Goal: Information Seeking & Learning: Learn about a topic

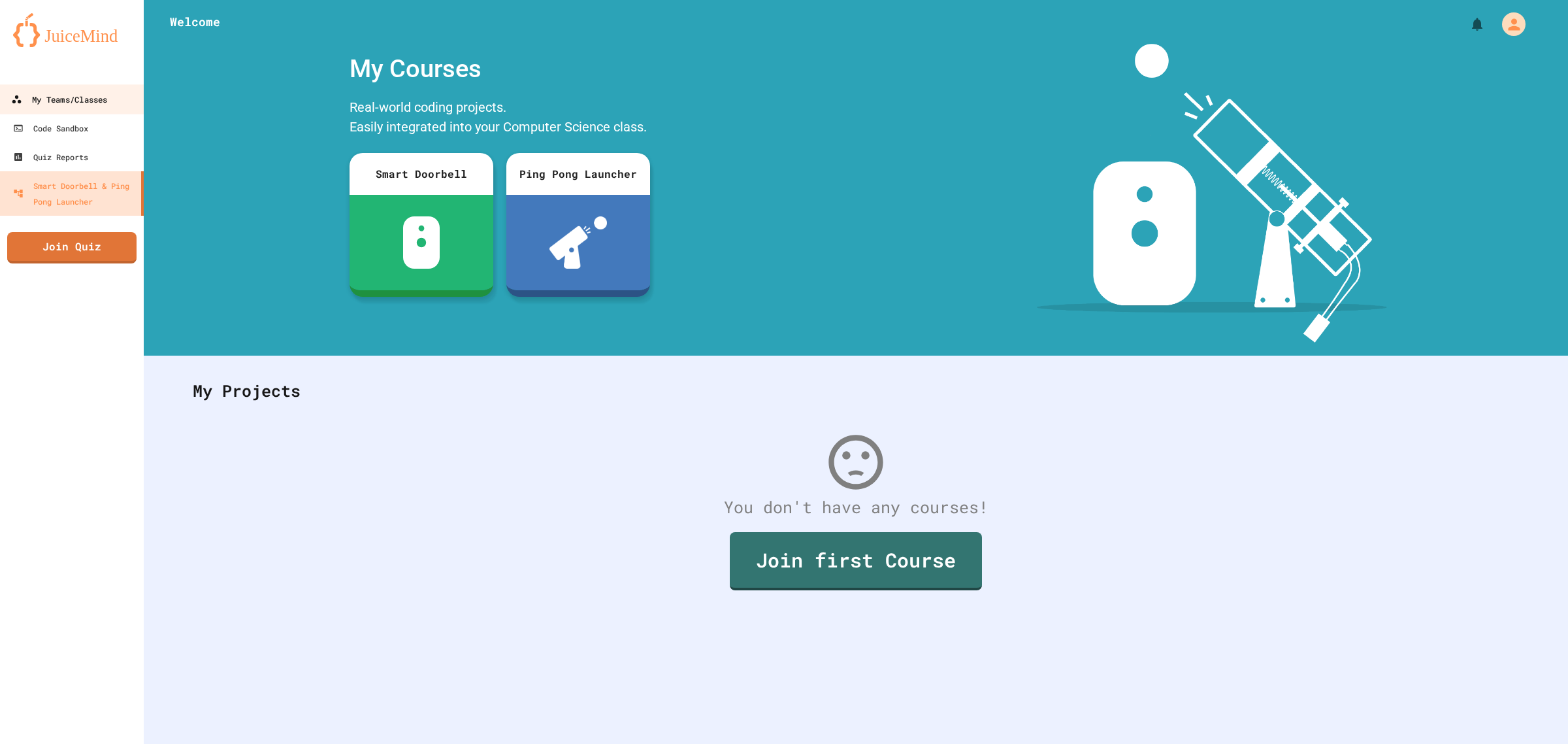
click at [93, 93] on div "My Teams/Classes" at bounding box center [58, 99] width 96 height 17
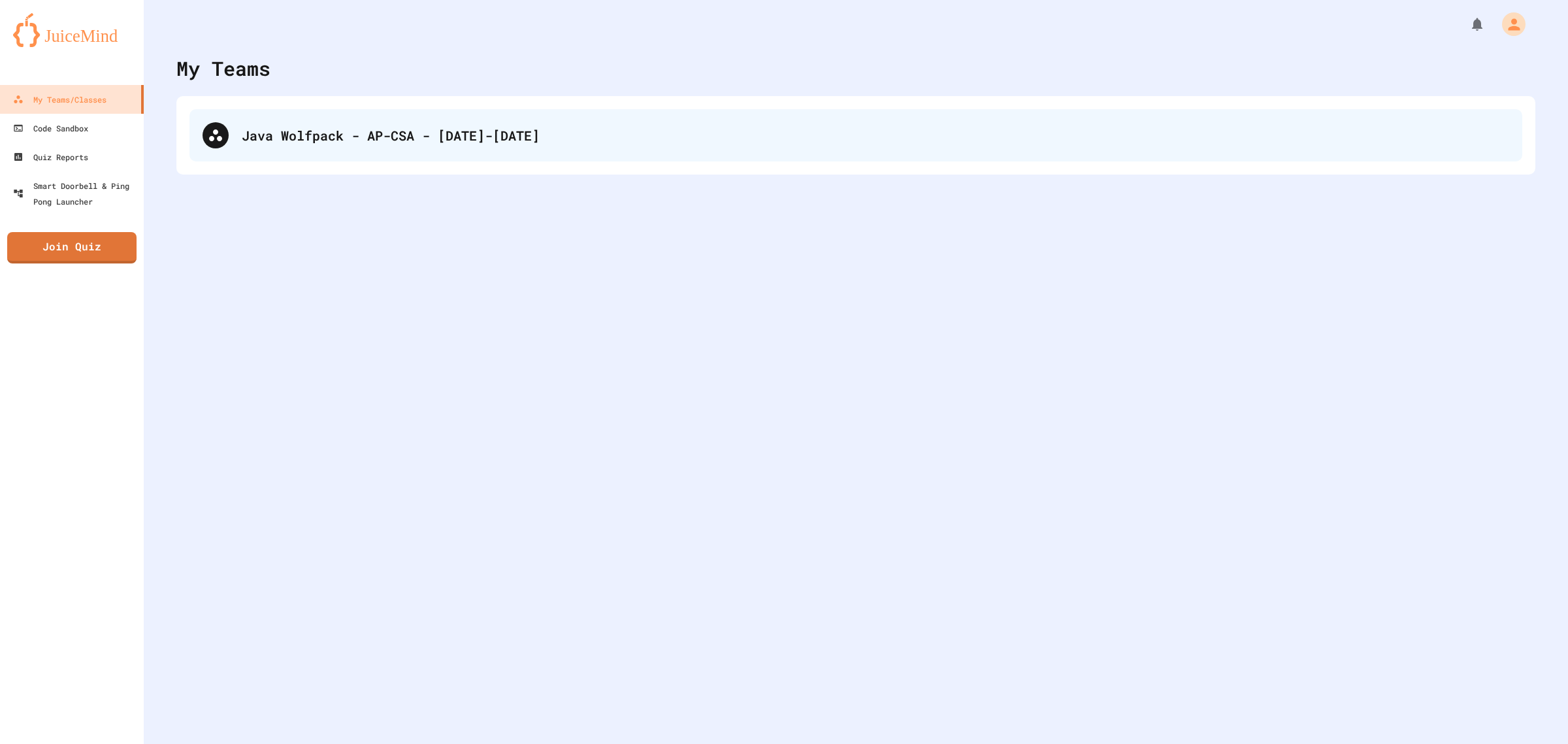
click at [346, 128] on div "Java Wolfpack - AP-CSA - [DATE]-[DATE]" at bounding box center [875, 135] width 1268 height 19
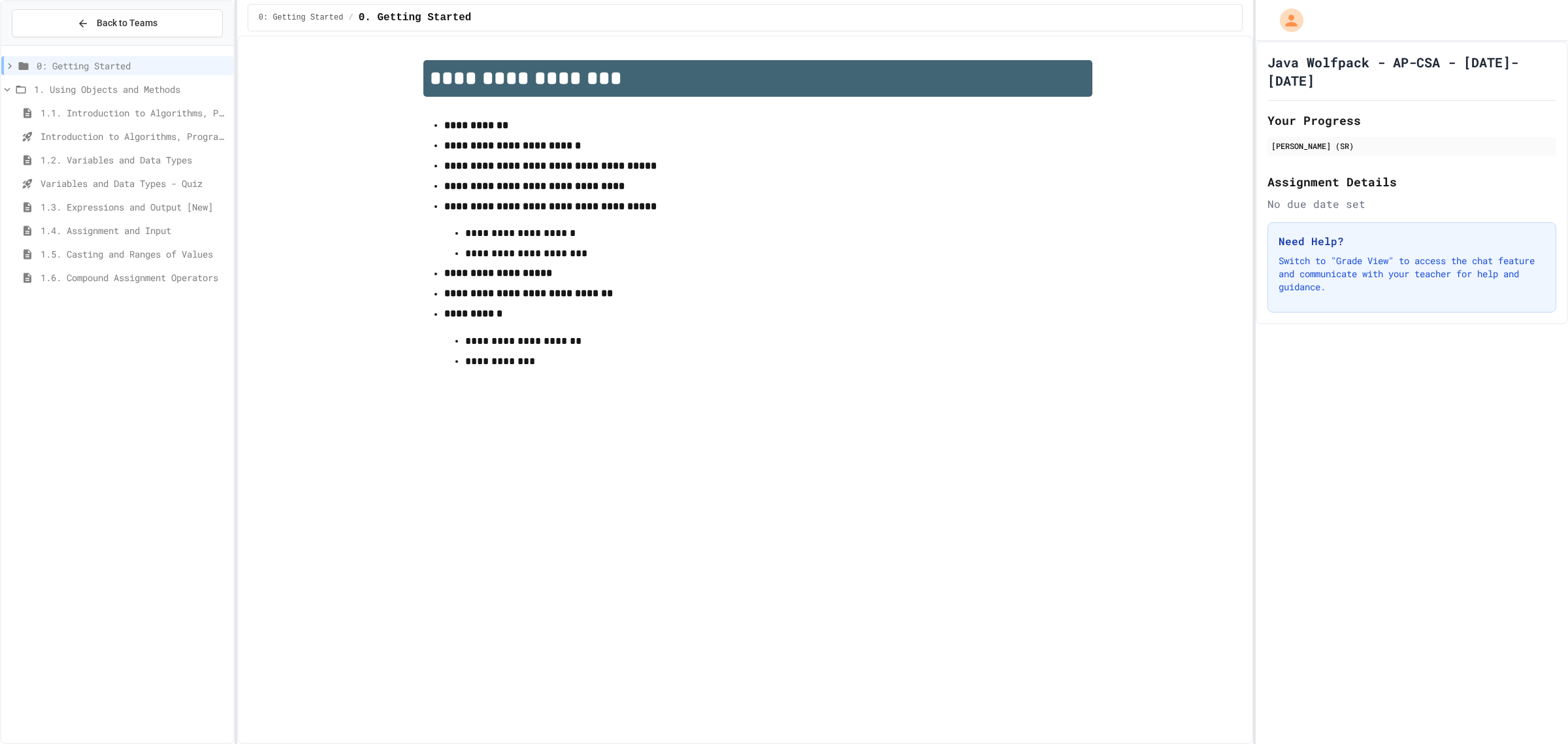
click at [141, 172] on div "1.2. Variables and Data Types" at bounding box center [117, 161] width 232 height 24
click at [143, 182] on span "Variables and Data Types - Quiz" at bounding box center [134, 183] width 187 height 14
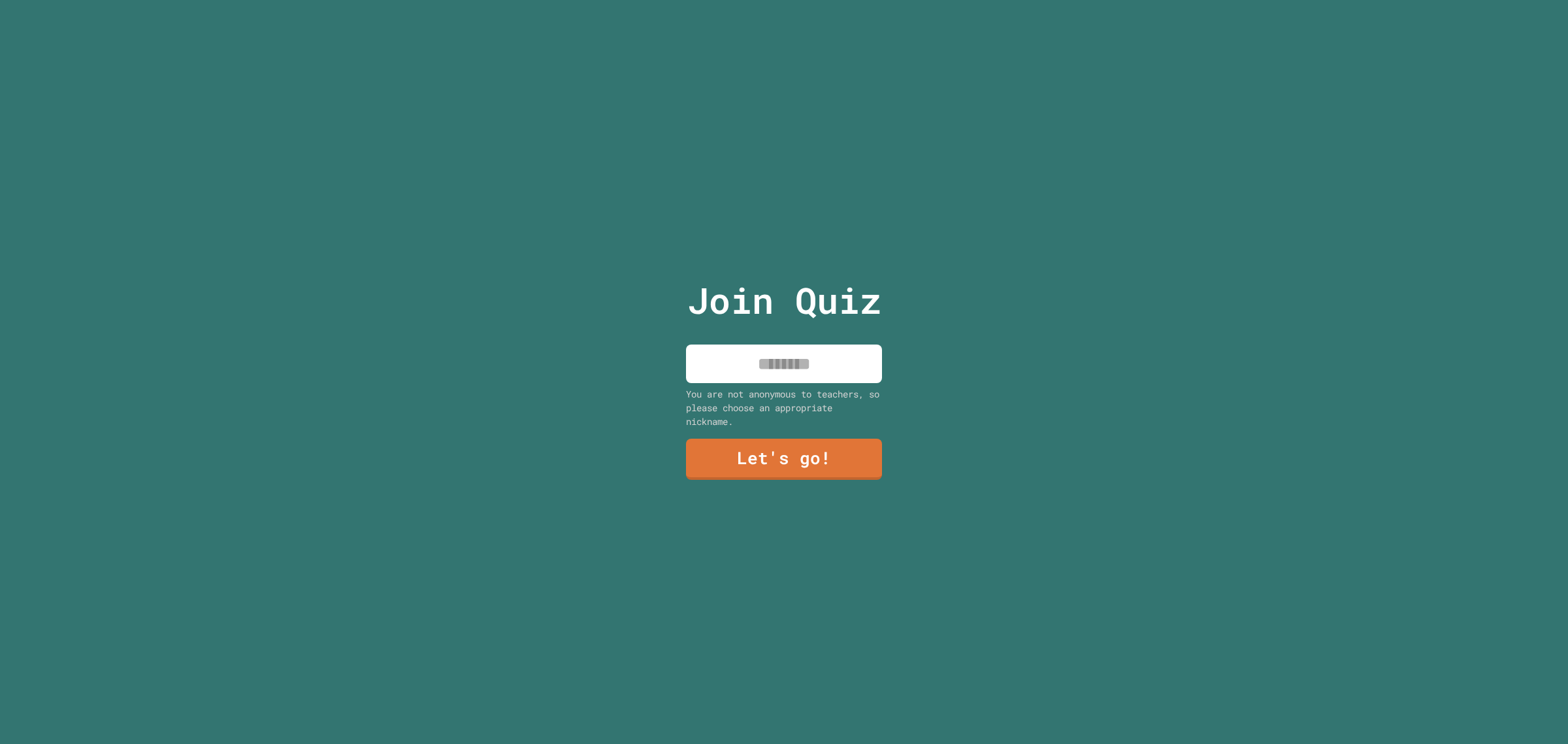
click at [756, 337] on div "Join Quiz You are not anonymous to teachers, so please choose an appropriate ni…" at bounding box center [783, 372] width 220 height 744
click at [759, 350] on input at bounding box center [784, 363] width 196 height 38
type input "******"
click at [781, 443] on link "Let's go!" at bounding box center [784, 459] width 199 height 43
click at [821, 357] on input at bounding box center [784, 363] width 196 height 38
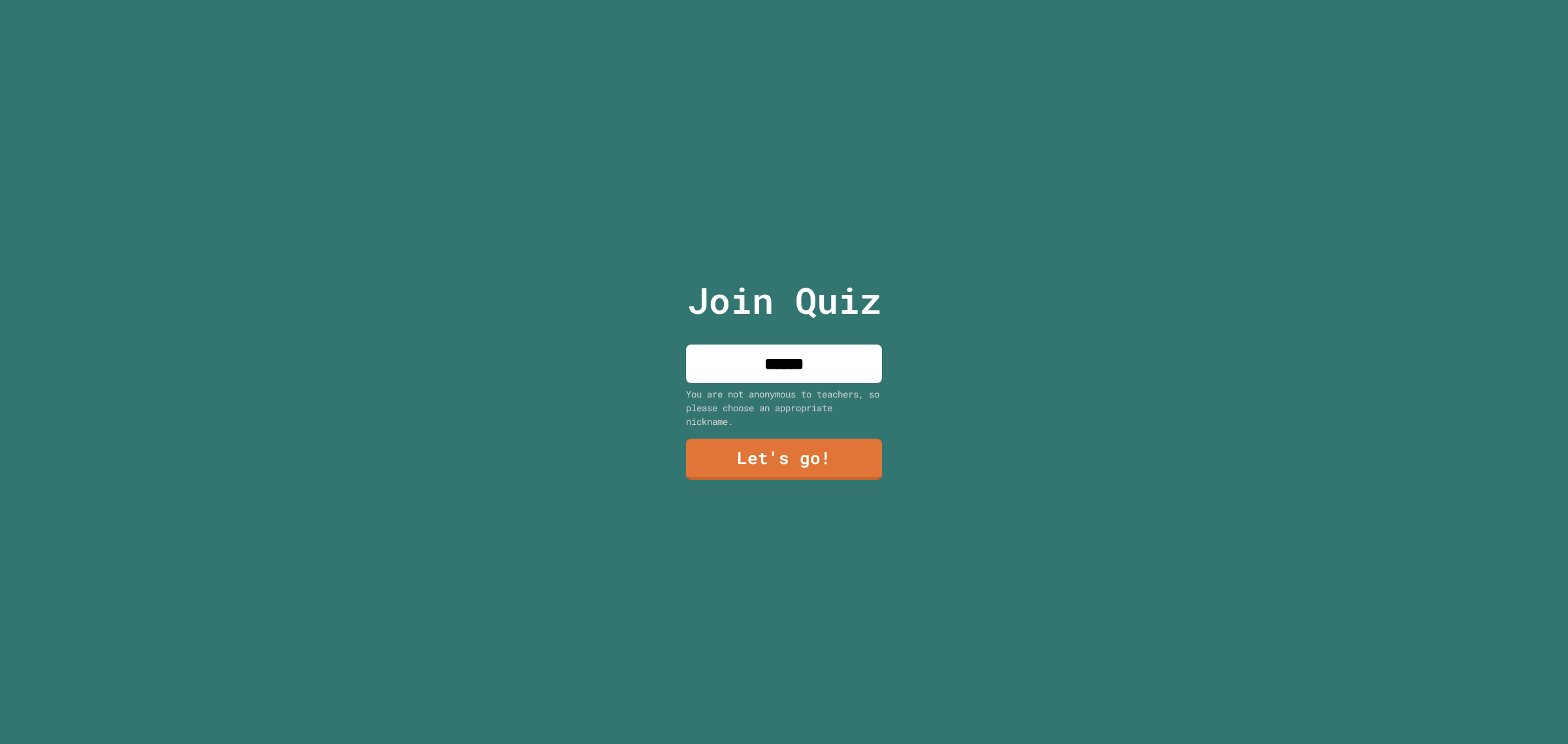
type input "******"
click at [828, 474] on div "Join Quiz ****** You are not anonymous to teachers, so please choose an appropr…" at bounding box center [783, 372] width 220 height 744
click at [827, 461] on link "Let's go!" at bounding box center [784, 459] width 195 height 41
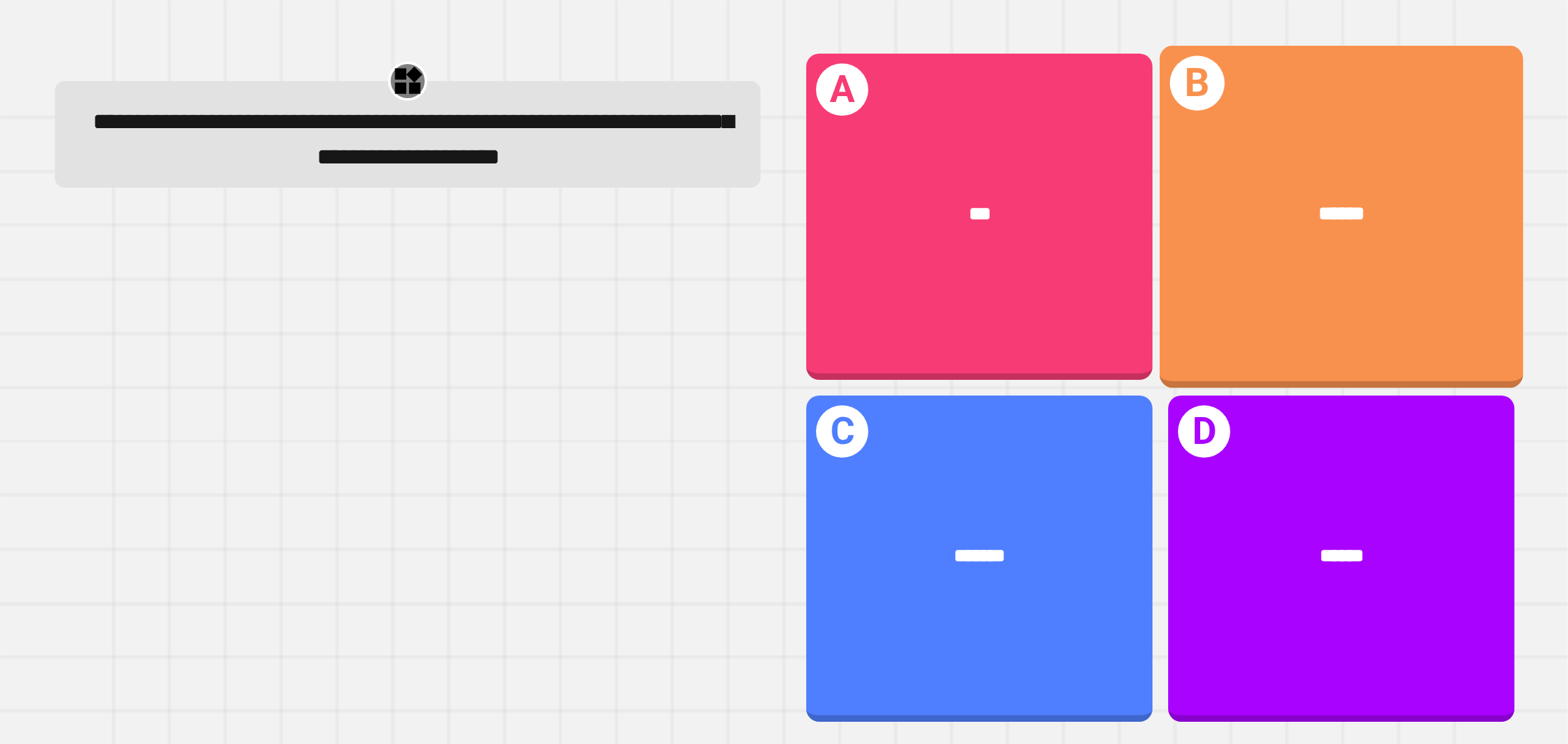
click at [1428, 137] on div "B ******" at bounding box center [1341, 216] width 364 height 342
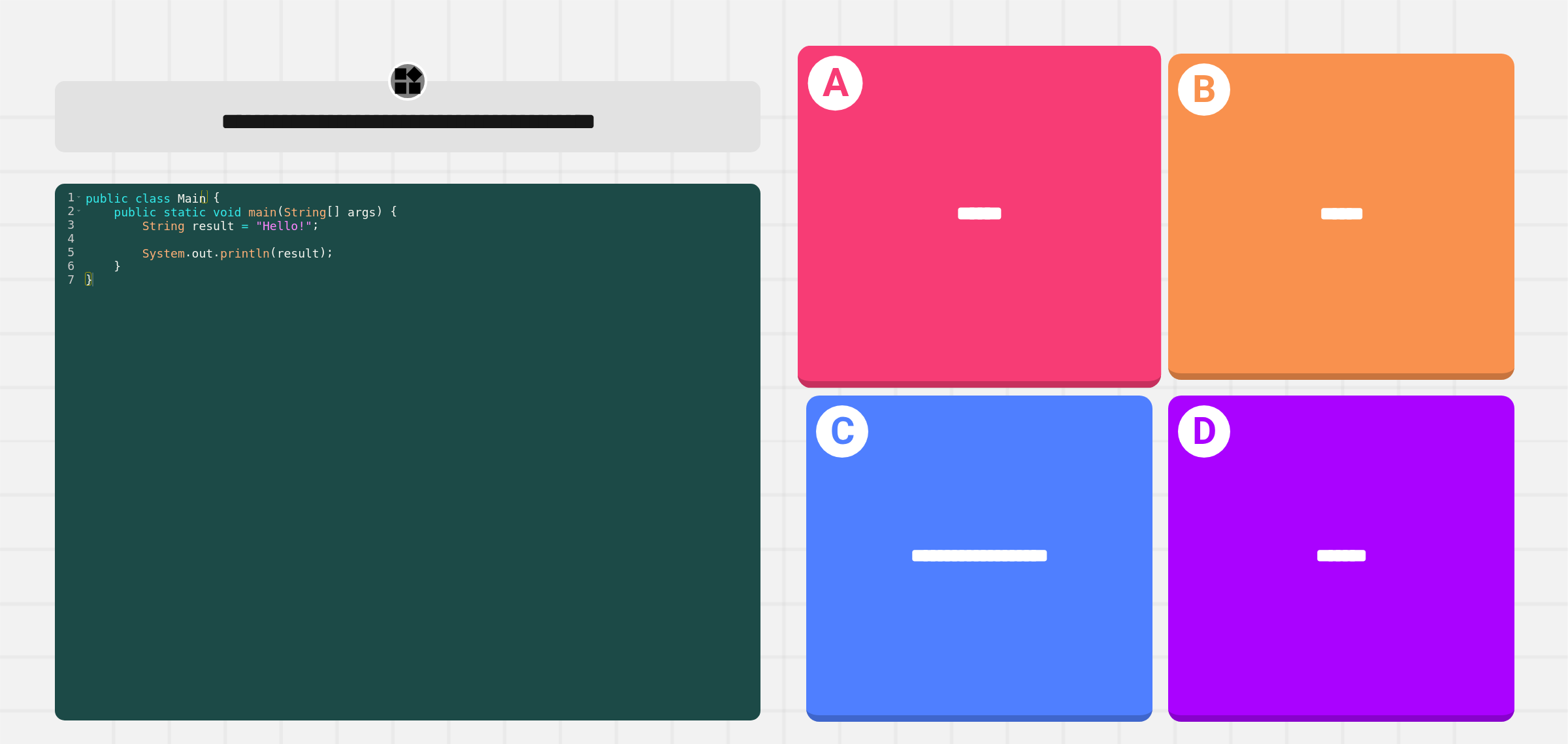
click at [925, 159] on div "******" at bounding box center [979, 213] width 364 height 109
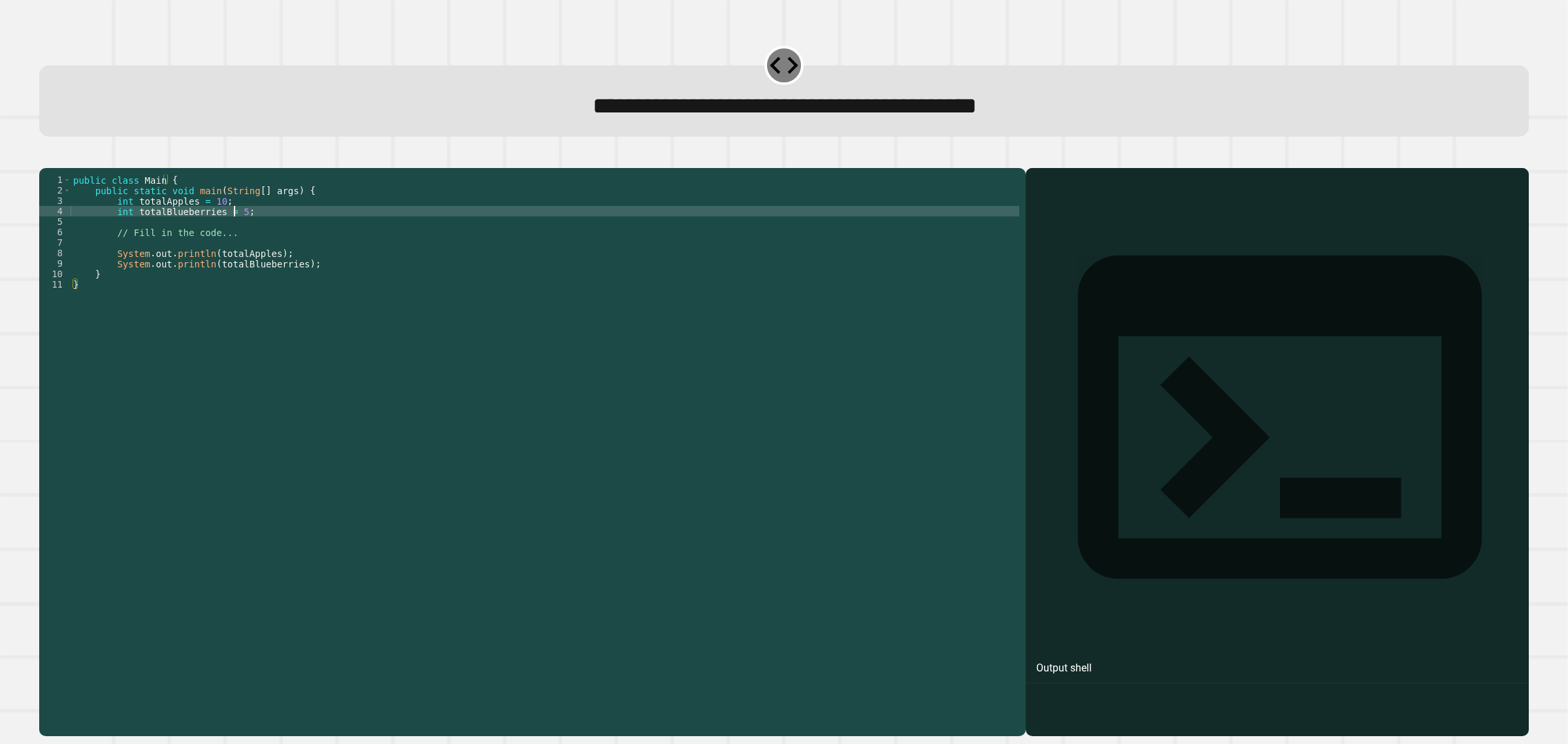
click at [236, 236] on div "public class Main { public static void main ( String [ ] args ) { int totalAppl…" at bounding box center [545, 435] width 948 height 523
type textarea "**********"
click at [45, 157] on icon "button" at bounding box center [45, 157] width 0 height 0
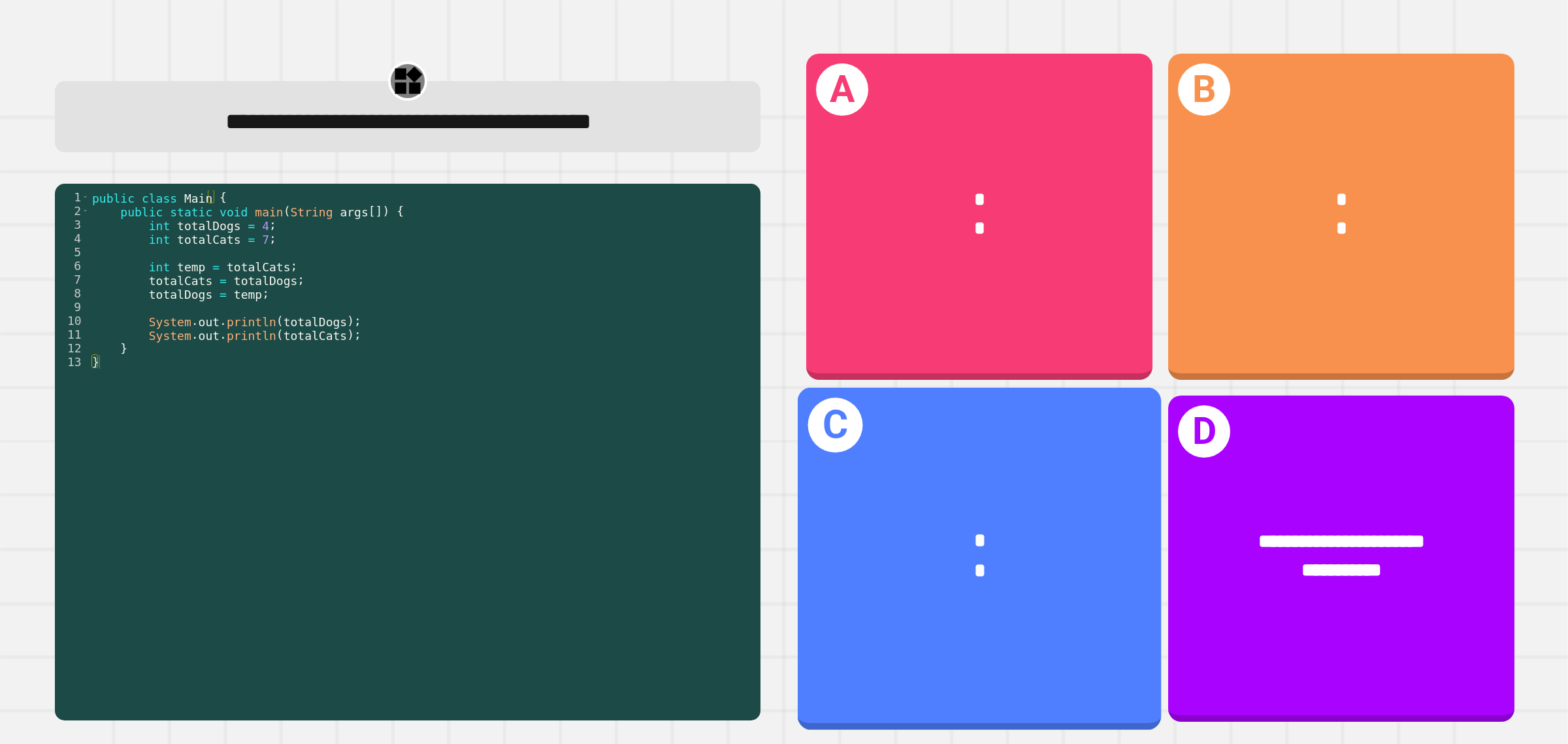
click at [1024, 525] on div "*" at bounding box center [979, 540] width 283 height 30
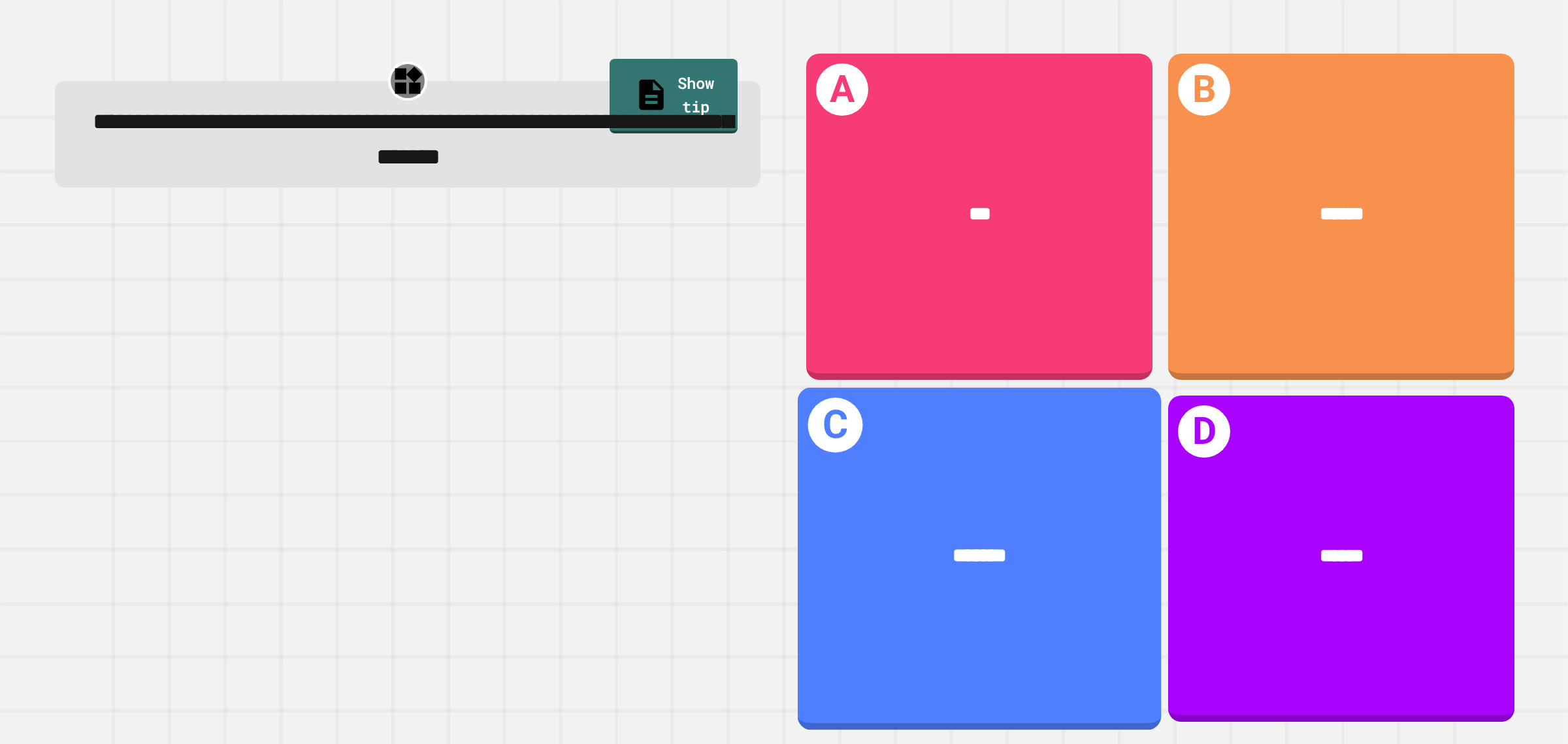
click at [1106, 537] on div "*******" at bounding box center [979, 554] width 364 height 109
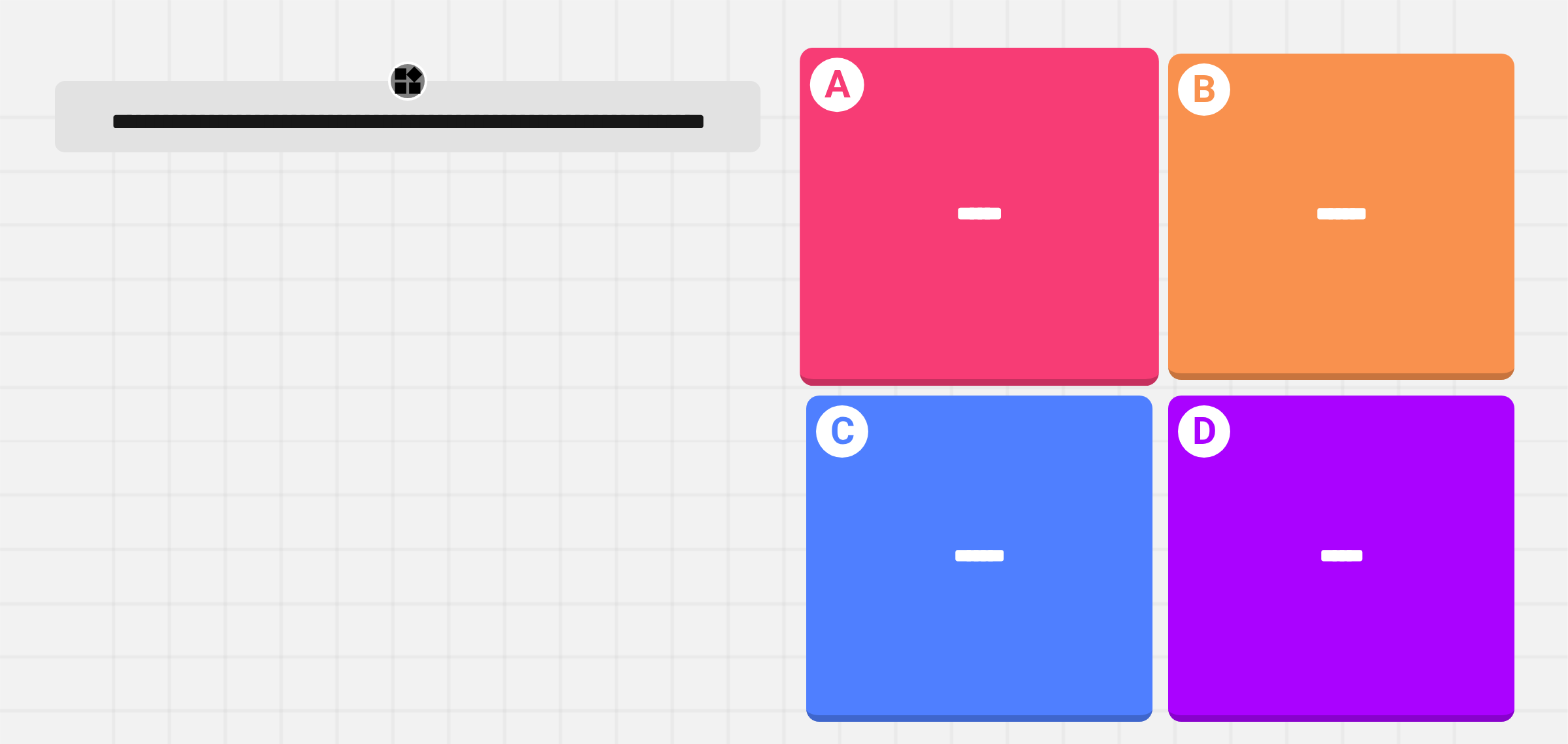
drag, startPoint x: 1030, startPoint y: 229, endPoint x: 1027, endPoint y: 216, distance: 13.3
click at [1027, 216] on div "******" at bounding box center [979, 213] width 360 height 108
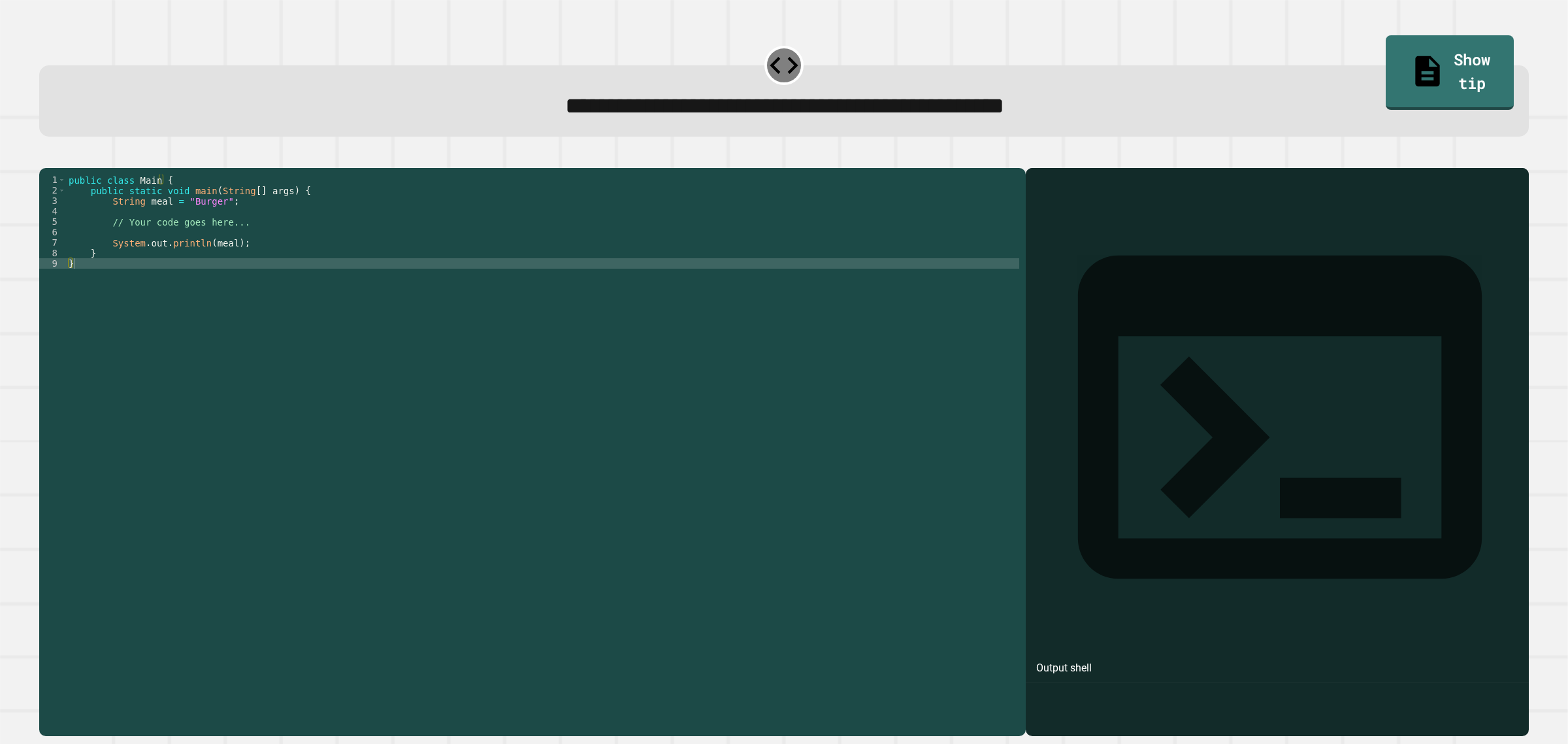
click at [215, 223] on div "public class Main { public static void main ( String [ ] args ) { String meal =…" at bounding box center [543, 435] width 953 height 523
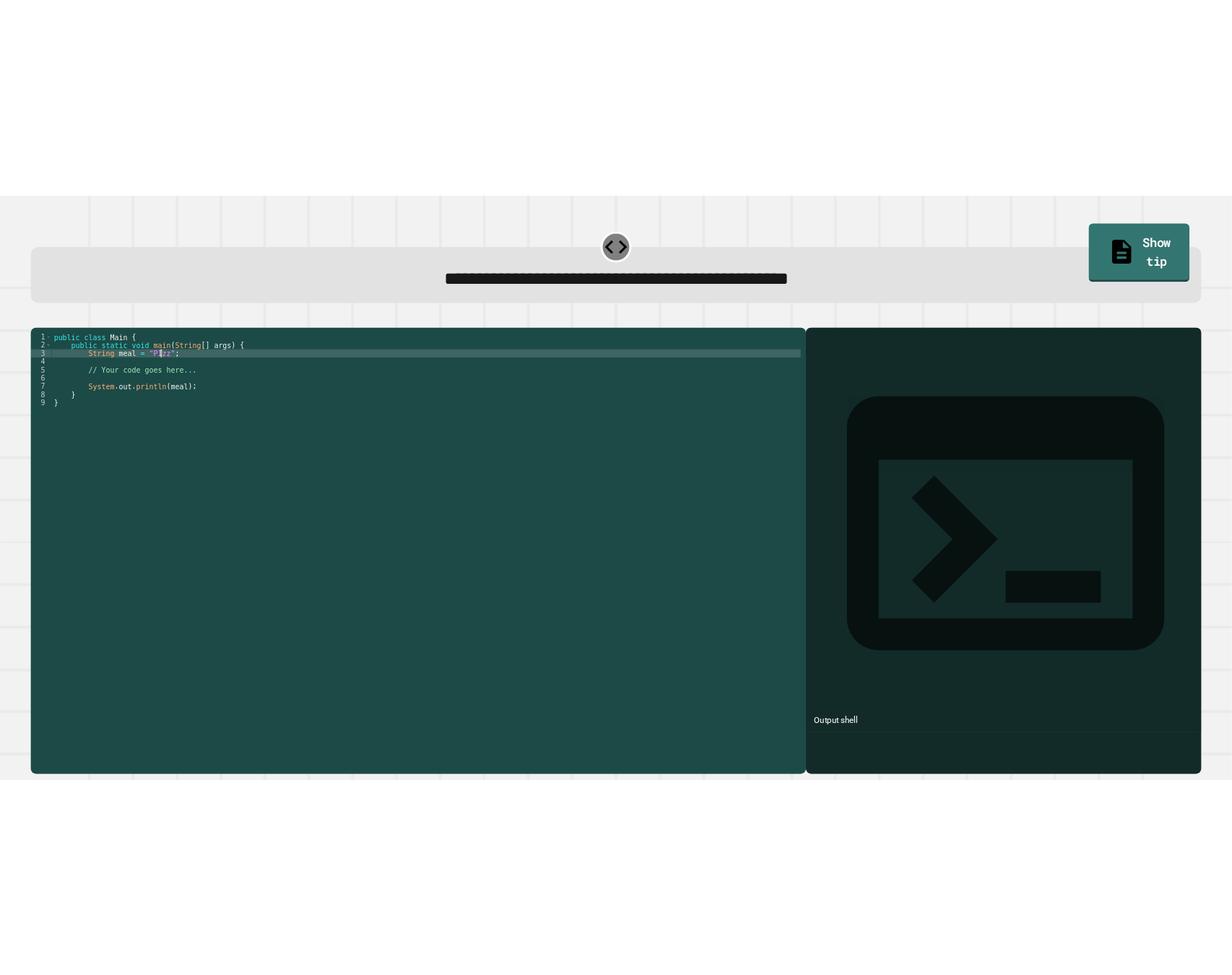
scroll to position [0, 11]
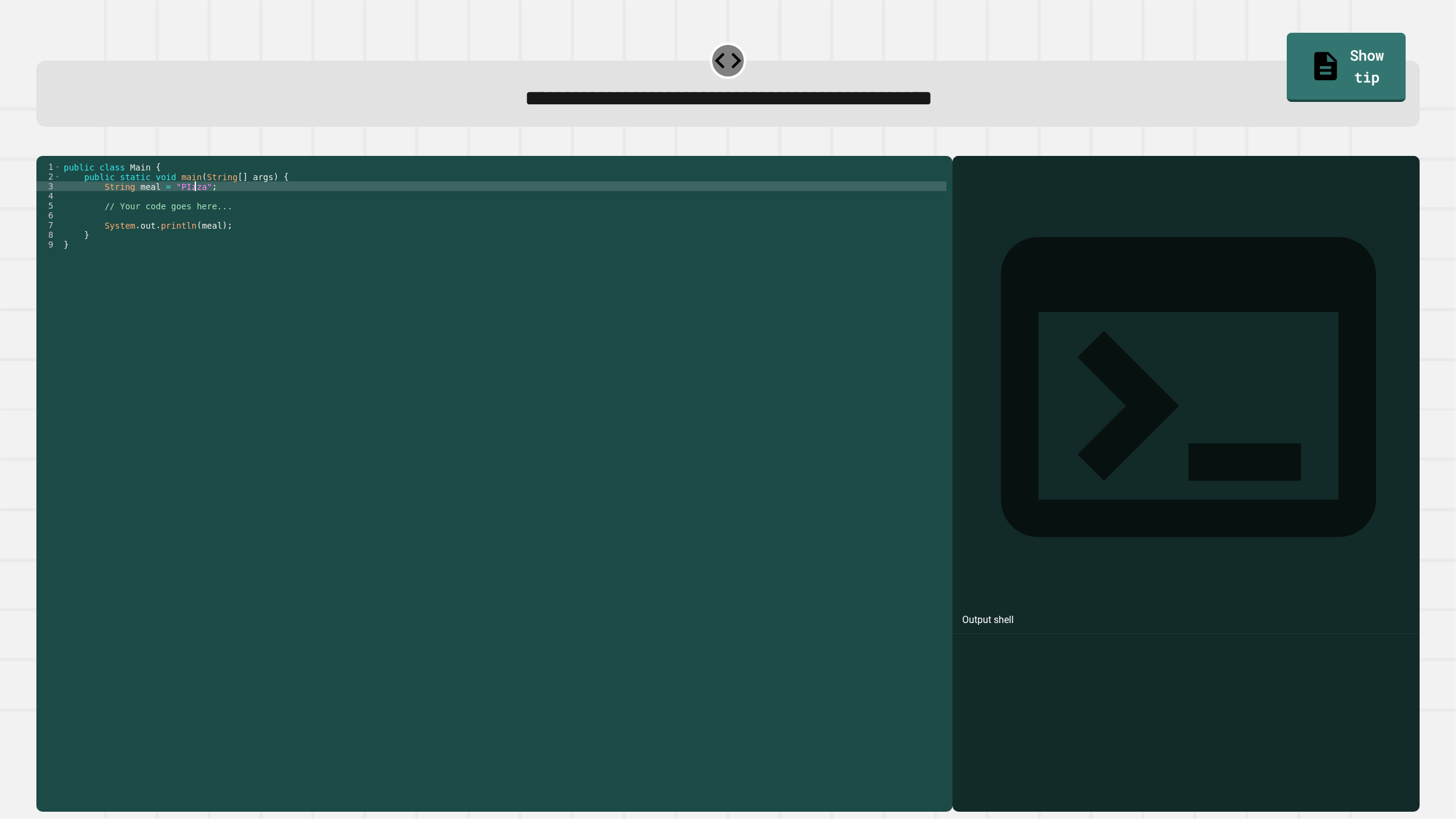
type textarea "**********"
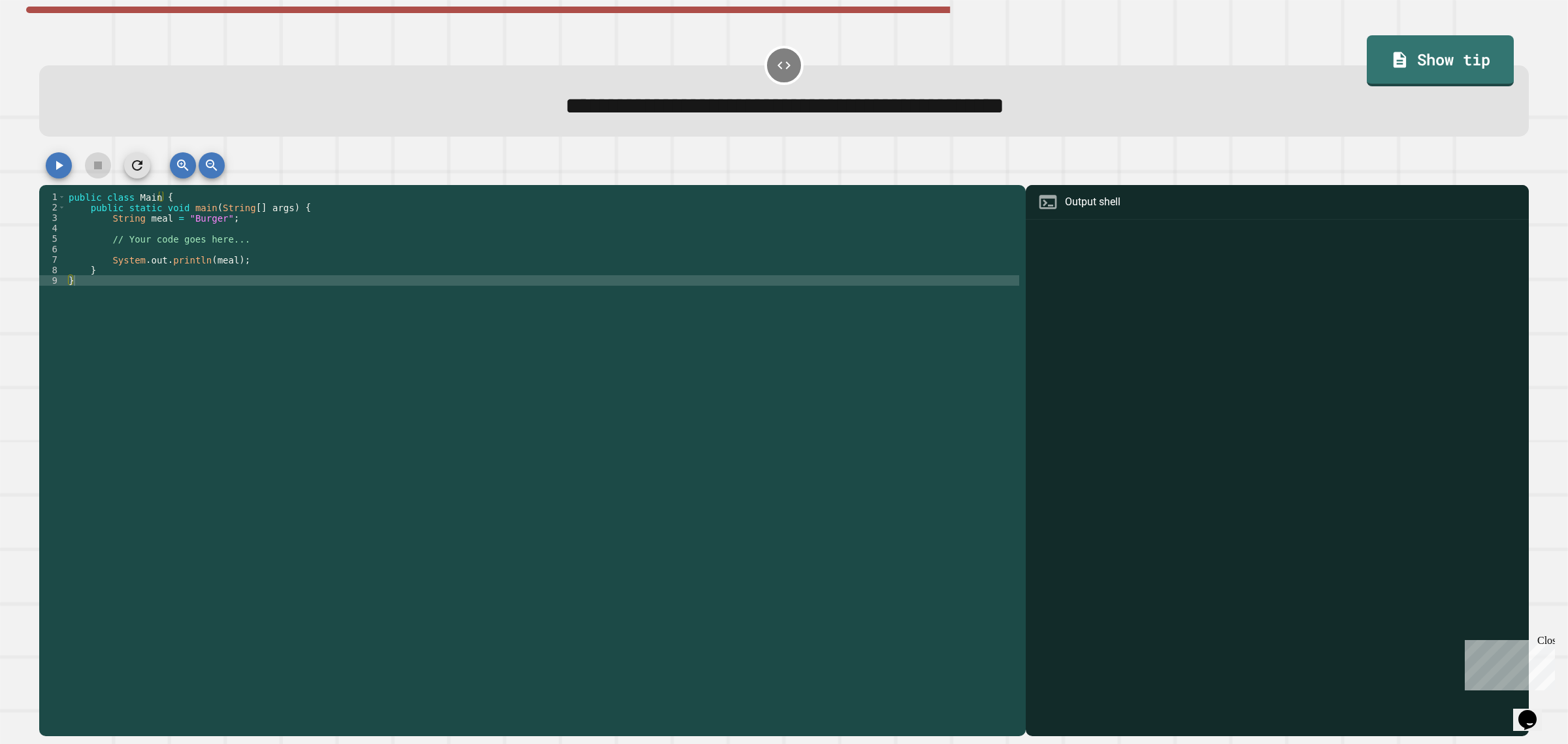
click at [213, 223] on div "public class Main { public static void main ( String [ ] args ) { String meal =…" at bounding box center [543, 453] width 953 height 523
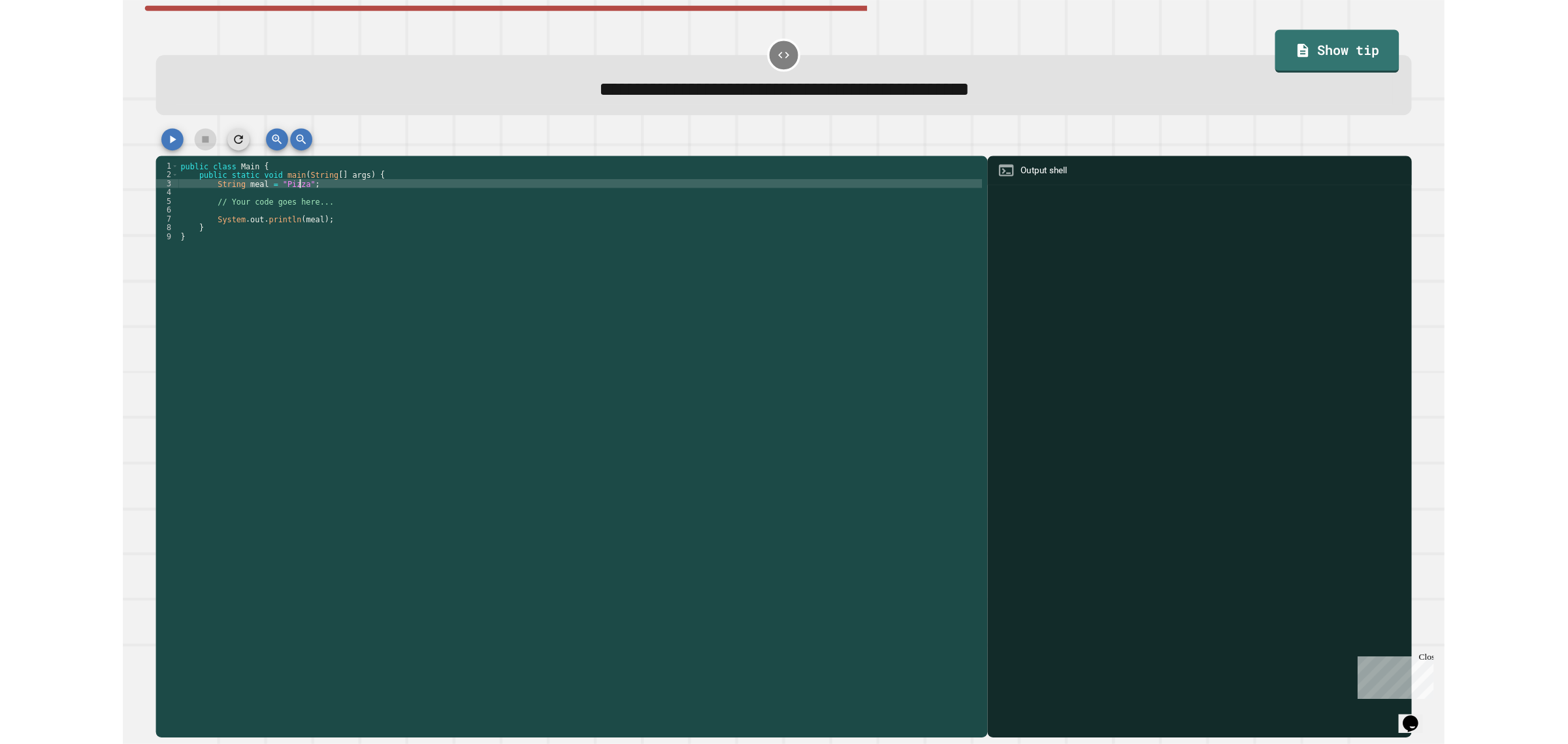
scroll to position [0, 10]
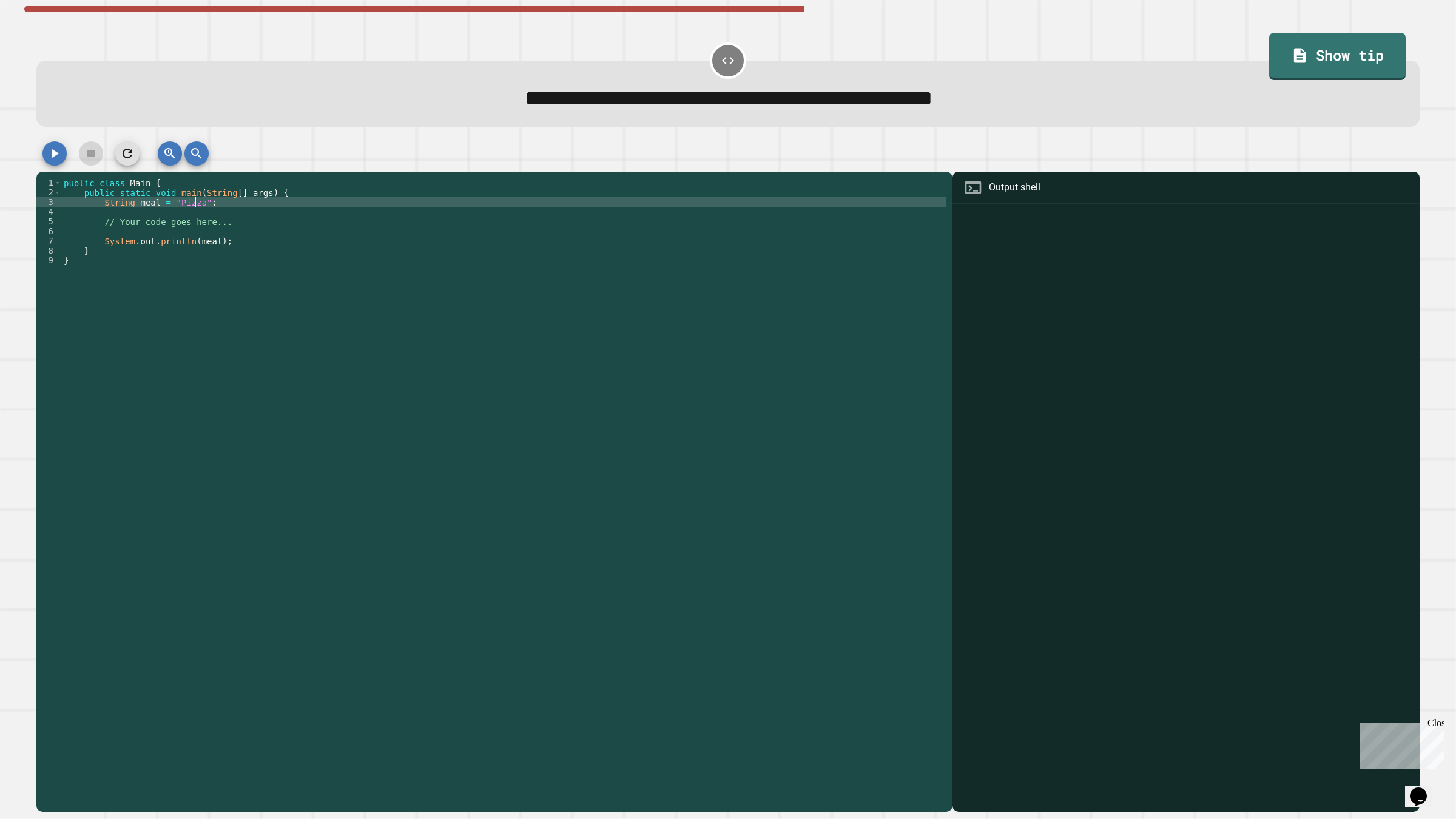
type textarea "**********"
click at [52, 159] on icon "button" at bounding box center [55, 153] width 15 height 15
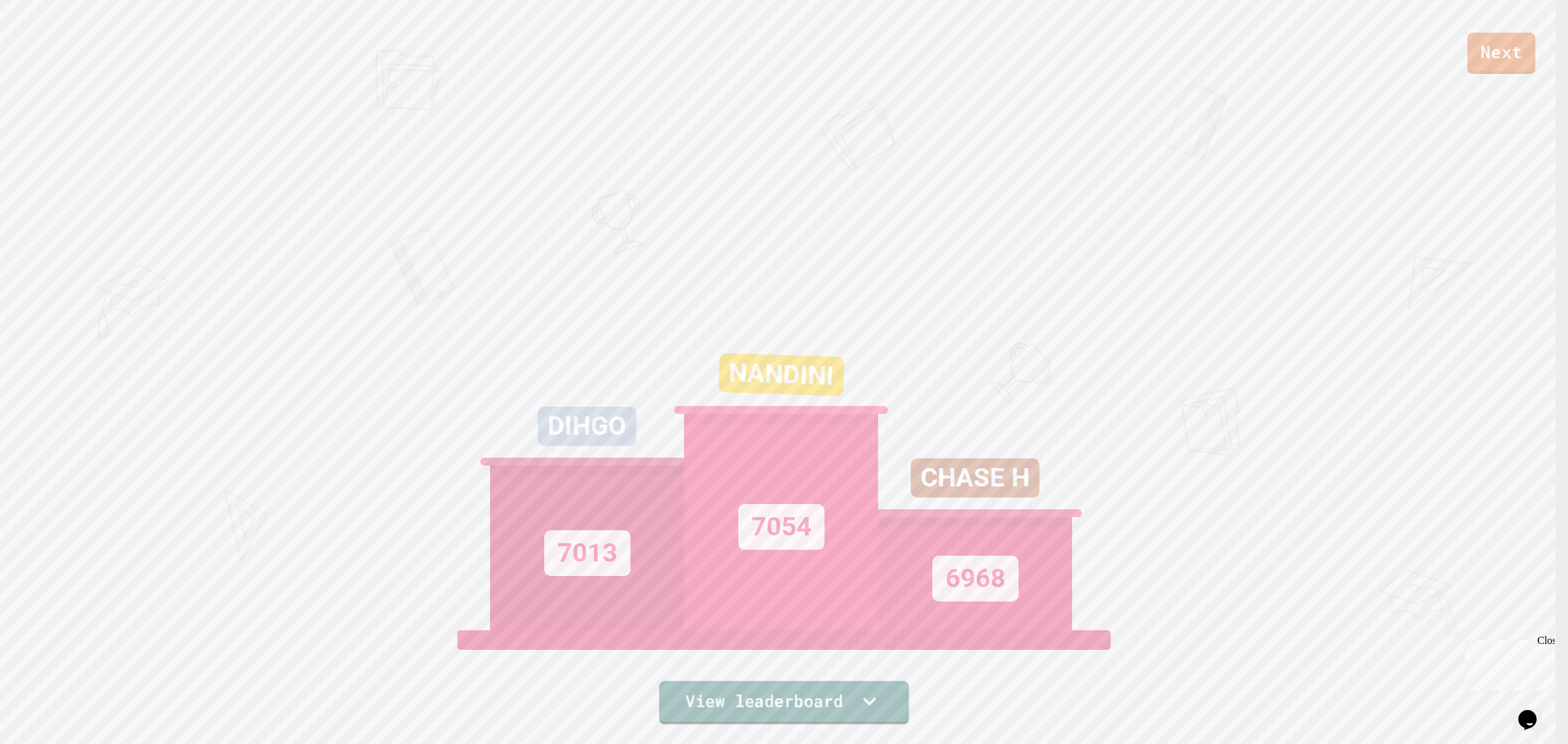
click at [814, 704] on link "View leaderboard" at bounding box center [784, 703] width 249 height 43
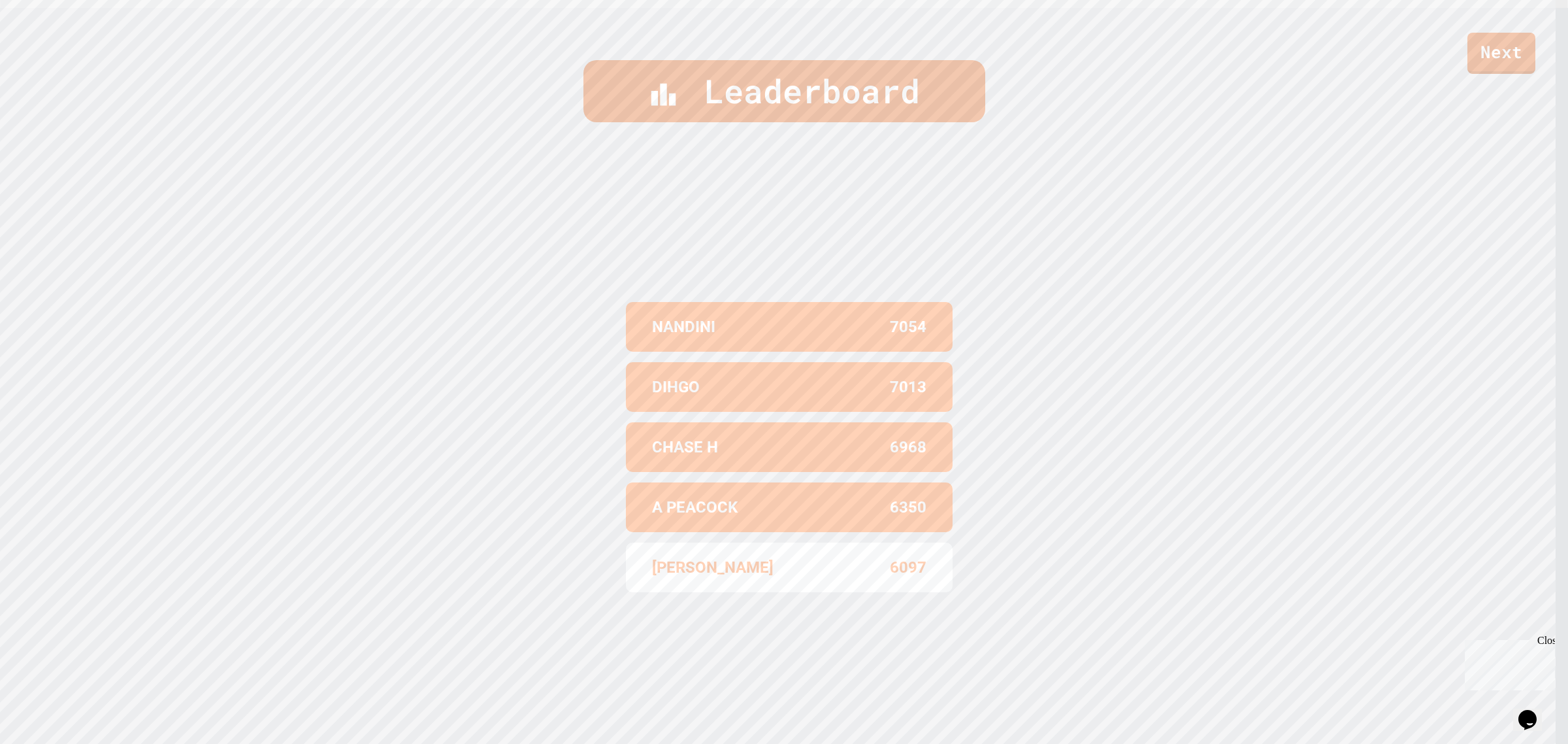
scroll to position [738, 0]
click at [1513, 58] on link "Next" at bounding box center [1501, 53] width 69 height 43
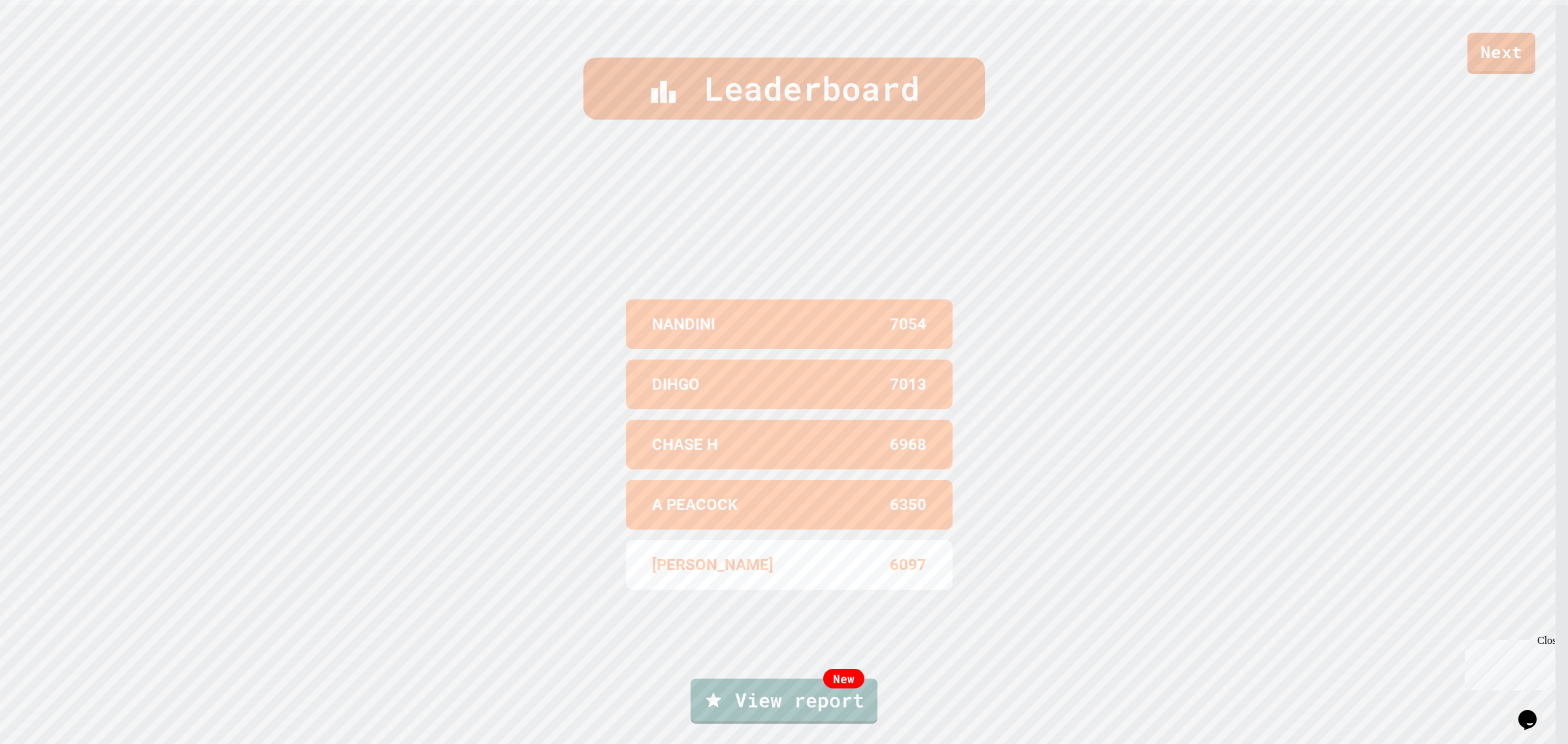
type textarea "*"
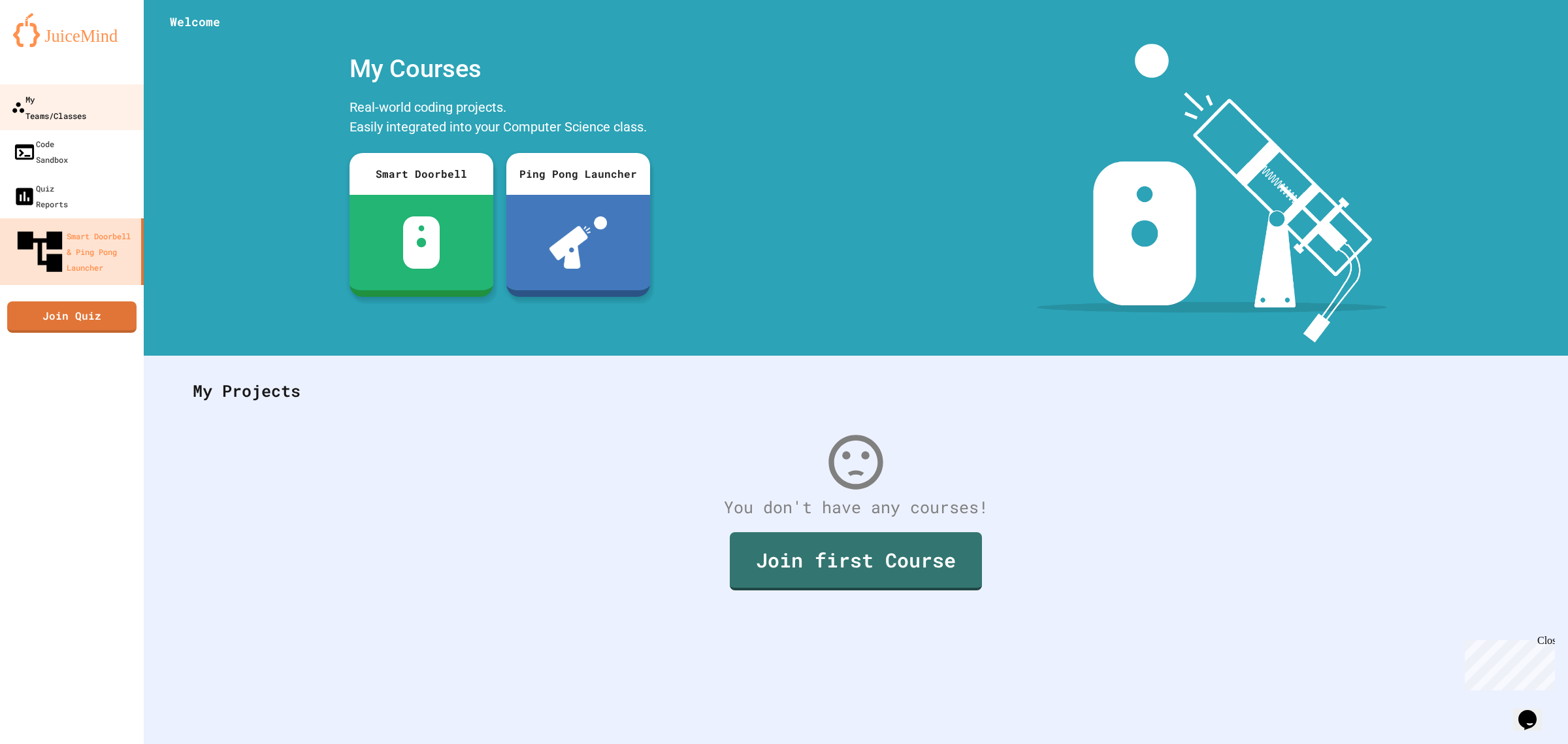
click at [82, 110] on link "My Teams/Classes" at bounding box center [72, 107] width 148 height 45
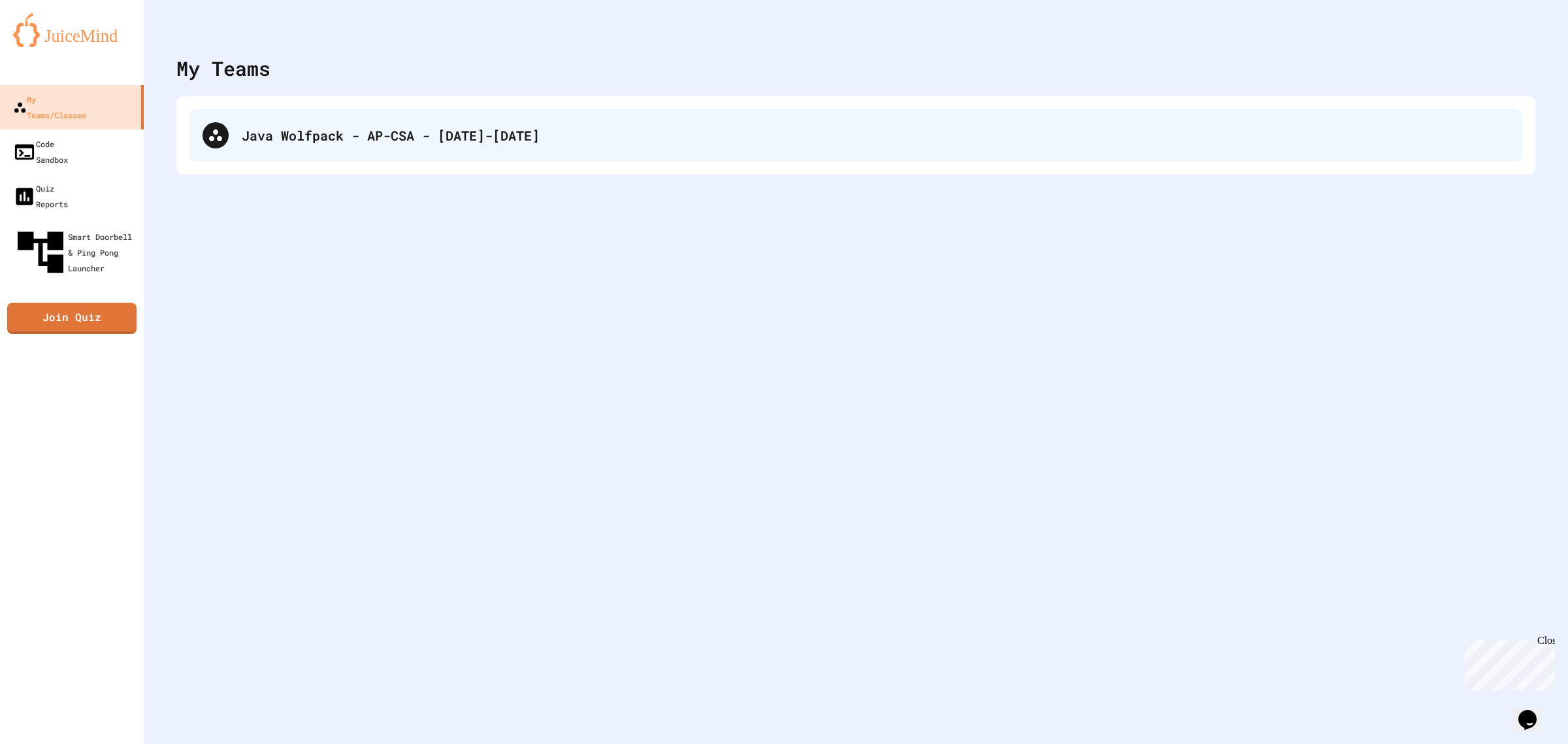
click at [583, 155] on div "Java Wolfpack - AP-CSA - 2025-2026" at bounding box center [855, 135] width 1332 height 53
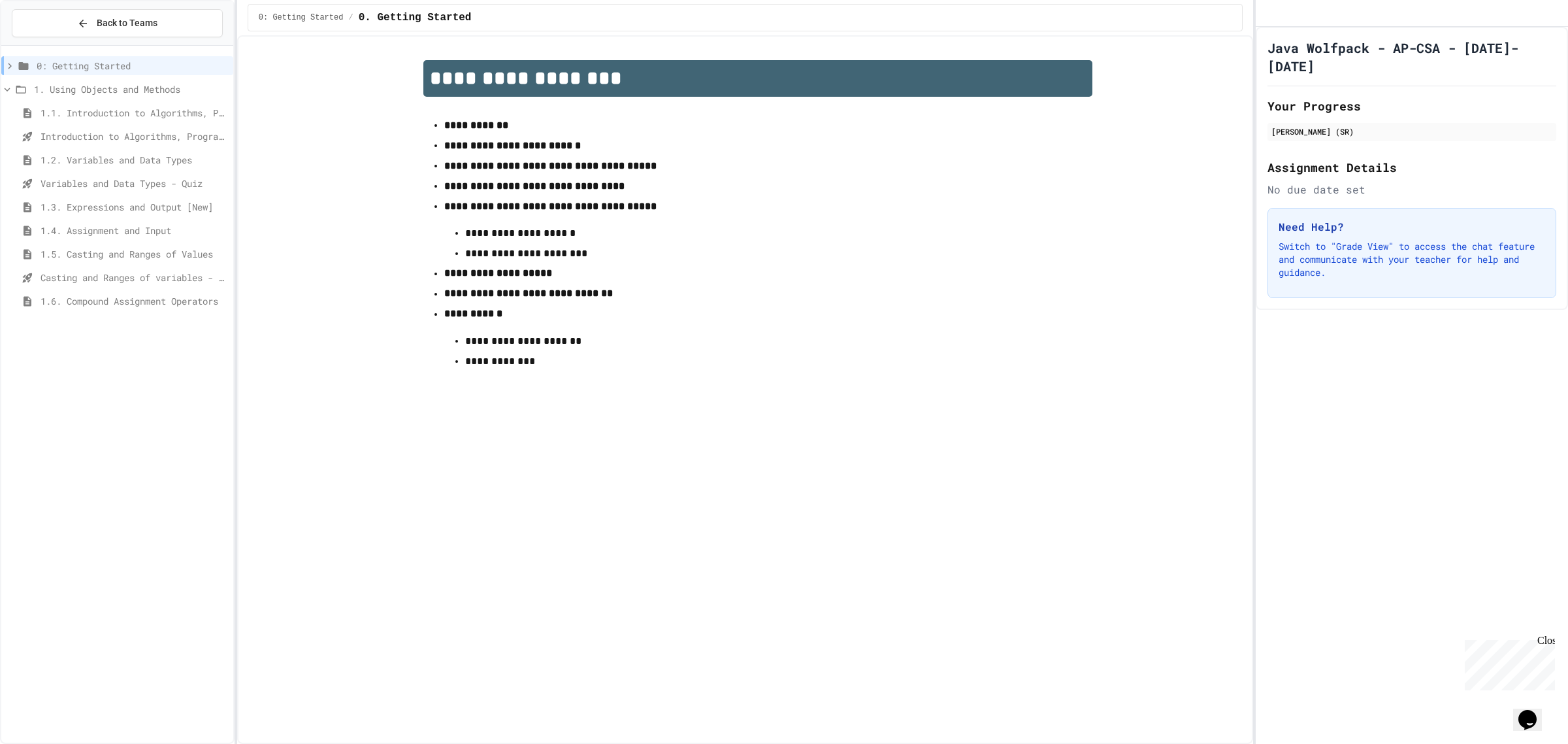
click at [95, 269] on div "Casting and Ranges of variables - Quiz" at bounding box center [117, 278] width 232 height 19
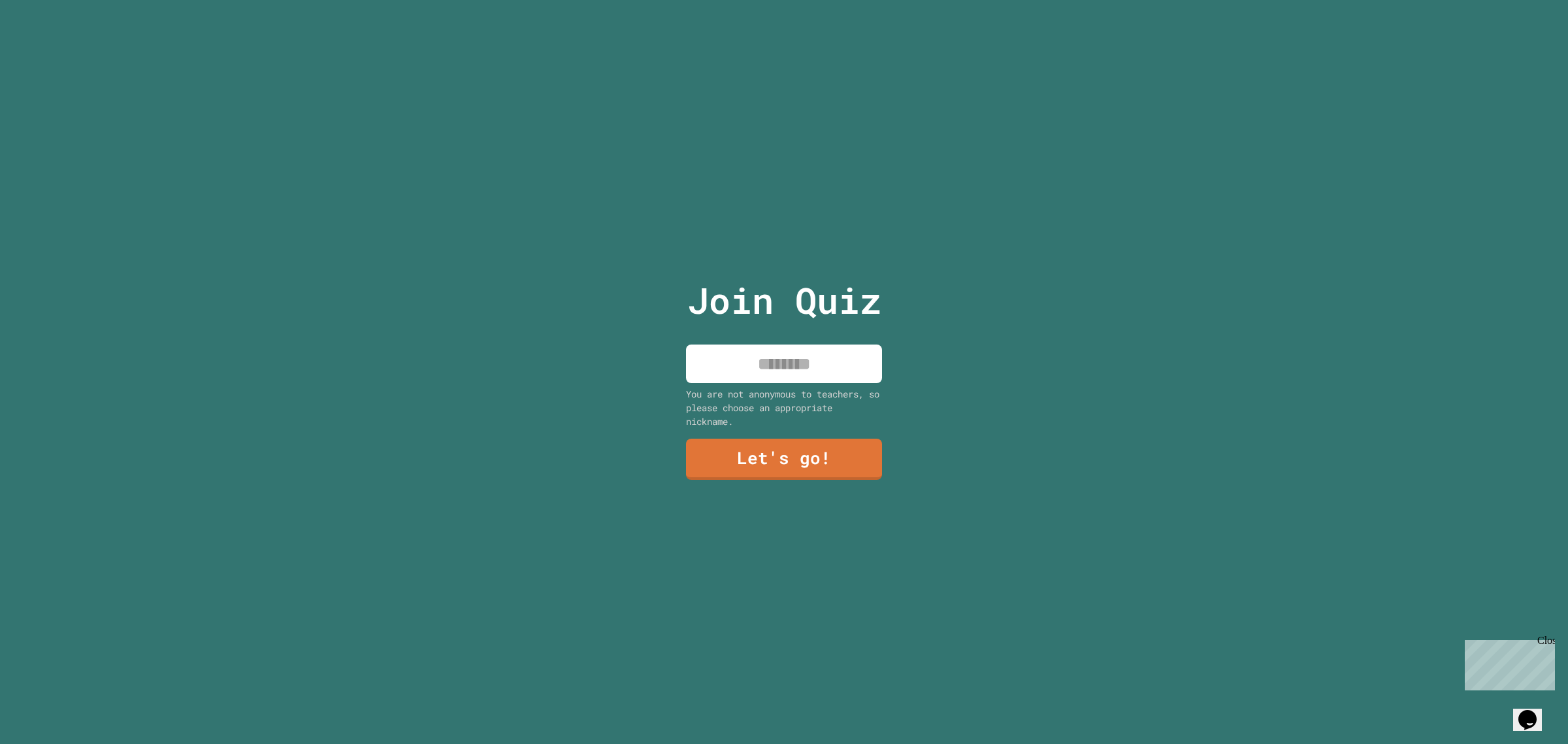
click at [781, 345] on input at bounding box center [784, 363] width 196 height 38
type input "*"
type input "******"
click at [719, 440] on link "Let's go!" at bounding box center [784, 459] width 199 height 43
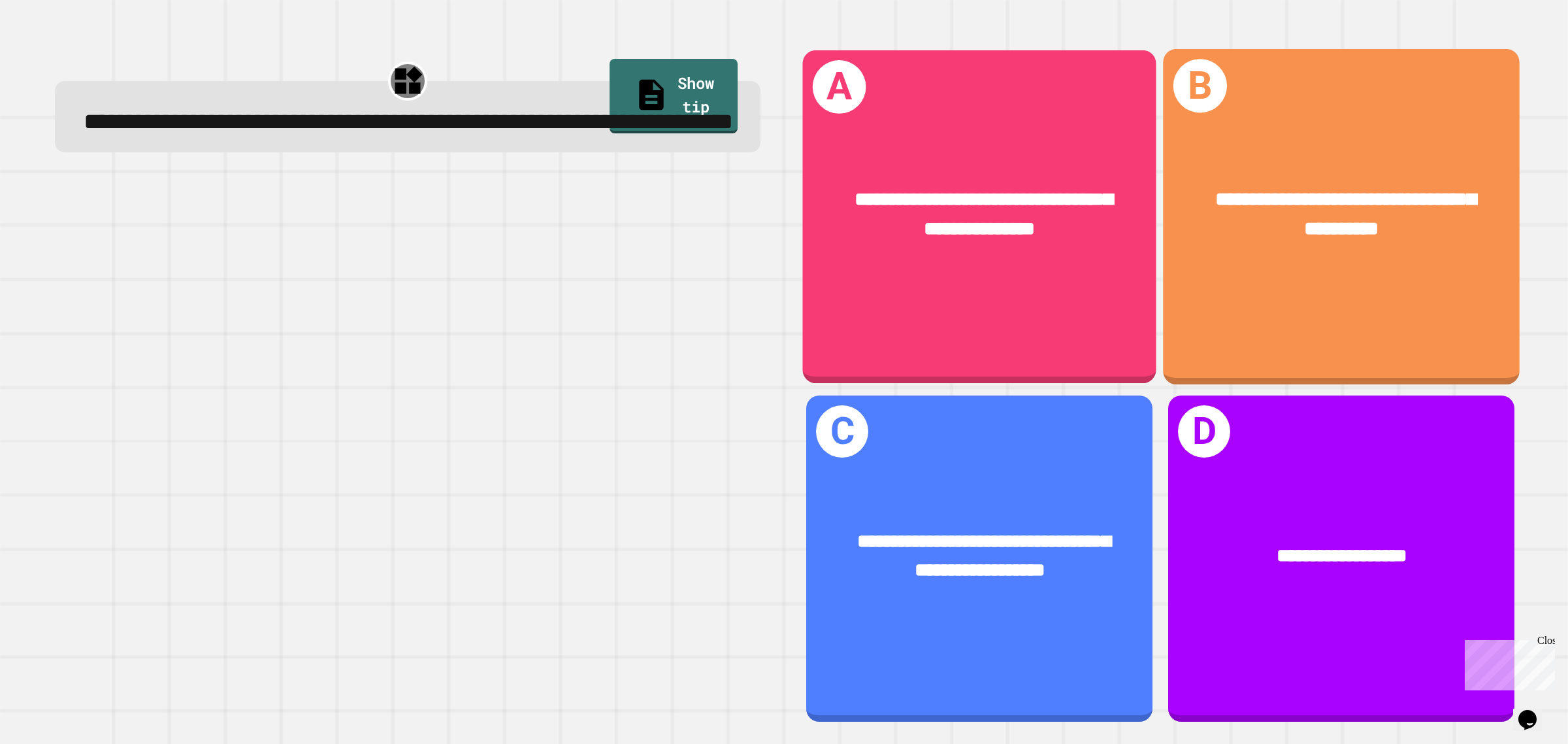
click at [1343, 227] on span "**********" at bounding box center [1345, 213] width 260 height 49
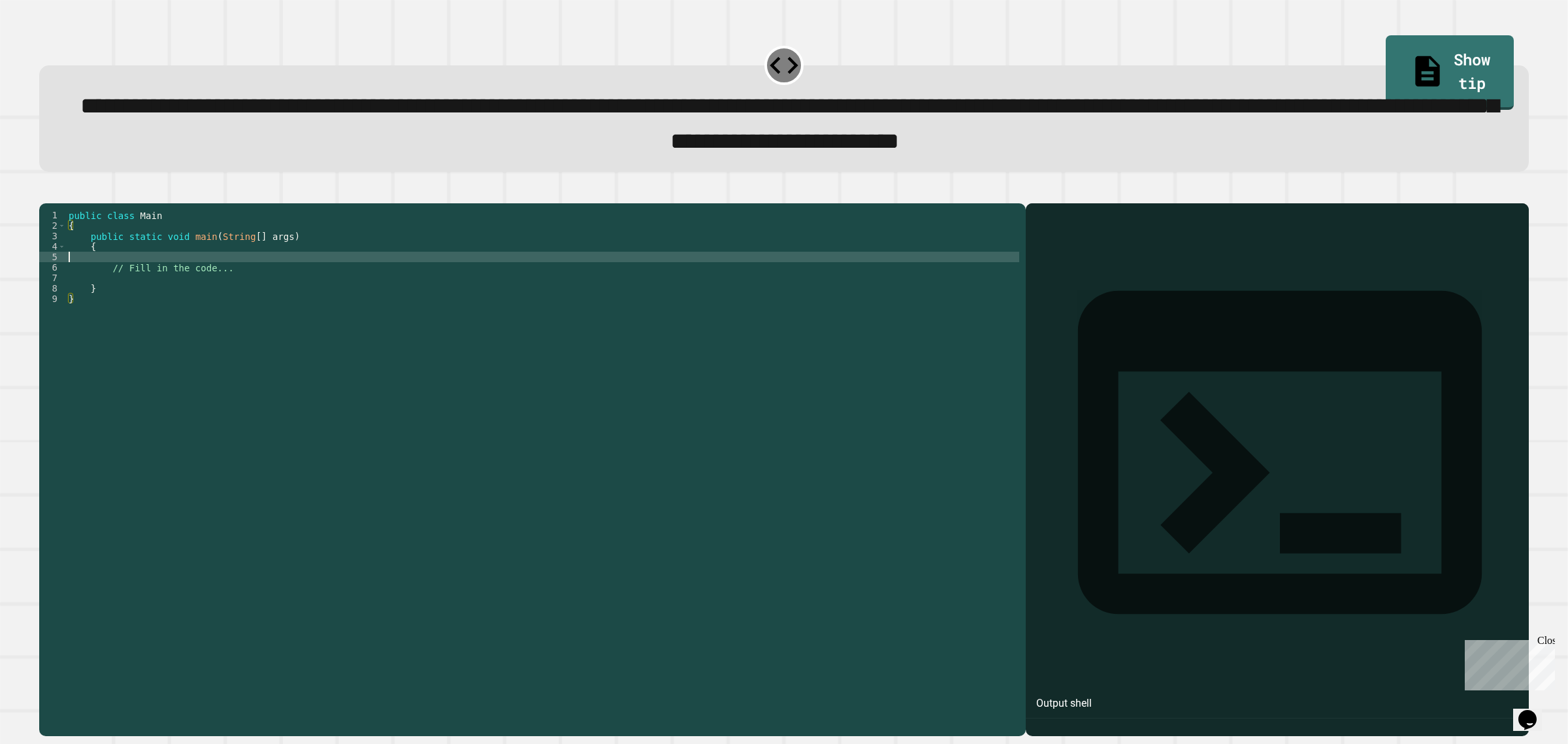
click at [236, 280] on div "public class Main { public static void main ( String [ ] args ) { // Fill in th…" at bounding box center [543, 450] width 953 height 481
click at [244, 294] on div "public class Main { public static void main ( String [ ] args ) { // Fill in th…" at bounding box center [543, 450] width 953 height 481
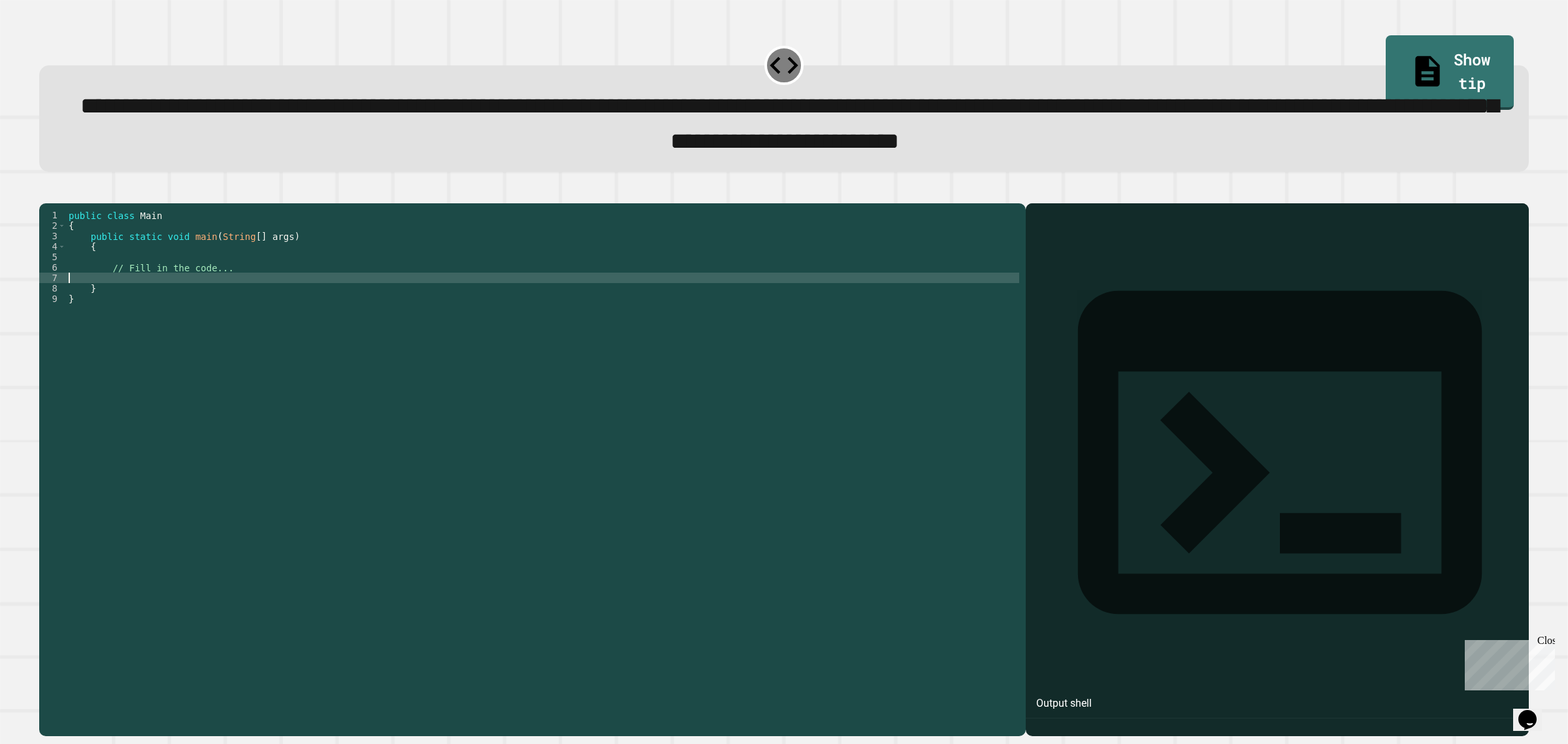
click at [249, 302] on div "public class Main { public static void main ( String [ ] args ) { // Fill in th…" at bounding box center [543, 450] width 953 height 481
click at [256, 305] on div "public class Main { public static void main ( String [ ] args ) { // Fill in th…" at bounding box center [543, 450] width 953 height 481
type textarea "*"
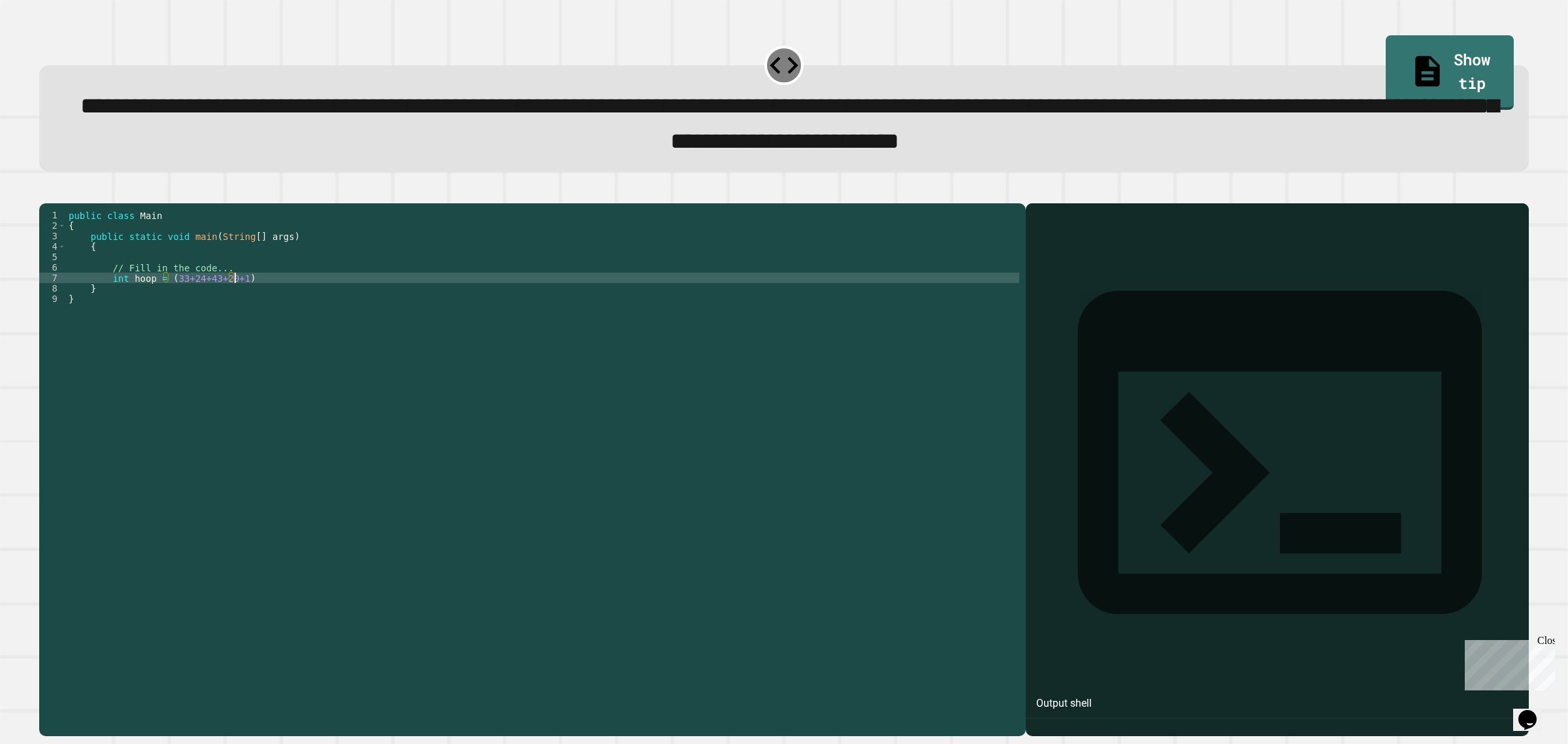
scroll to position [0, 11]
click at [253, 304] on div "public class Main { public static void main ( String [ ] args ) { // Fill in th…" at bounding box center [543, 450] width 953 height 481
type textarea "**********"
drag, startPoint x: 169, startPoint y: 298, endPoint x: 334, endPoint y: 299, distance: 165.0
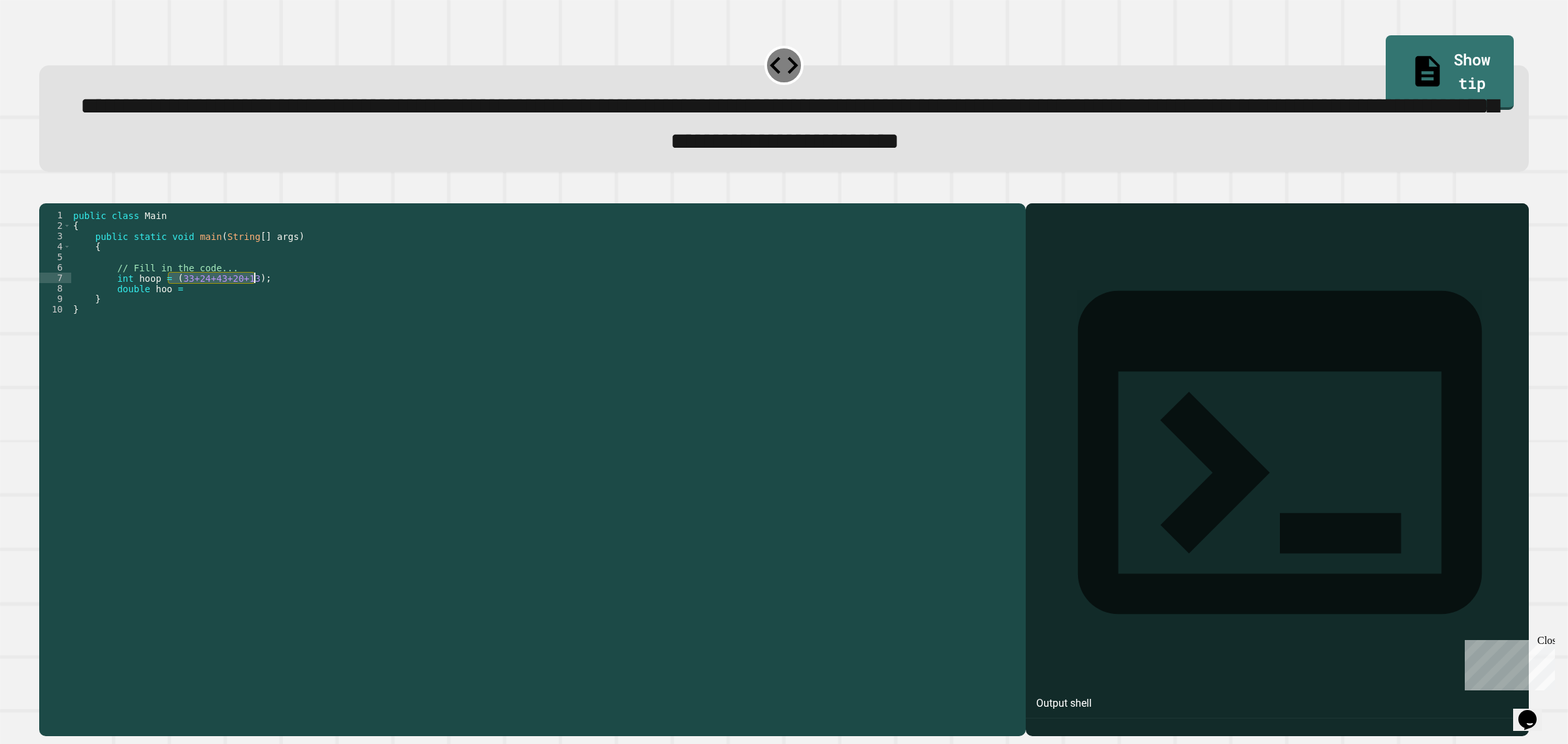
click at [334, 299] on div "public class Main { public static void main ( String [ ] args ) { // Fill in th…" at bounding box center [545, 450] width 948 height 481
click at [249, 311] on div "public class Main { public static void main ( String [ ] args ) { // Fill in th…" at bounding box center [545, 450] width 948 height 481
paste textarea "**********"
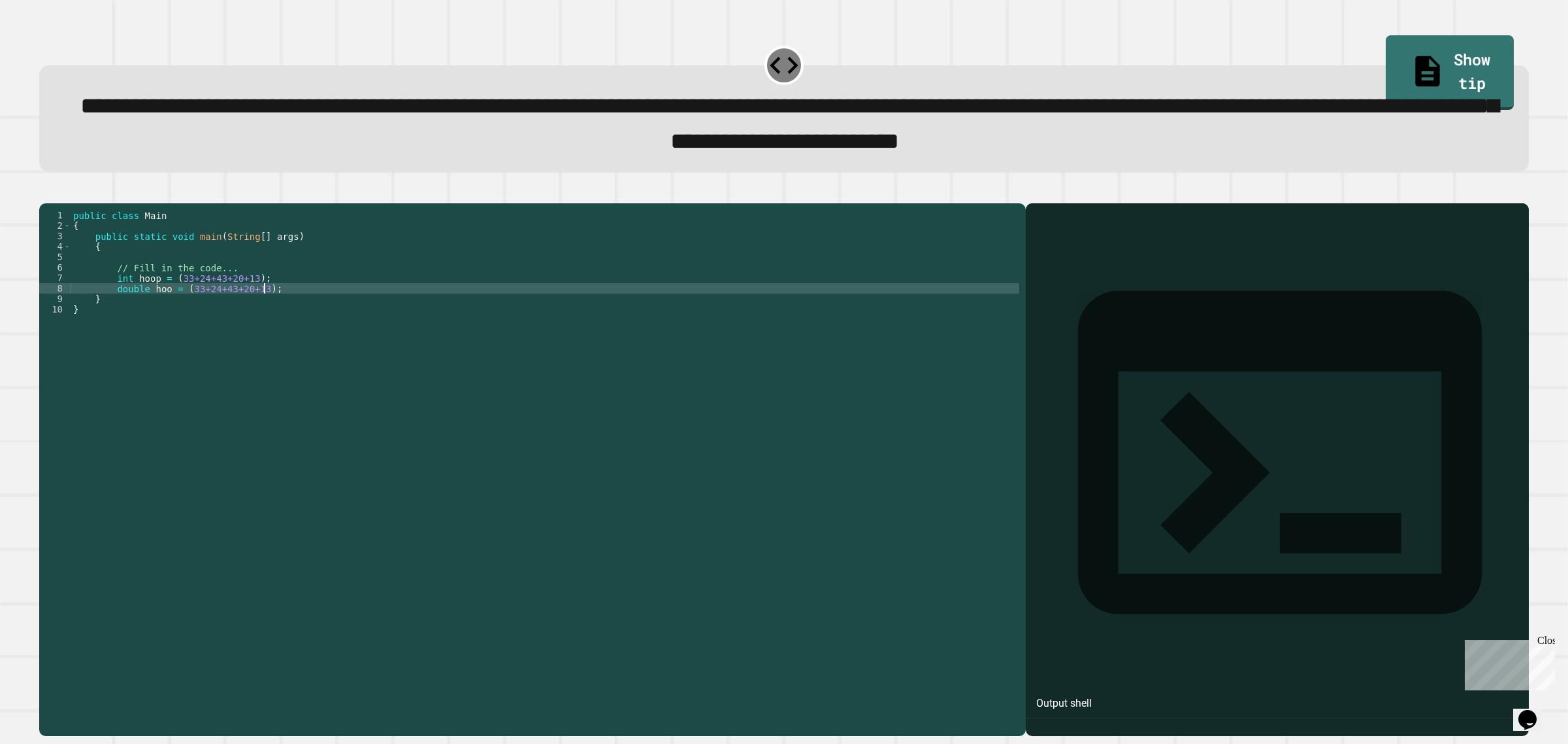
click at [259, 309] on div "public class Main { public static void main ( String [ ] args ) { // Fill in th…" at bounding box center [545, 450] width 948 height 481
click at [246, 301] on div "public class Main { public static void main ( String [ ] args ) { // Fill in th…" at bounding box center [545, 450] width 948 height 481
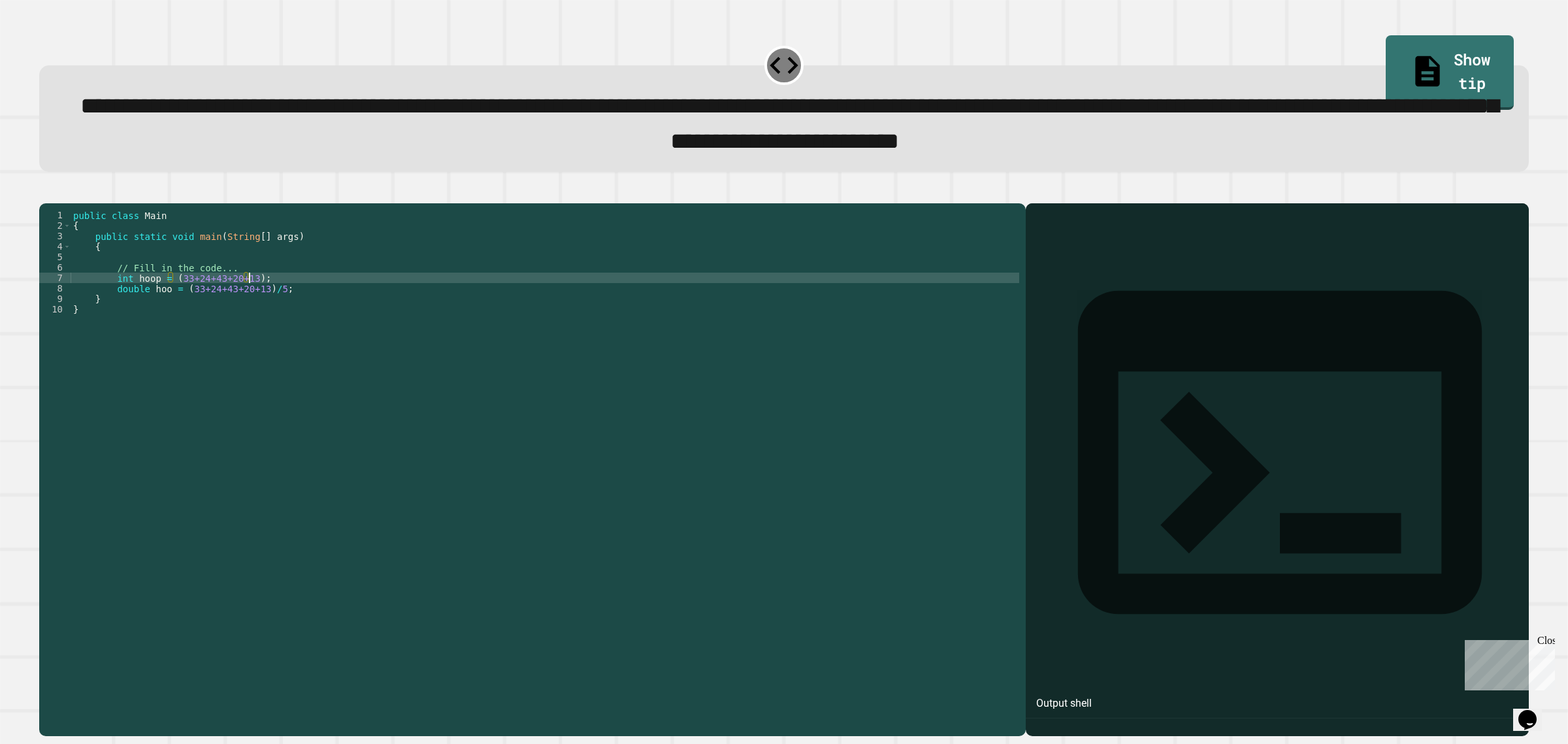
click at [248, 301] on div "public class Main { public static void main ( String [ ] args ) { // Fill in th…" at bounding box center [545, 450] width 948 height 481
click at [300, 311] on div "public class Main { public static void main ( String [ ] args ) { // Fill in th…" at bounding box center [545, 450] width 948 height 481
type textarea "**********"
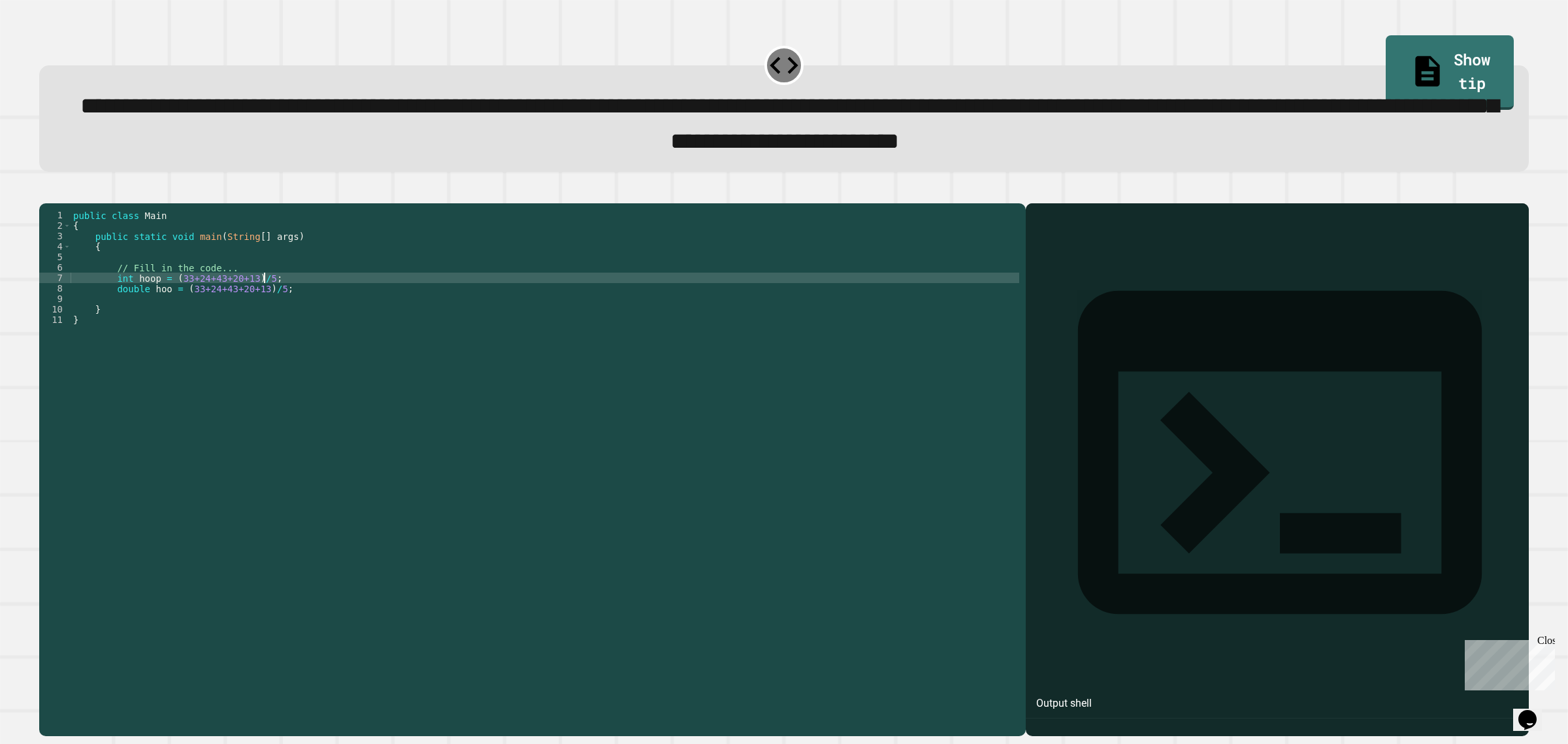
click at [282, 306] on div "public class Main { public static void main ( String [ ] args ) { // Fill in th…" at bounding box center [545, 450] width 948 height 481
type textarea "**********"
type textarea "*"
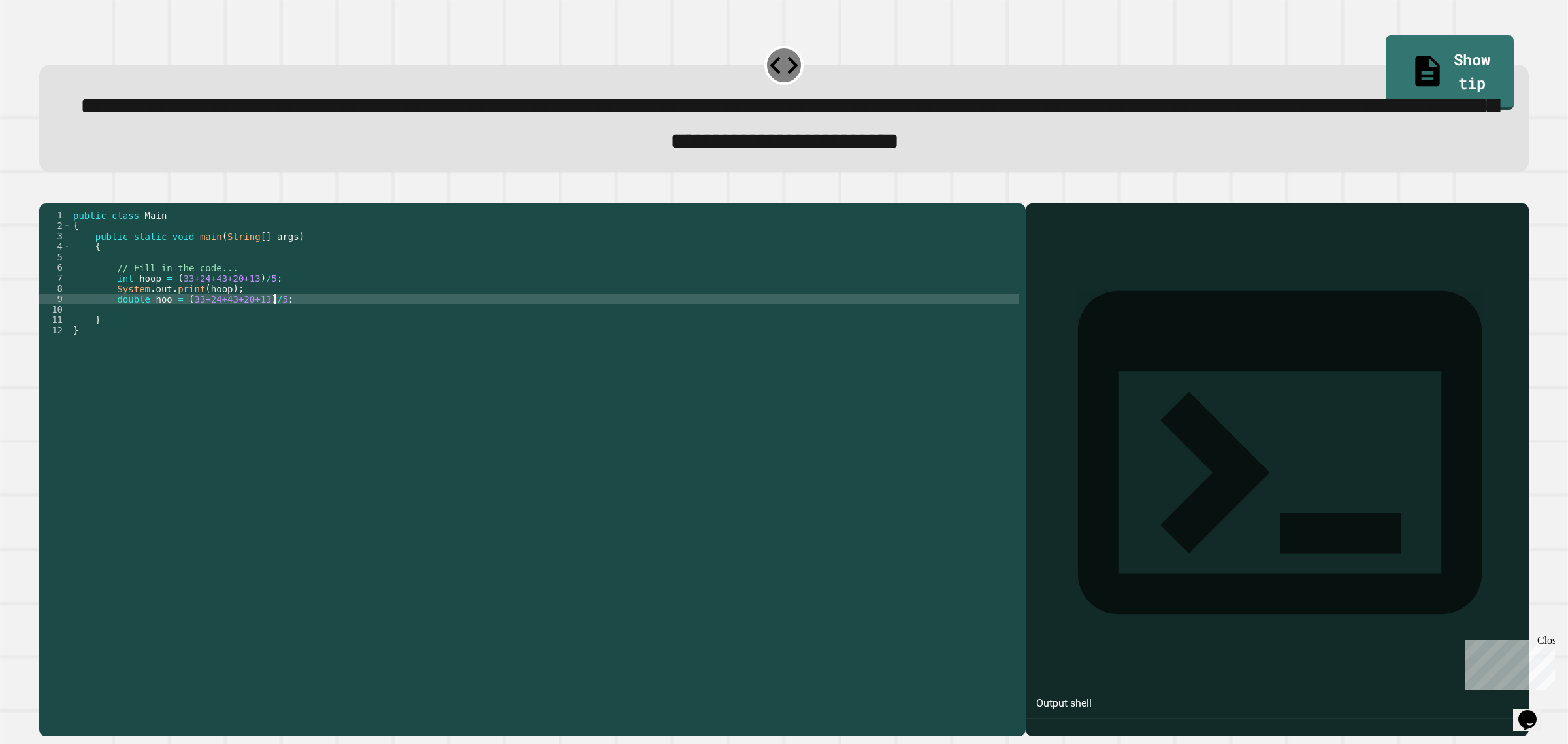
click at [296, 324] on div "public class Main { public static void main ( String [ ] args ) { // Fill in th…" at bounding box center [545, 450] width 948 height 481
type textarea "**********"
type textarea "*"
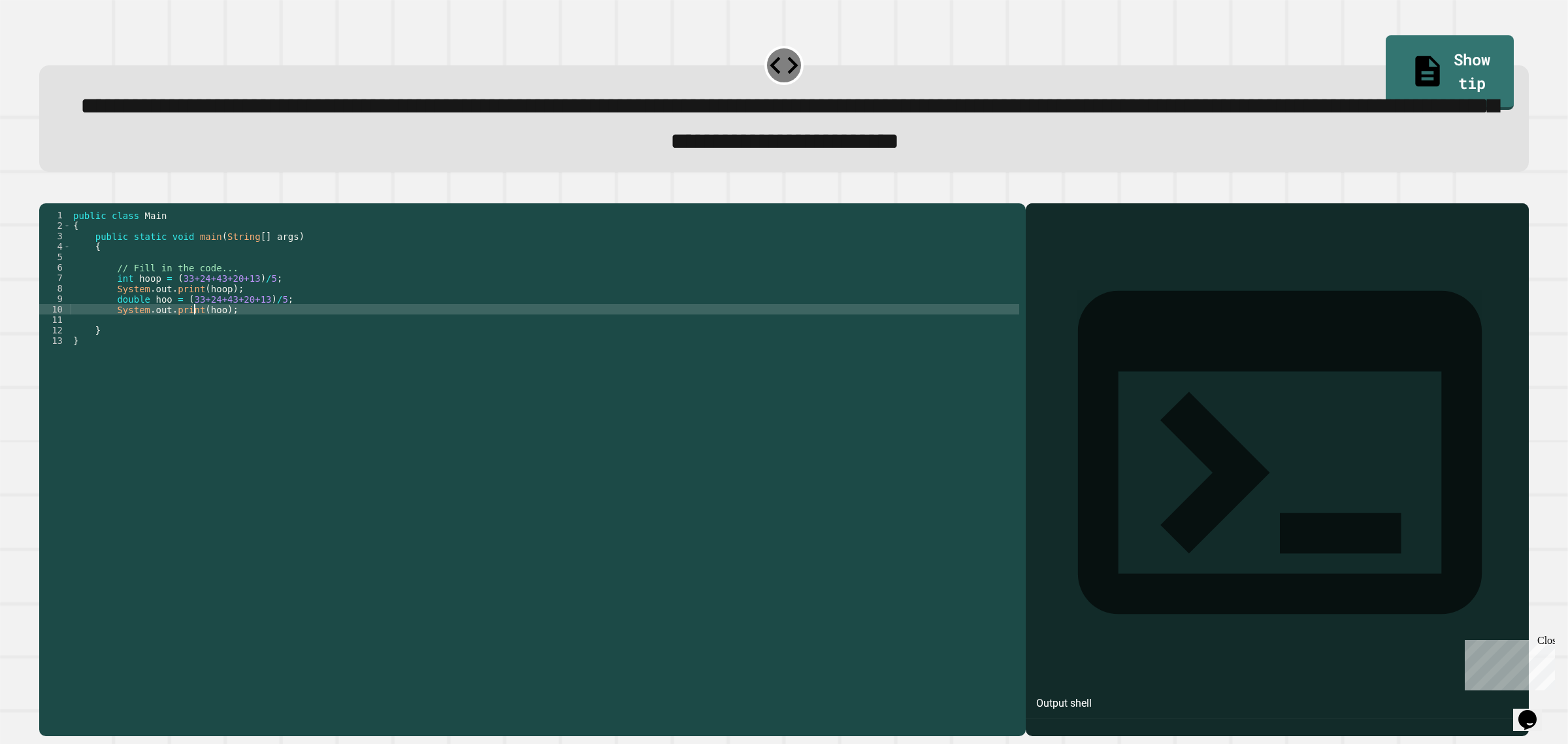
click at [193, 334] on div "public class Main { public static void main ( String [ ] args ) { // Fill in th…" at bounding box center [545, 450] width 948 height 481
click at [45, 192] on icon "button" at bounding box center [45, 192] width 0 height 0
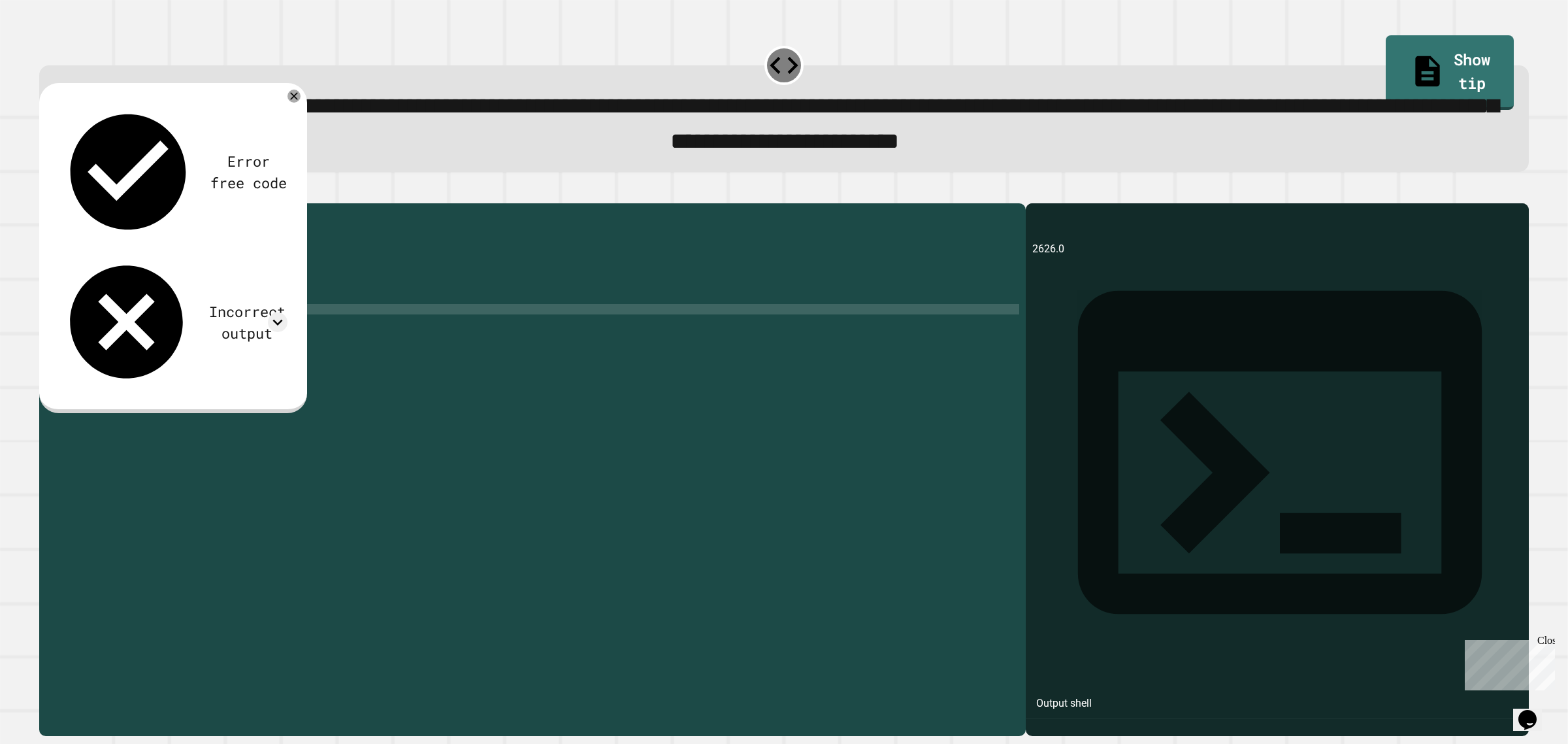
scroll to position [0, 1]
click at [165, 347] on div "public class Main { public static void main ( String [ ] args ) { // Fill in th…" at bounding box center [545, 450] width 948 height 481
click at [244, 325] on div "public class Main { public static void main ( String [ ] args ) { // Fill in th…" at bounding box center [545, 450] width 948 height 481
click at [284, 325] on div "public class Main { public static void main ( String [ ] args ) { // Fill in th…" at bounding box center [545, 450] width 948 height 481
click at [249, 330] on div "public class Main { public static void main ( String [ ] args ) { // Fill in th…" at bounding box center [545, 450] width 948 height 481
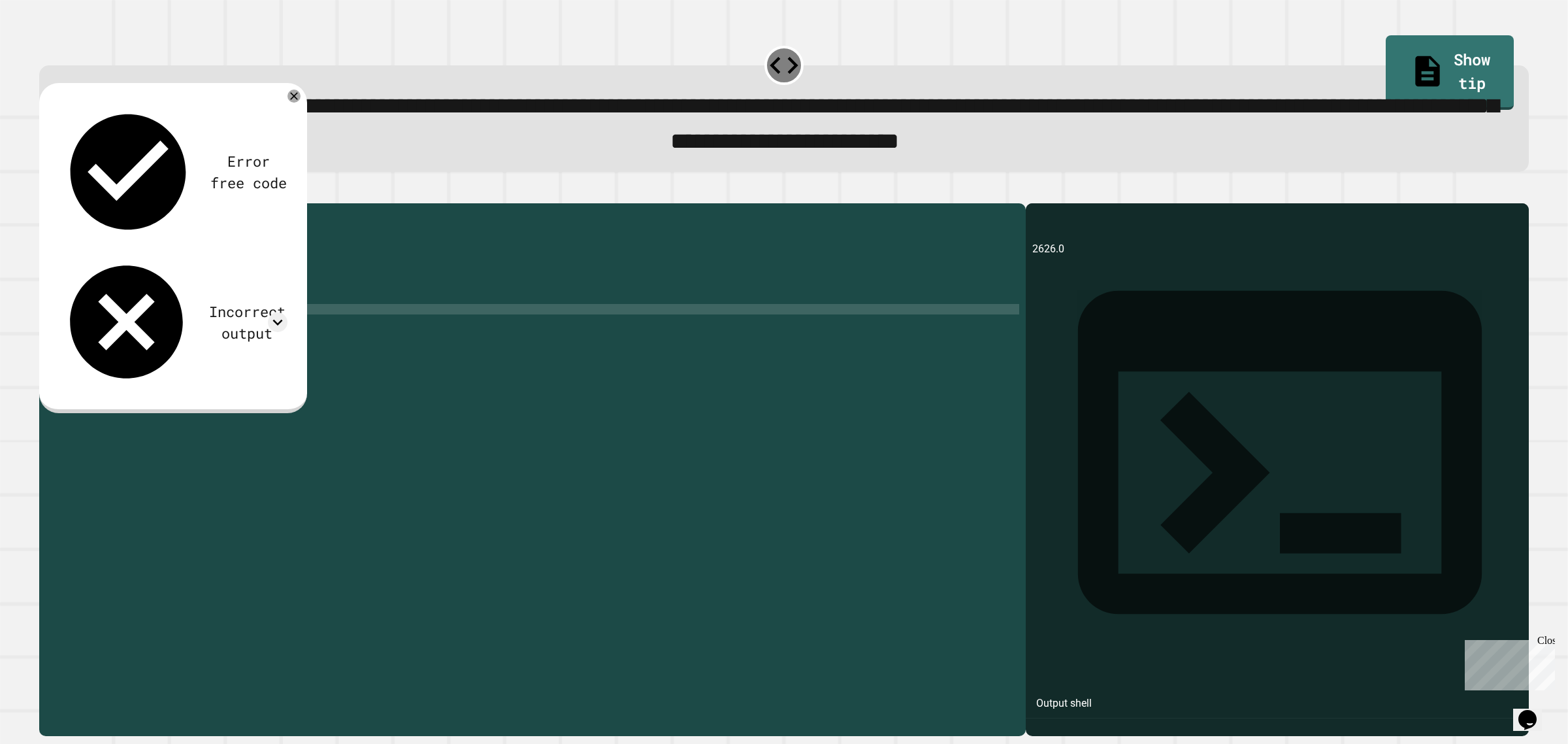
click at [218, 332] on div "public class Main { public static void main ( String [ ] args ) { // Fill in th…" at bounding box center [545, 450] width 948 height 481
click at [223, 334] on div "public class Main { public static void main ( String [ ] args ) { // Fill in th…" at bounding box center [545, 450] width 948 height 481
click at [199, 334] on div "public class Main { public static void main ( String [ ] args ) { // Fill in th…" at bounding box center [545, 450] width 948 height 481
click at [201, 334] on div "public class Main { public static void main ( String [ ] args ) { // Fill in th…" at bounding box center [545, 450] width 948 height 481
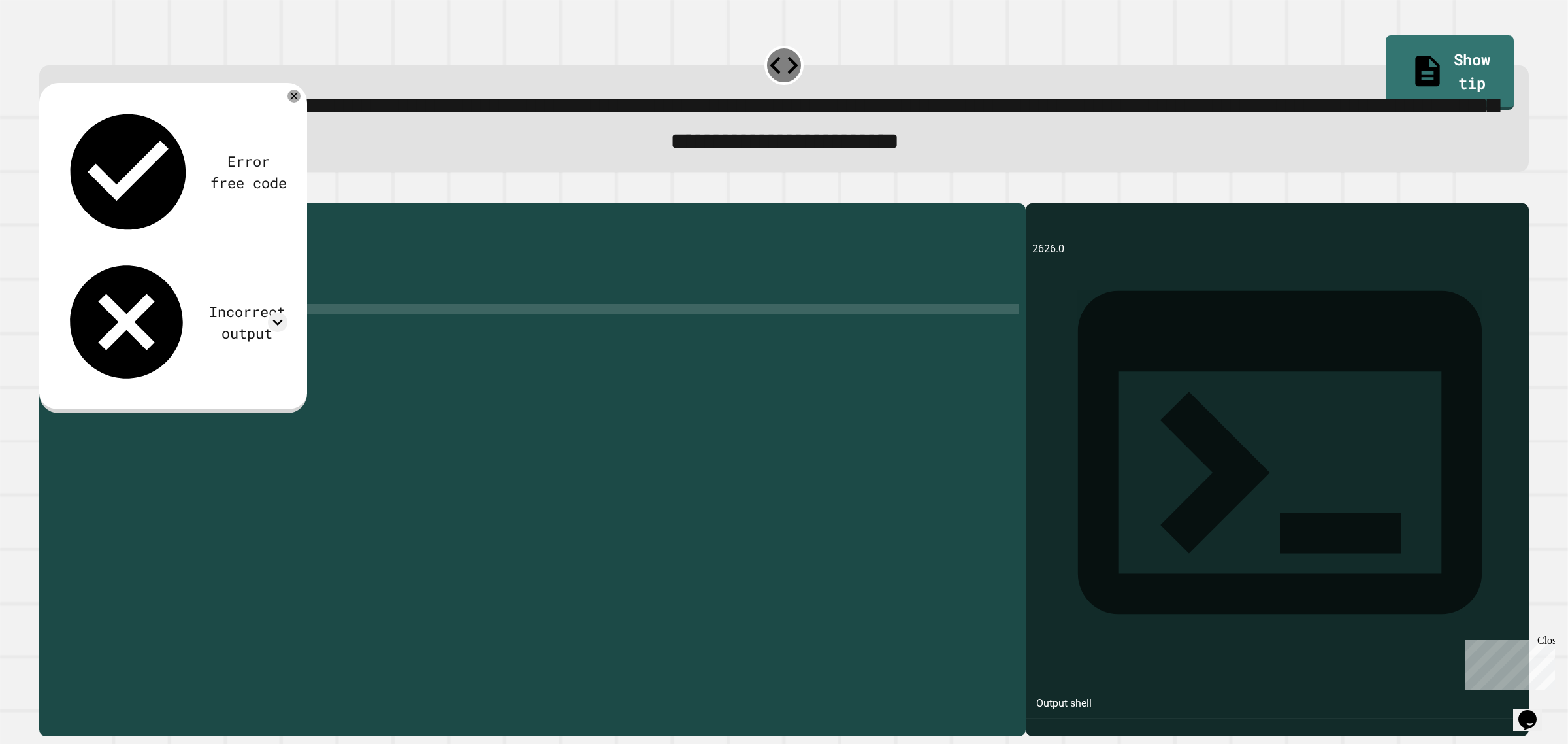
click at [203, 335] on div "public class Main { public static void main ( String [ ] args ) { // Fill in th…" at bounding box center [545, 450] width 948 height 481
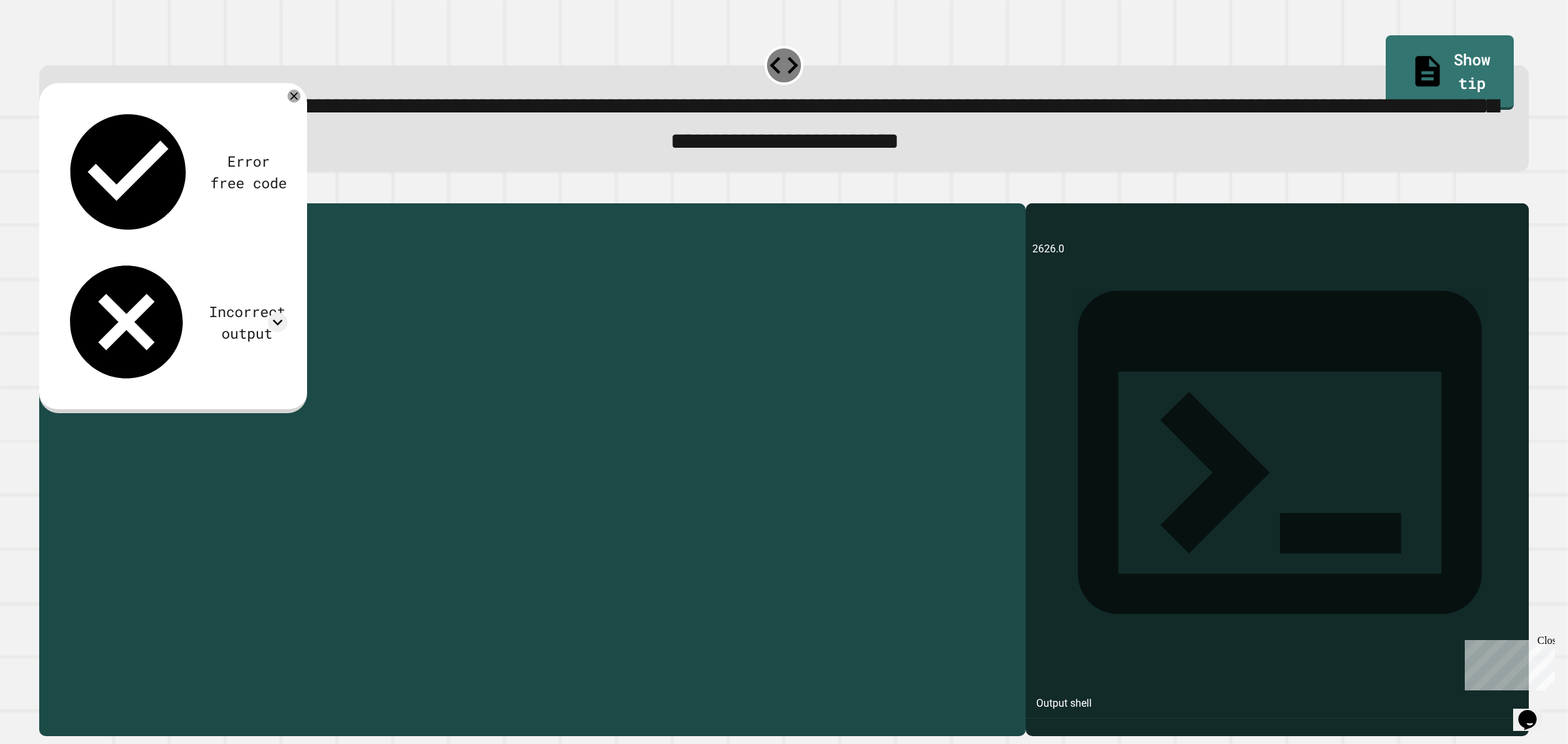
click at [45, 192] on icon "button" at bounding box center [45, 192] width 0 height 0
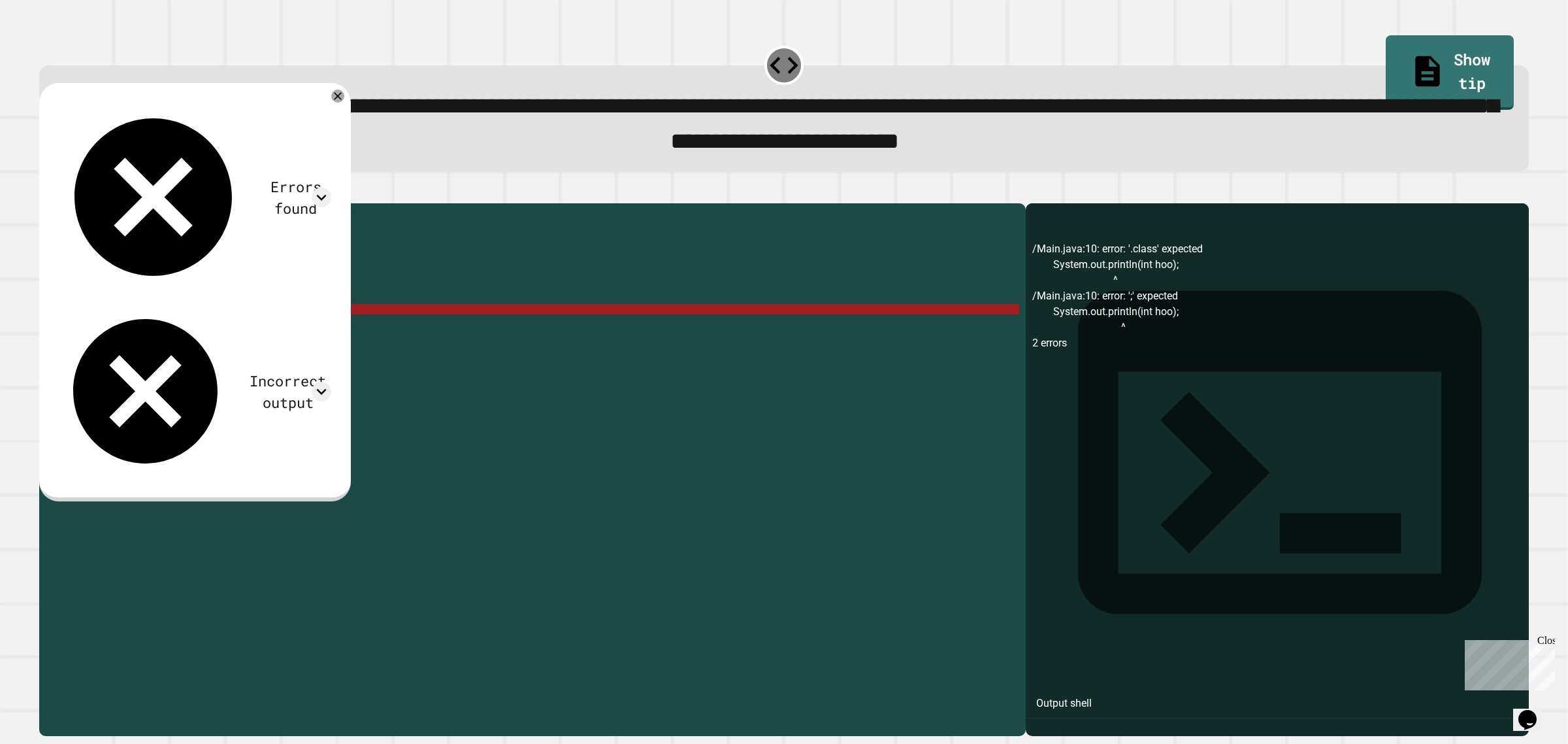
click at [205, 329] on div "public class Main { public static void main ( String [ ] args ) { // Fill in th…" at bounding box center [545, 440] width 948 height 460
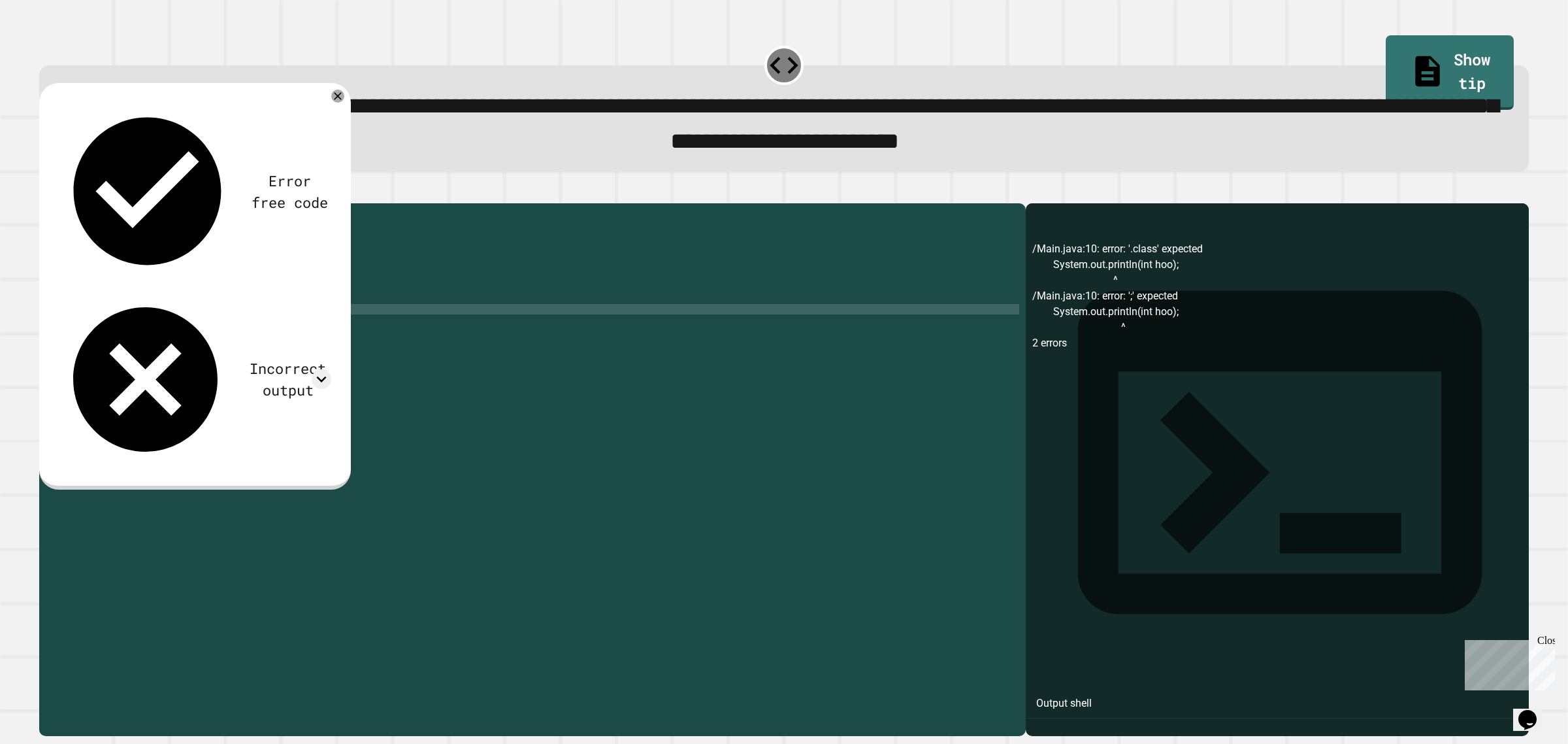
click at [220, 332] on div "public class Main { public static void main ( String [ ] args ) { // Fill in th…" at bounding box center [545, 450] width 948 height 481
click at [322, 318] on div "public class Main { public static void main ( String [ ] args ) { // Fill in th…" at bounding box center [545, 450] width 948 height 481
click at [45, 192] on icon "button" at bounding box center [45, 192] width 0 height 0
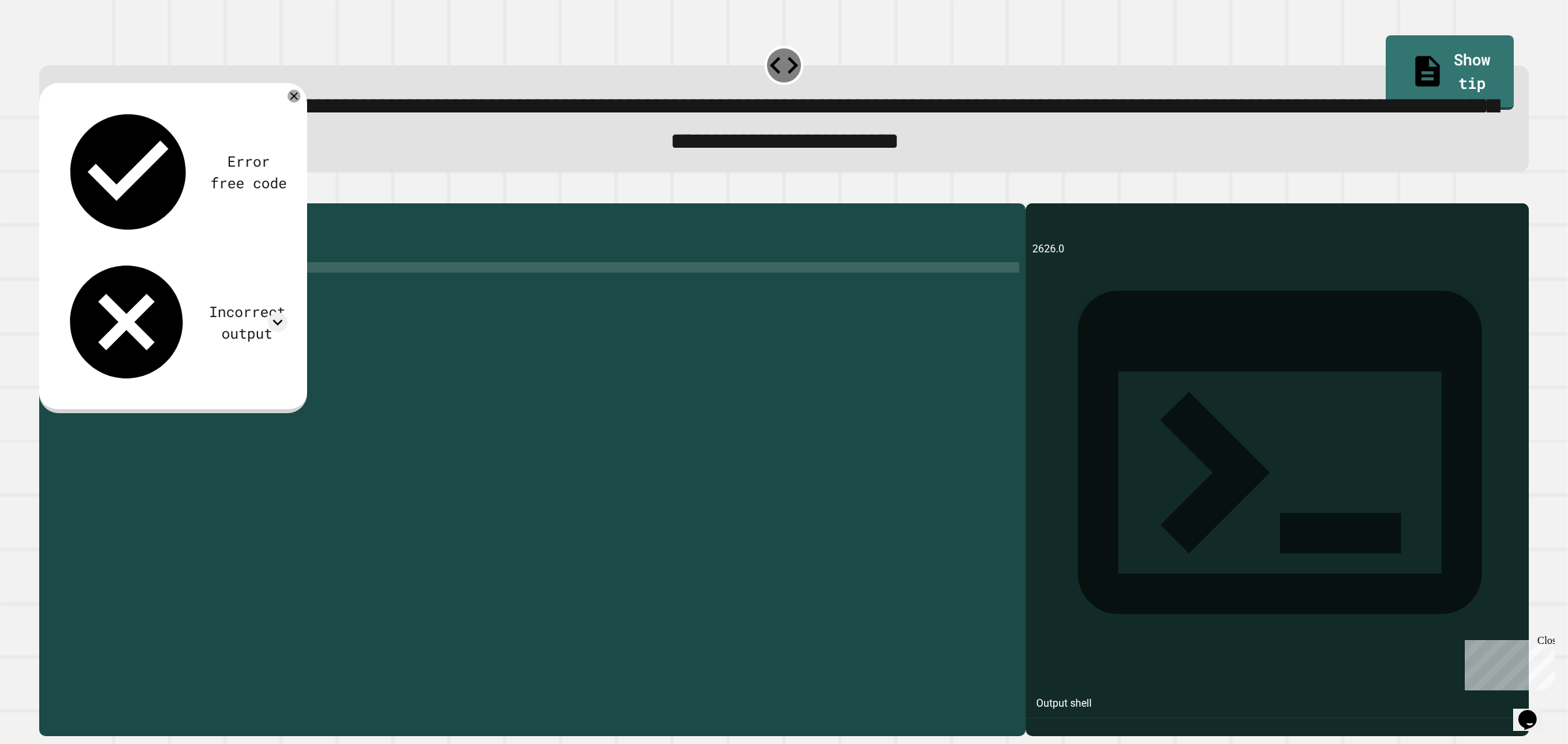
click at [193, 289] on div "public class Main { public static void main ( String [ ] args ) { // Fill in th…" at bounding box center [545, 450] width 948 height 481
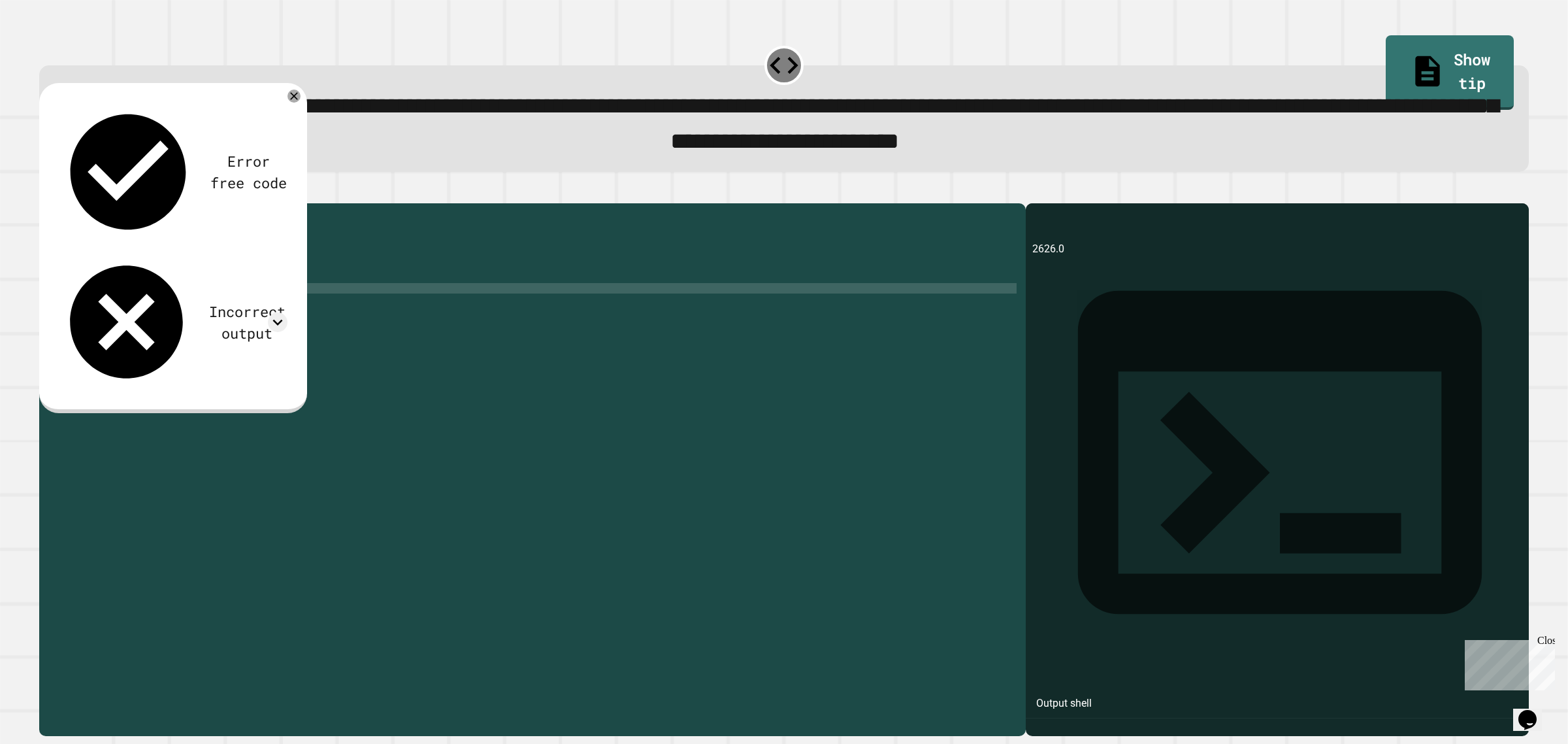
click at [263, 319] on div "public class Main { public static void main ( String [ ] args ) { // Fill in th…" at bounding box center [545, 450] width 948 height 481
click at [264, 321] on div "public class Main { public static void main ( String [ ] args ) { // Fill in th…" at bounding box center [545, 440] width 948 height 460
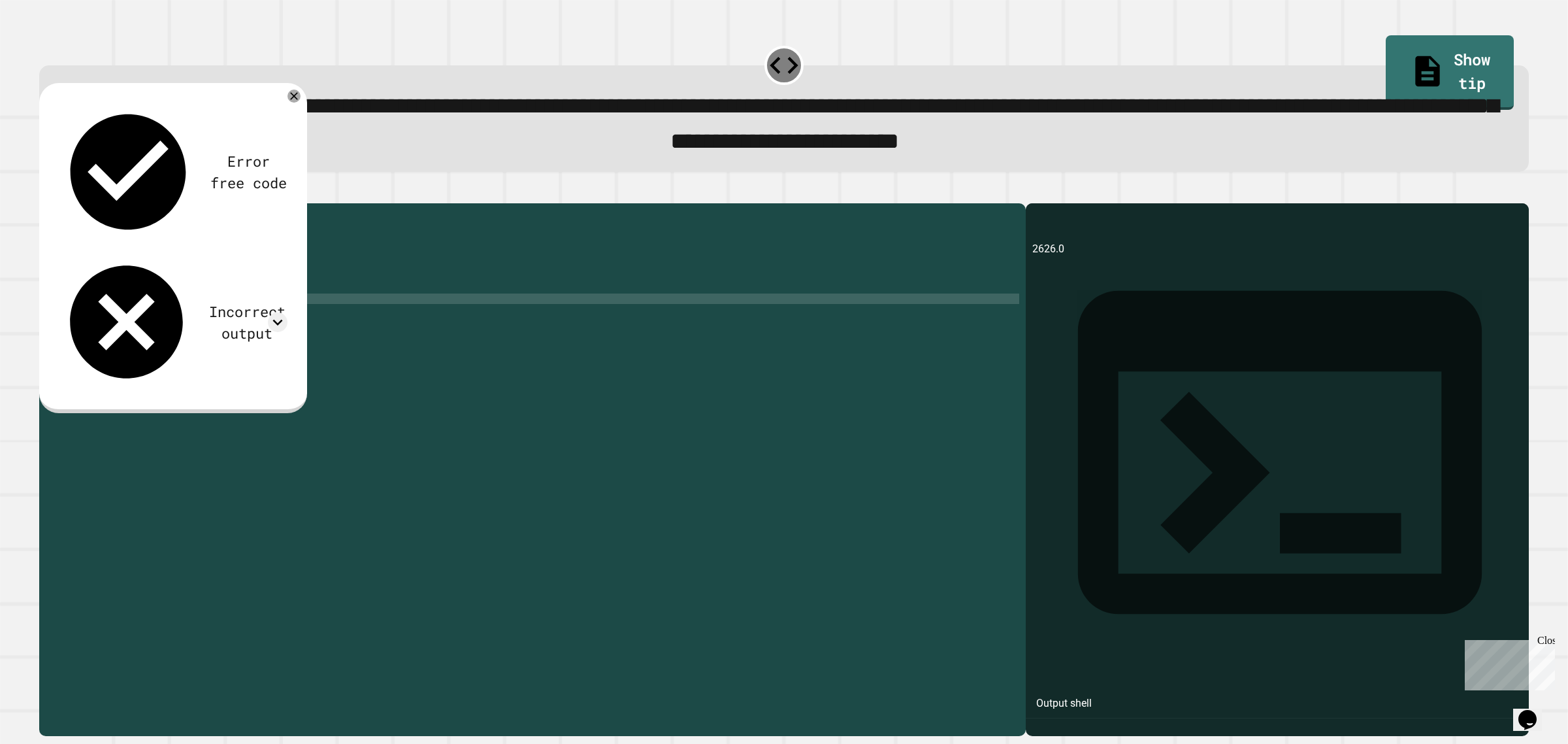
click at [273, 322] on div "public class Main { public static void main ( String [ ] args ) { // Fill in th…" at bounding box center [545, 450] width 948 height 481
click at [272, 322] on div "public class Main { public static void main ( String [ ] args ) { // Fill in th…" at bounding box center [545, 450] width 948 height 481
click at [184, 320] on div "public class Main { public static void main ( String [ ] args ) { // Fill in th…" at bounding box center [545, 450] width 948 height 481
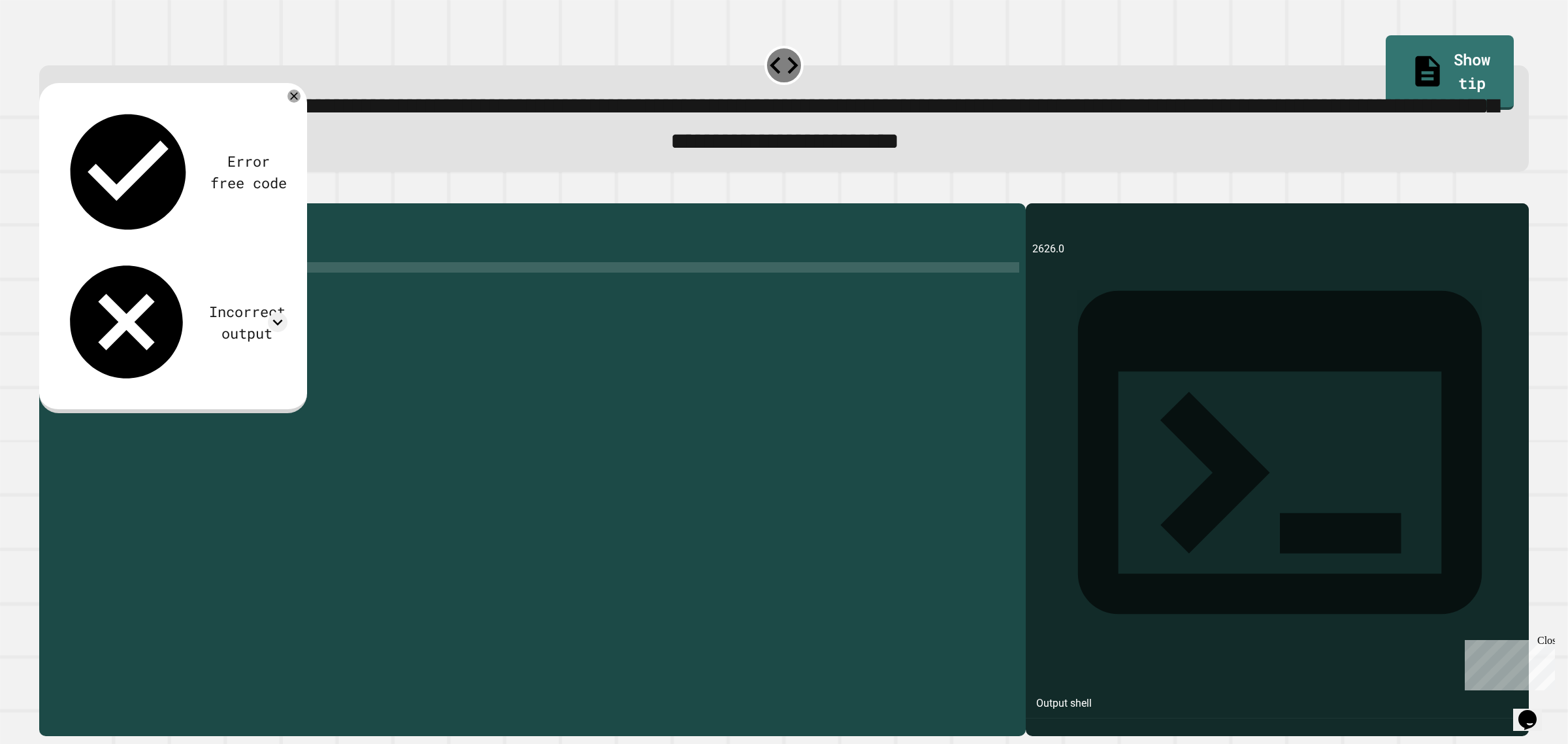
click at [175, 295] on div "public class Main { public static void main ( String [ ] args ) { // Fill in th…" at bounding box center [545, 450] width 948 height 481
click at [173, 301] on div "public class Main { public static void main ( String [ ] args ) { // Fill in th…" at bounding box center [545, 450] width 948 height 481
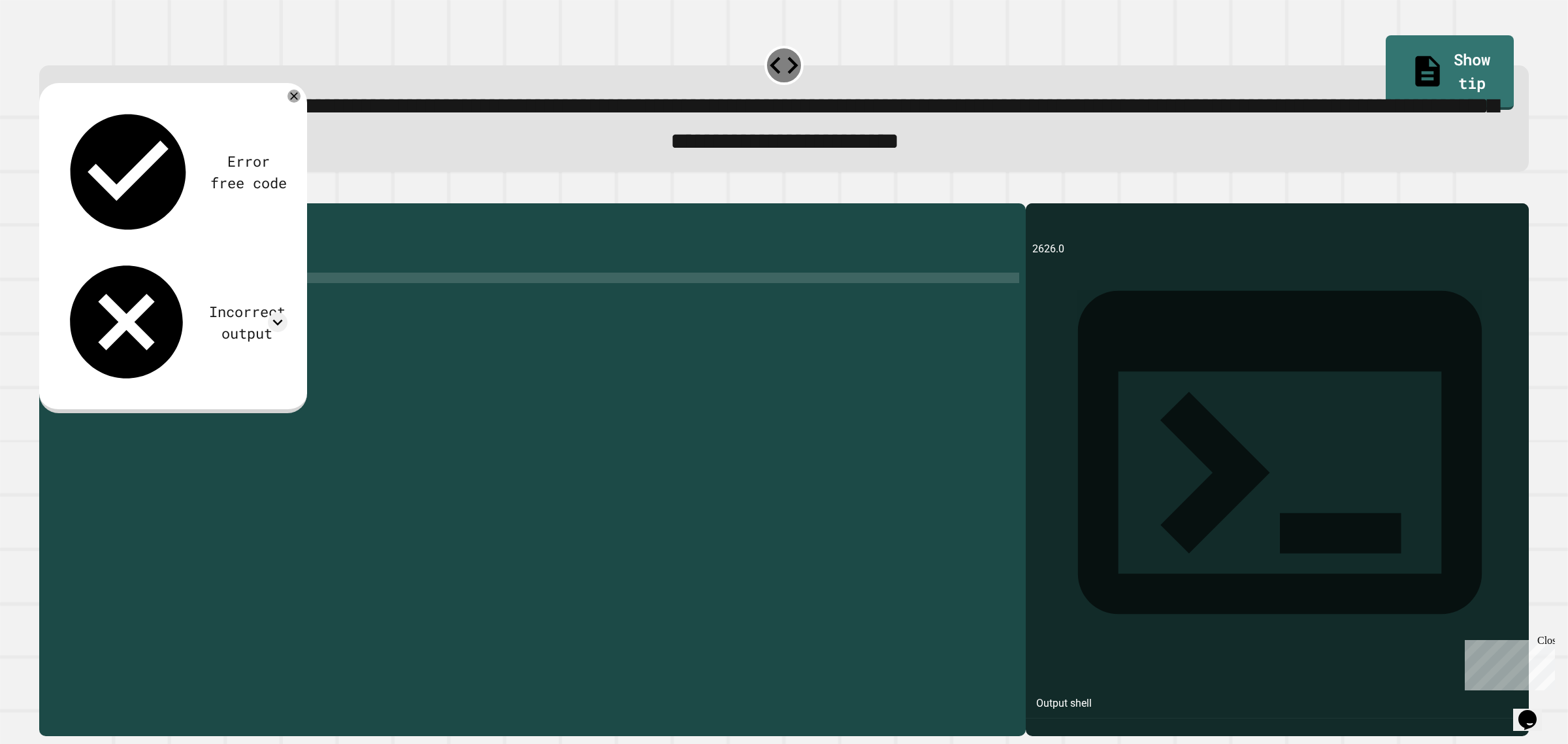
scroll to position [0, 7]
click at [248, 301] on div "public class Main { public static void main ( String [ ] args ) { // Fill in th…" at bounding box center [545, 450] width 948 height 481
click at [258, 303] on div "public class Main { public static void main ( String [ ] args ) { // Fill in th…" at bounding box center [545, 450] width 948 height 481
click at [253, 301] on div "public class Main { public static void main ( String [ ] args ) { // Fill in th…" at bounding box center [545, 450] width 948 height 481
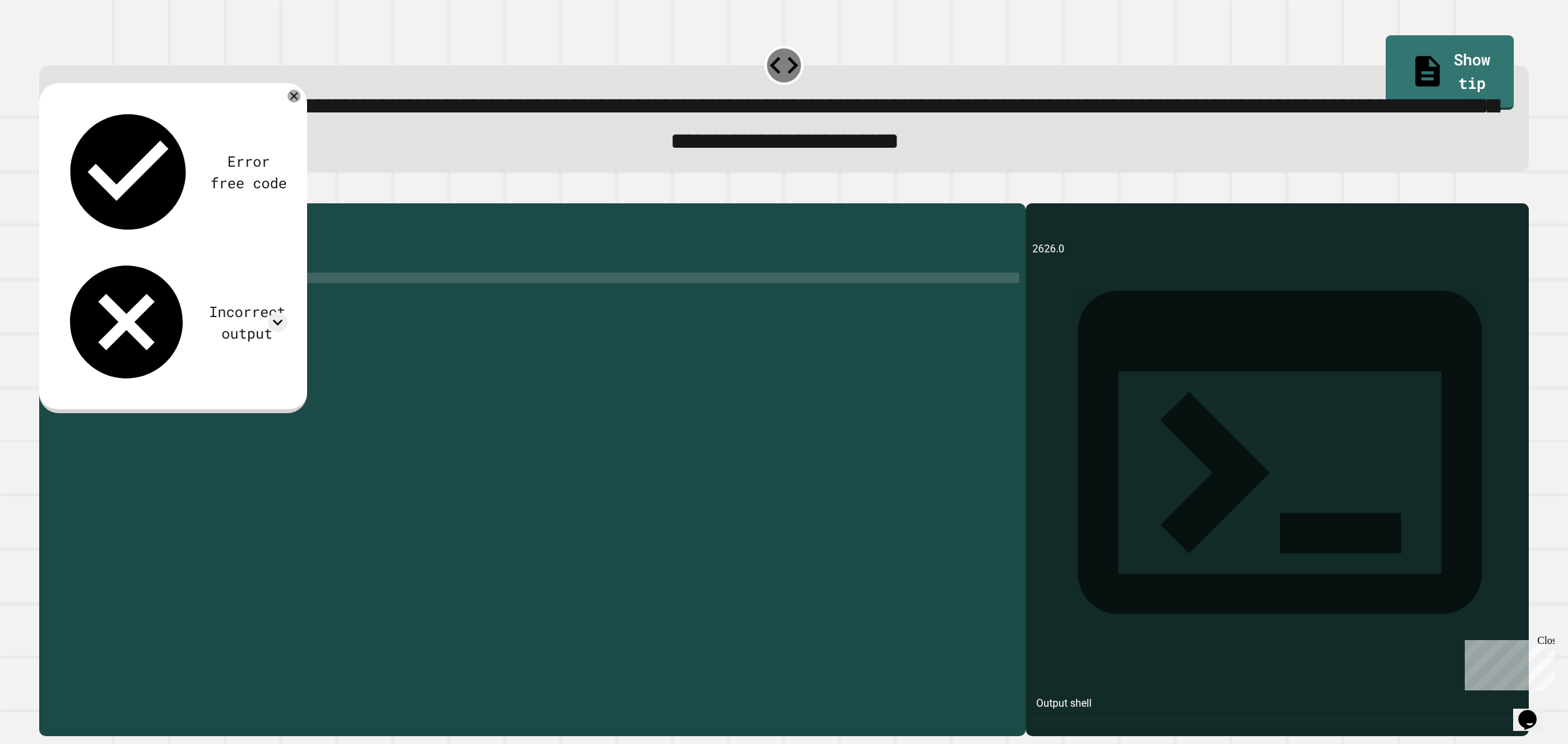
scroll to position [0, 14]
click at [280, 311] on div "public class Main { public static void main ( String [ ] args ) { // Fill in th…" at bounding box center [545, 450] width 948 height 481
click at [277, 304] on div "public class Main { public static void main ( String [ ] args ) { // Fill in th…" at bounding box center [545, 450] width 948 height 481
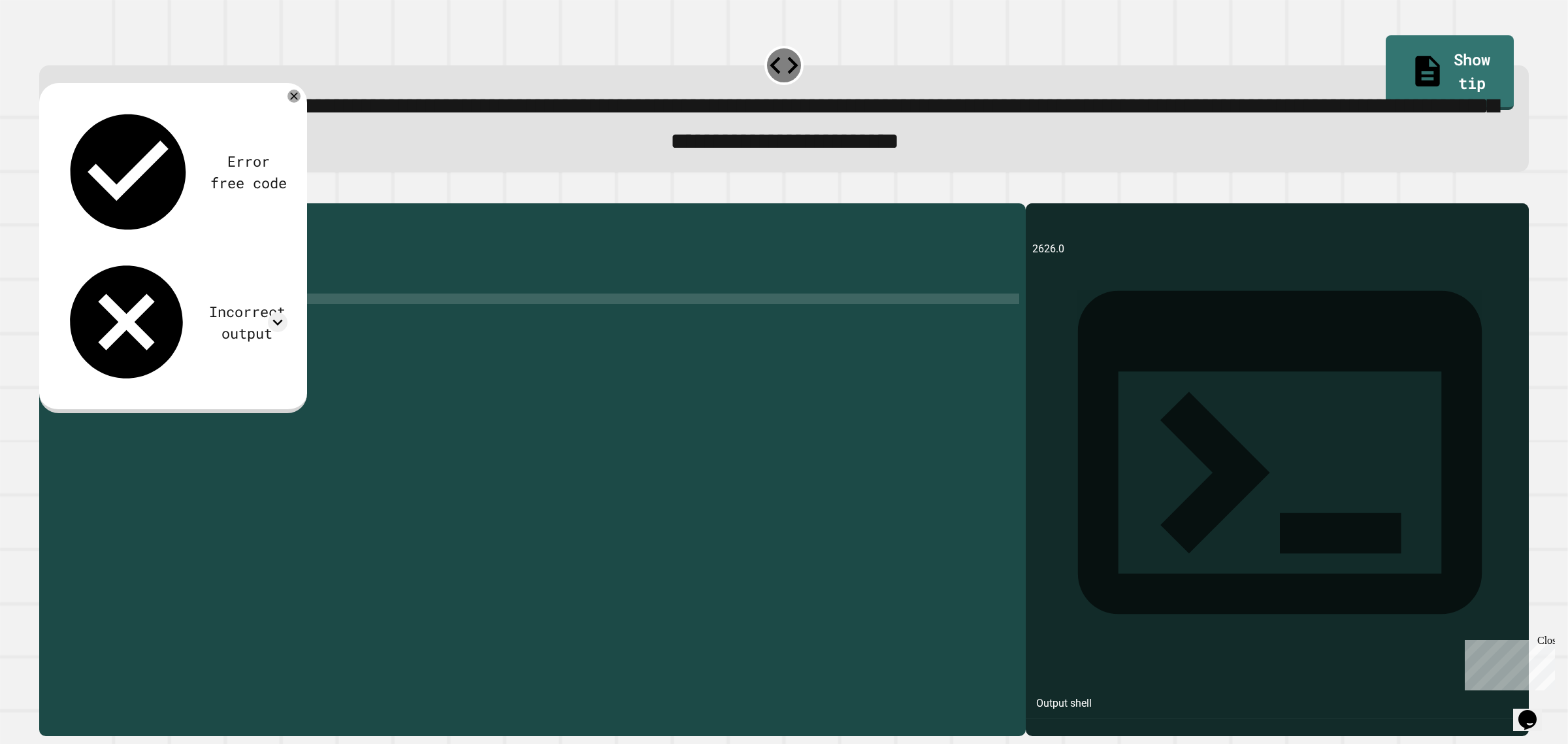
click at [254, 318] on div "public class Main { public static void main ( String [ ] args ) { // Fill in th…" at bounding box center [545, 450] width 948 height 481
click at [184, 325] on div "public class Main { public static void main ( String [ ] args ) { // Fill in th…" at bounding box center [545, 450] width 948 height 481
click at [262, 318] on div "public class Main { public static void main ( String [ ] args ) { // Fill in th…" at bounding box center [545, 450] width 948 height 481
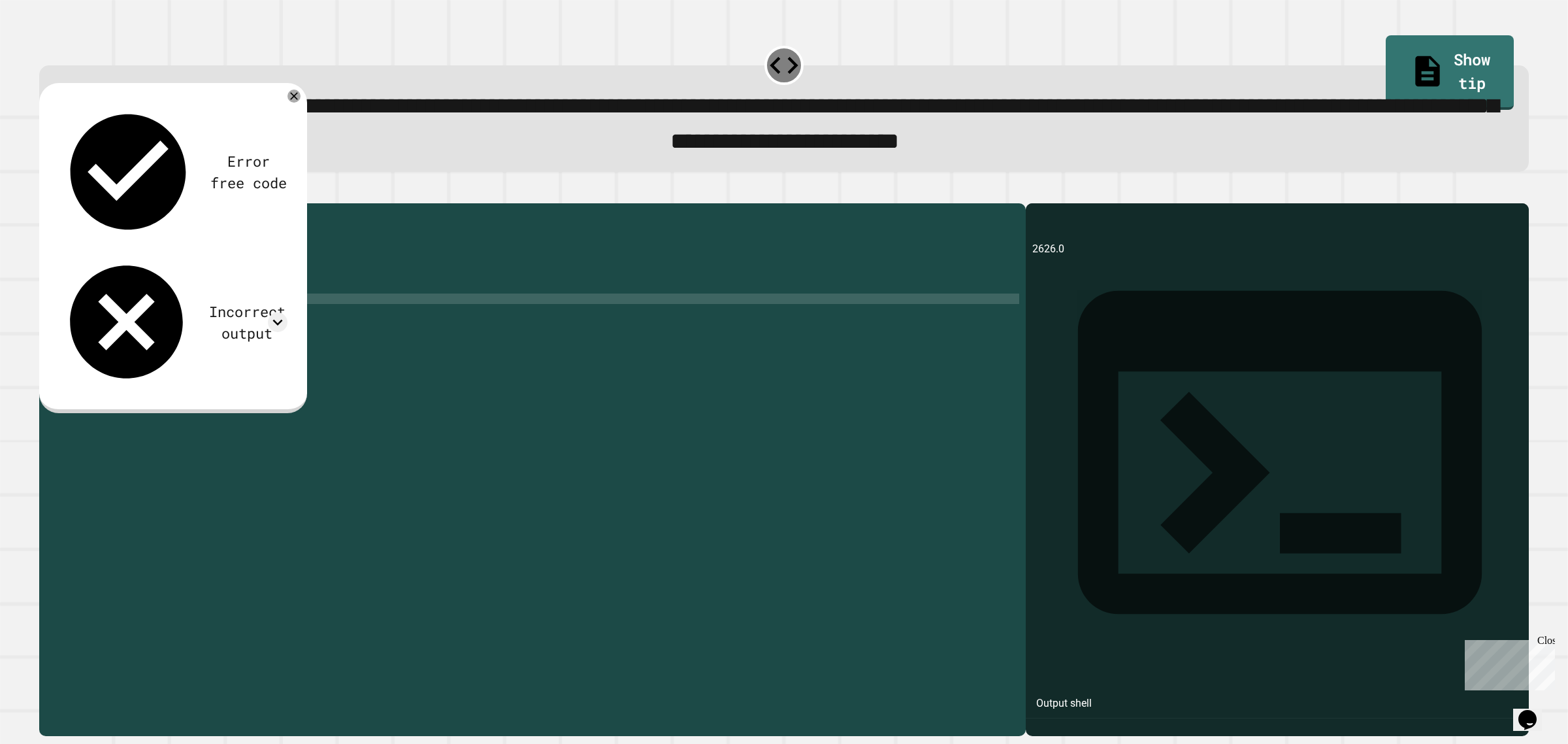
click at [192, 331] on div "public class Main { public static void main ( String [ ] args ) { // Fill in th…" at bounding box center [545, 450] width 948 height 481
click at [194, 333] on div "public class Main { public static void main ( String [ ] args ) { // Fill in th…" at bounding box center [545, 450] width 948 height 481
type textarea "**********"
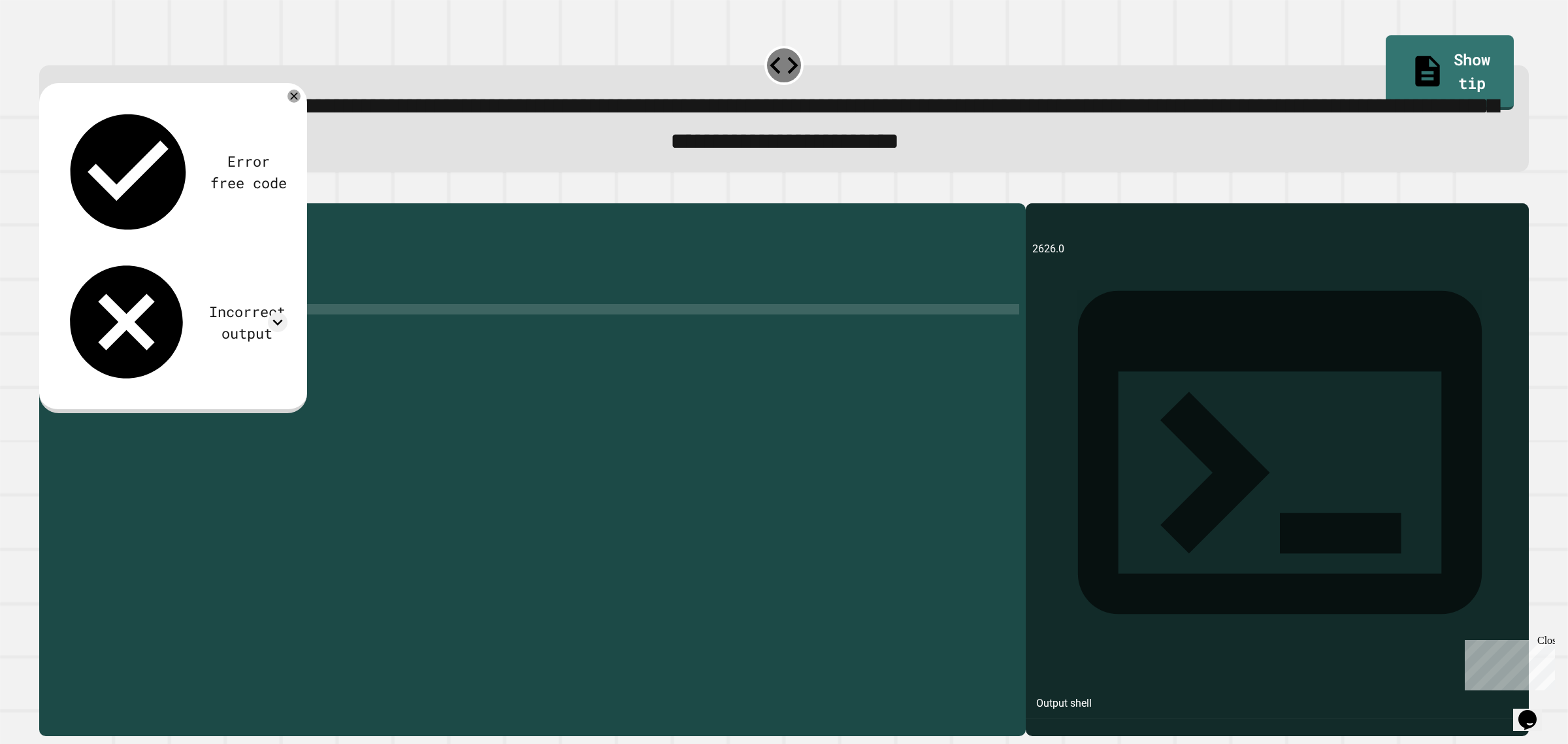
click at [45, 192] on icon "button" at bounding box center [45, 192] width 0 height 0
drag, startPoint x: 1149, startPoint y: 275, endPoint x: 983, endPoint y: 278, distance: 166.0
click at [983, 278] on div "**********" at bounding box center [783, 469] width 1489 height 533
click at [1385, 307] on div "2626.0" at bounding box center [1277, 488] width 490 height 495
click at [406, 318] on div "public class Main { public static void main ( String [ ] args ) { // Fill in th…" at bounding box center [545, 450] width 948 height 481
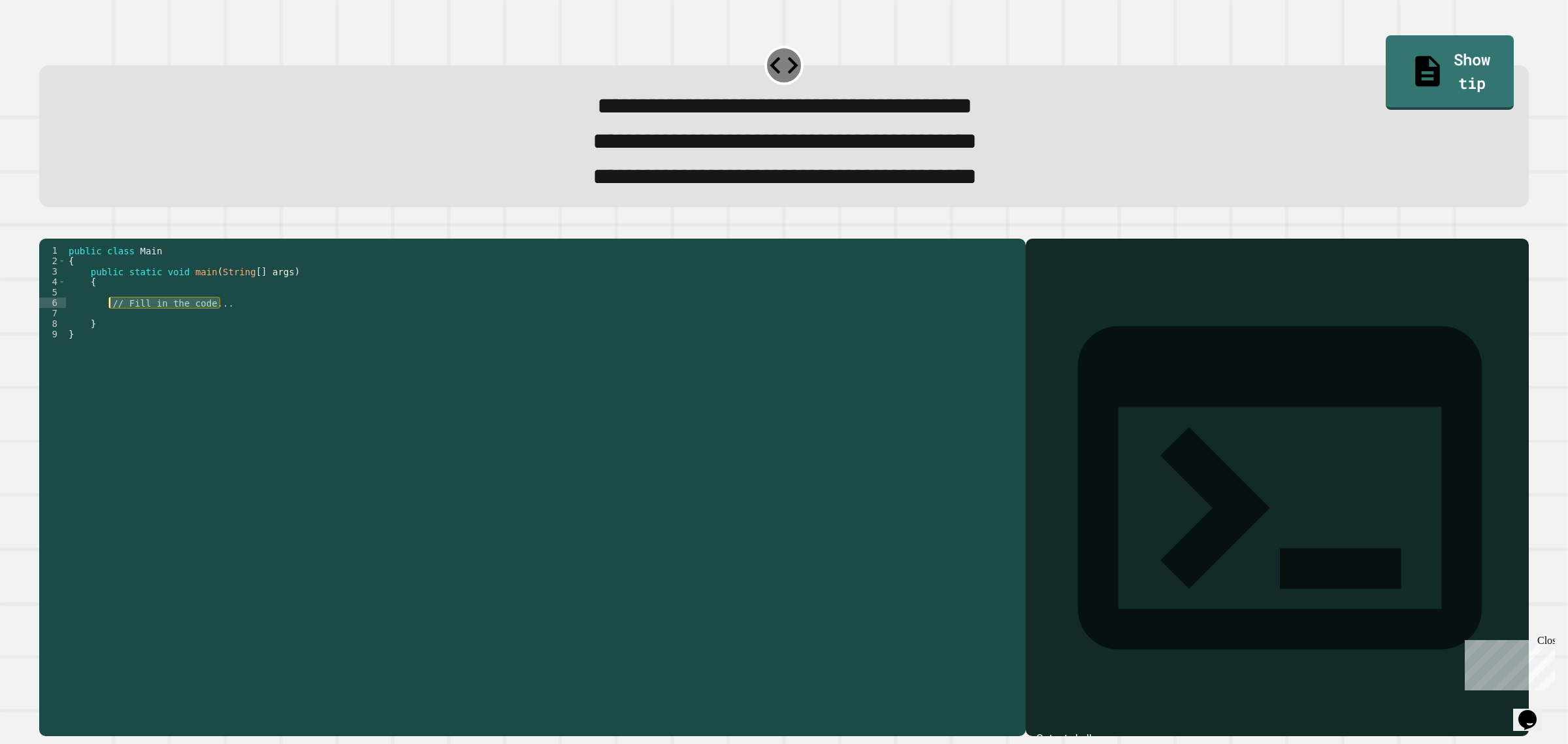
drag, startPoint x: 223, startPoint y: 331, endPoint x: 108, endPoint y: 330, distance: 115.0
click at [108, 330] on div "public class Main { public static void main ( String [ ] args ) { // Fill in th…" at bounding box center [543, 464] width 953 height 439
type textarea "**********"
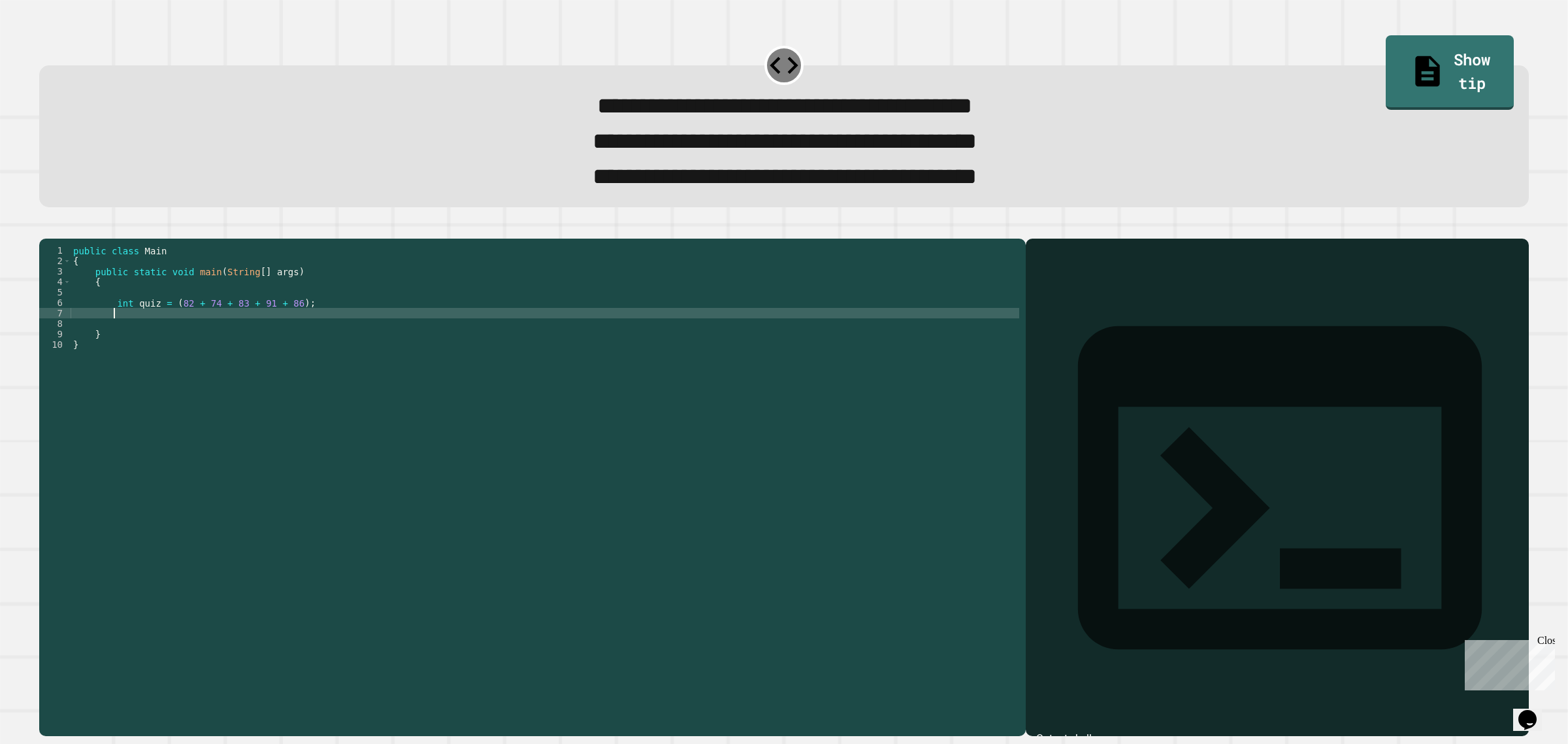
type textarea "*"
type textarea "**********"
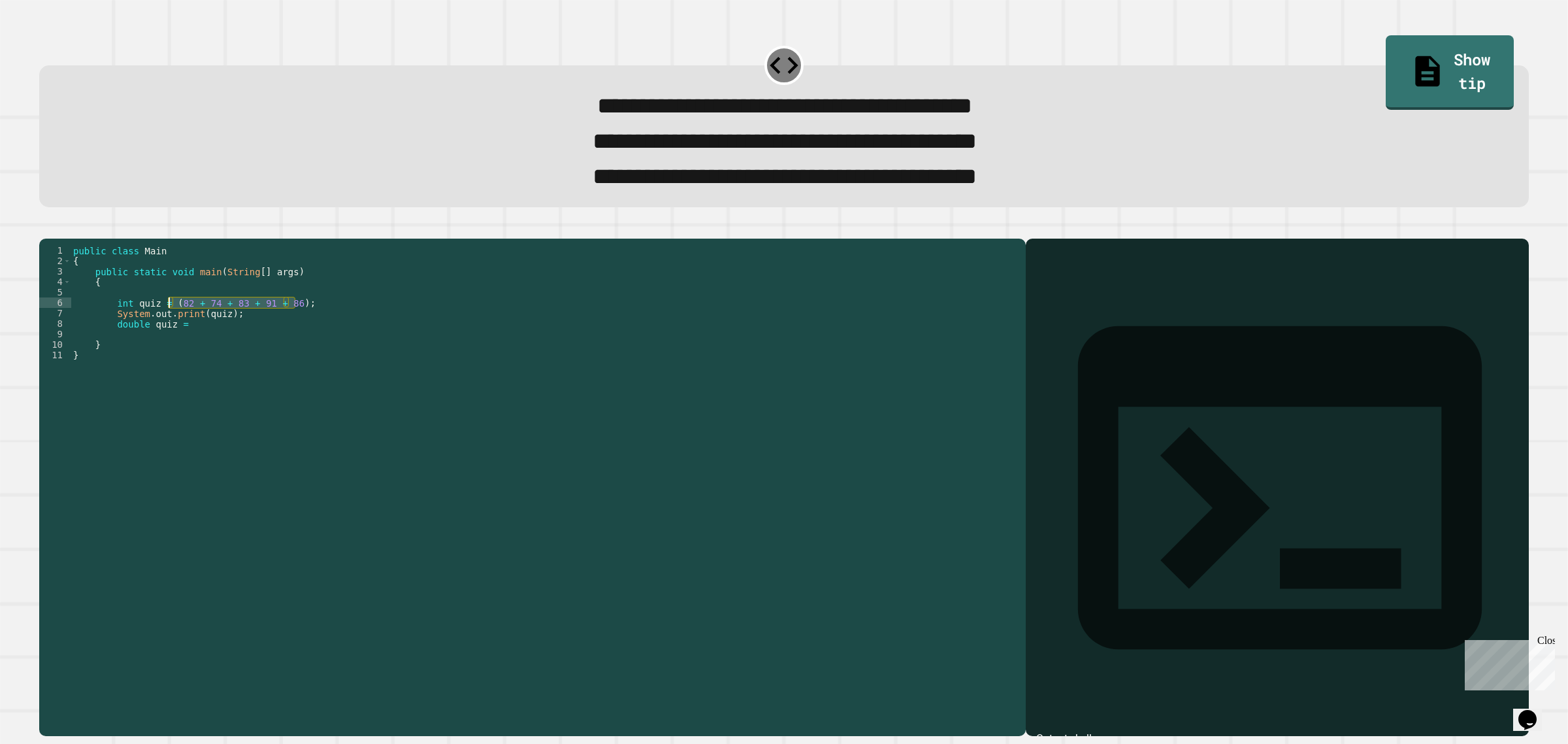
drag, startPoint x: 358, startPoint y: 332, endPoint x: 169, endPoint y: 327, distance: 189.1
click at [169, 327] on div "public class Main { public static void main ( String [ ] args ) { int quiz = ( …" at bounding box center [545, 464] width 948 height 439
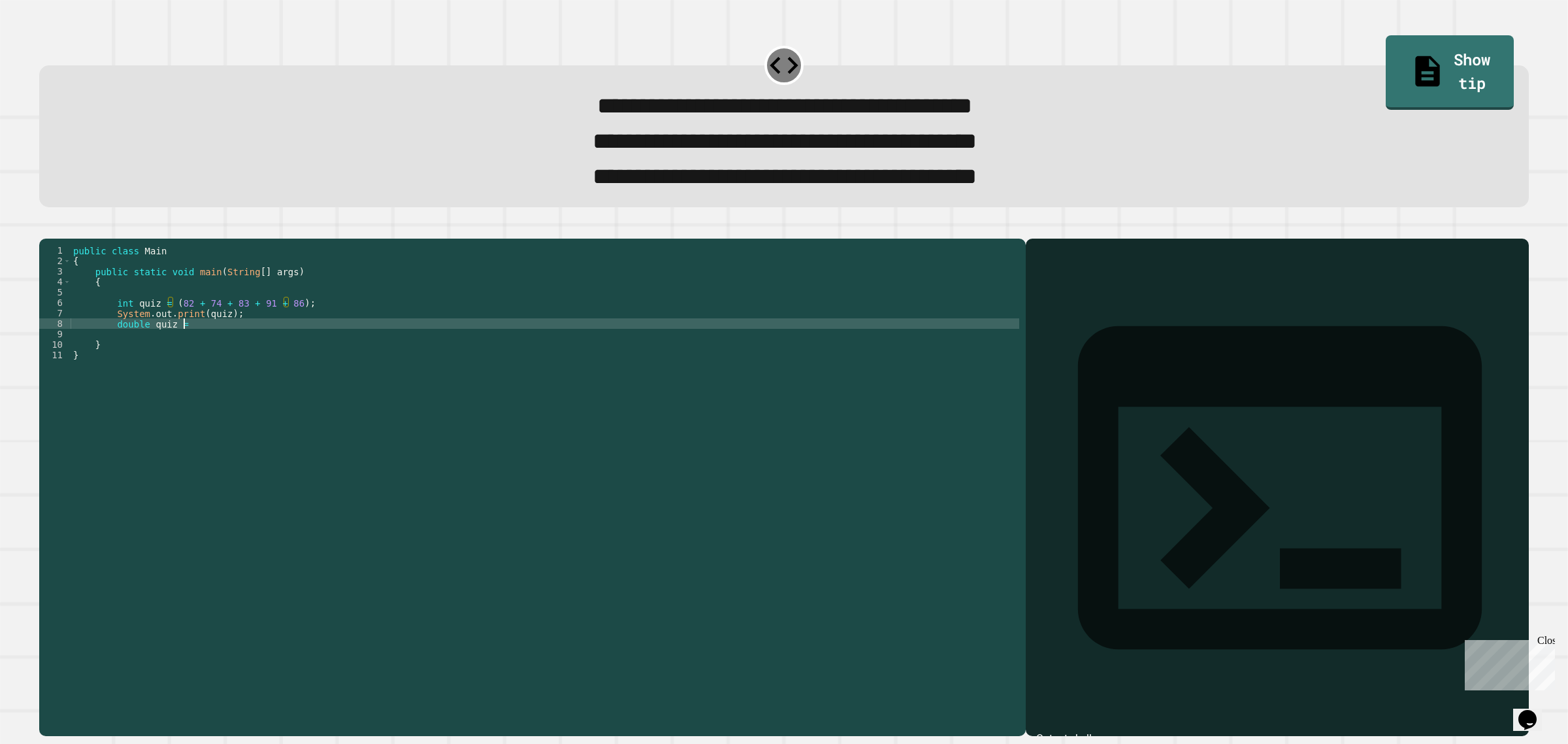
click at [194, 350] on div "public class Main { public static void main ( String [ ] args ) { int quiz = ( …" at bounding box center [545, 464] width 948 height 439
paste textarea "**********"
type textarea "**********"
click at [168, 351] on div "public class Main { public static void main ( String [ ] args ) { int quiz = ( …" at bounding box center [545, 464] width 948 height 439
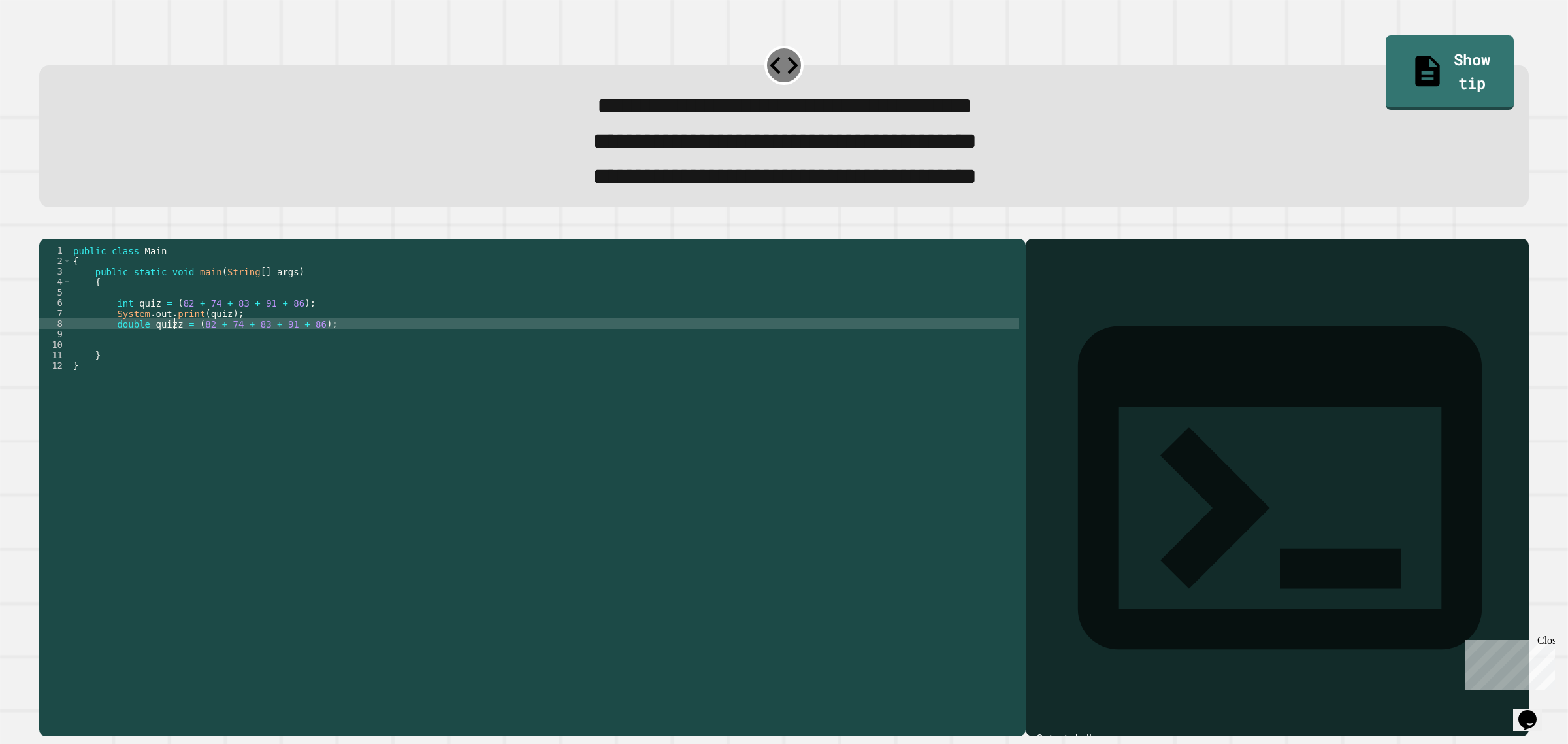
scroll to position [0, 7]
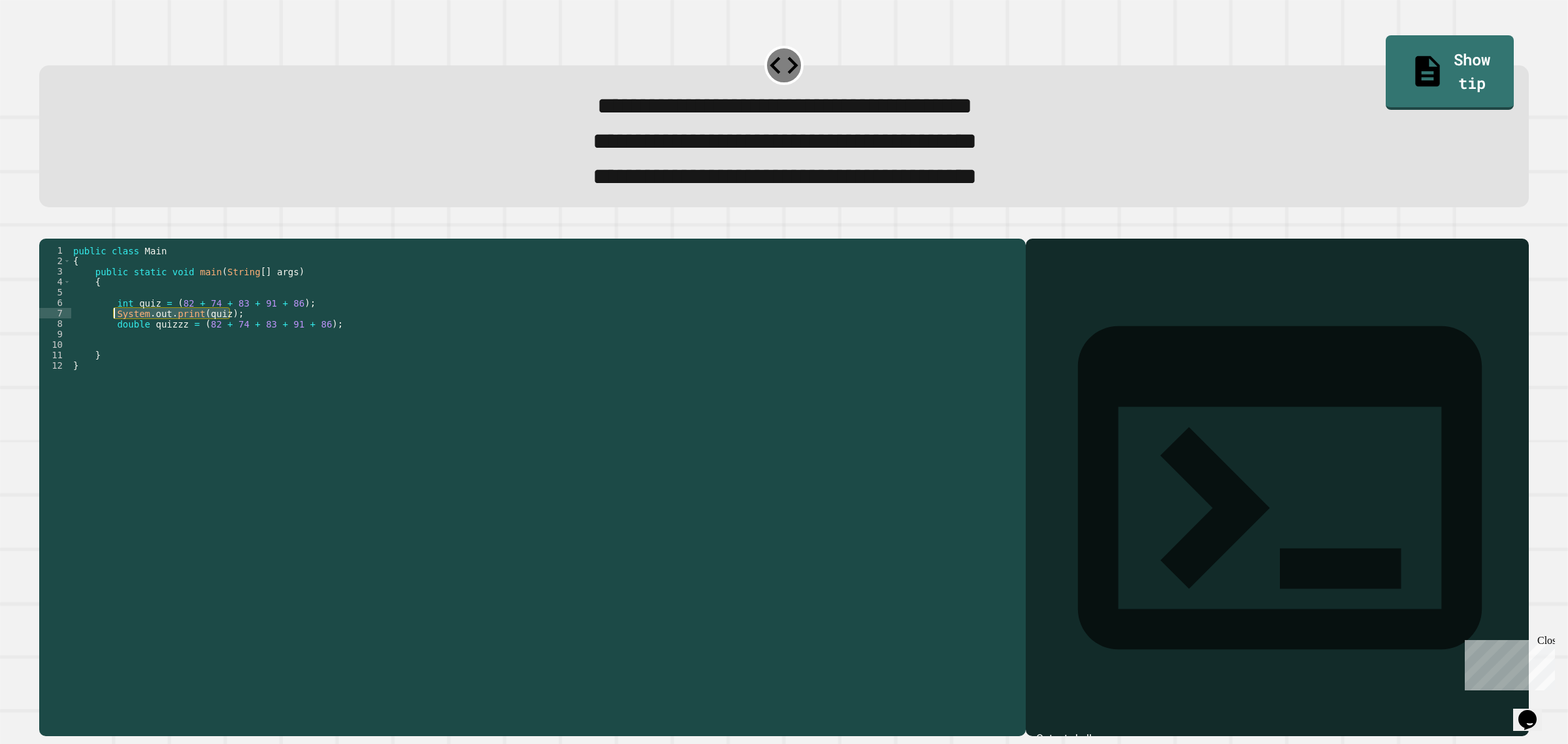
drag, startPoint x: 255, startPoint y: 340, endPoint x: 115, endPoint y: 339, distance: 140.0
click at [115, 339] on div "public class Main { public static void main ( String [ ] args ) { int quiz = ( …" at bounding box center [545, 464] width 948 height 439
type textarea "**********"
click at [130, 369] on div "public class Main { public static void main ( String [ ] args ) { int quiz = ( …" at bounding box center [545, 464] width 948 height 439
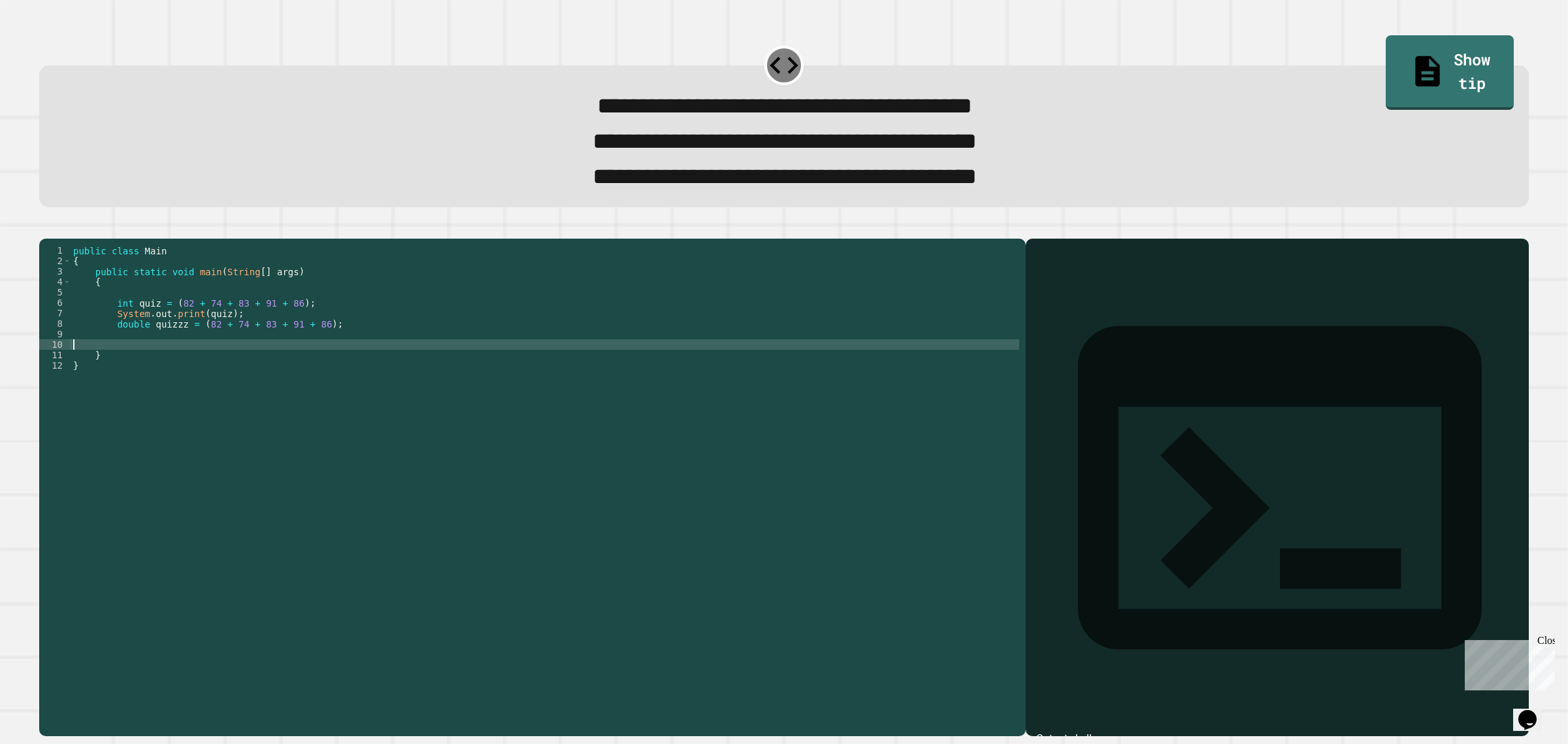
scroll to position [0, 0]
click at [130, 365] on div "public class Main { public static void main ( String [ ] args ) { int quiz = ( …" at bounding box center [545, 464] width 948 height 439
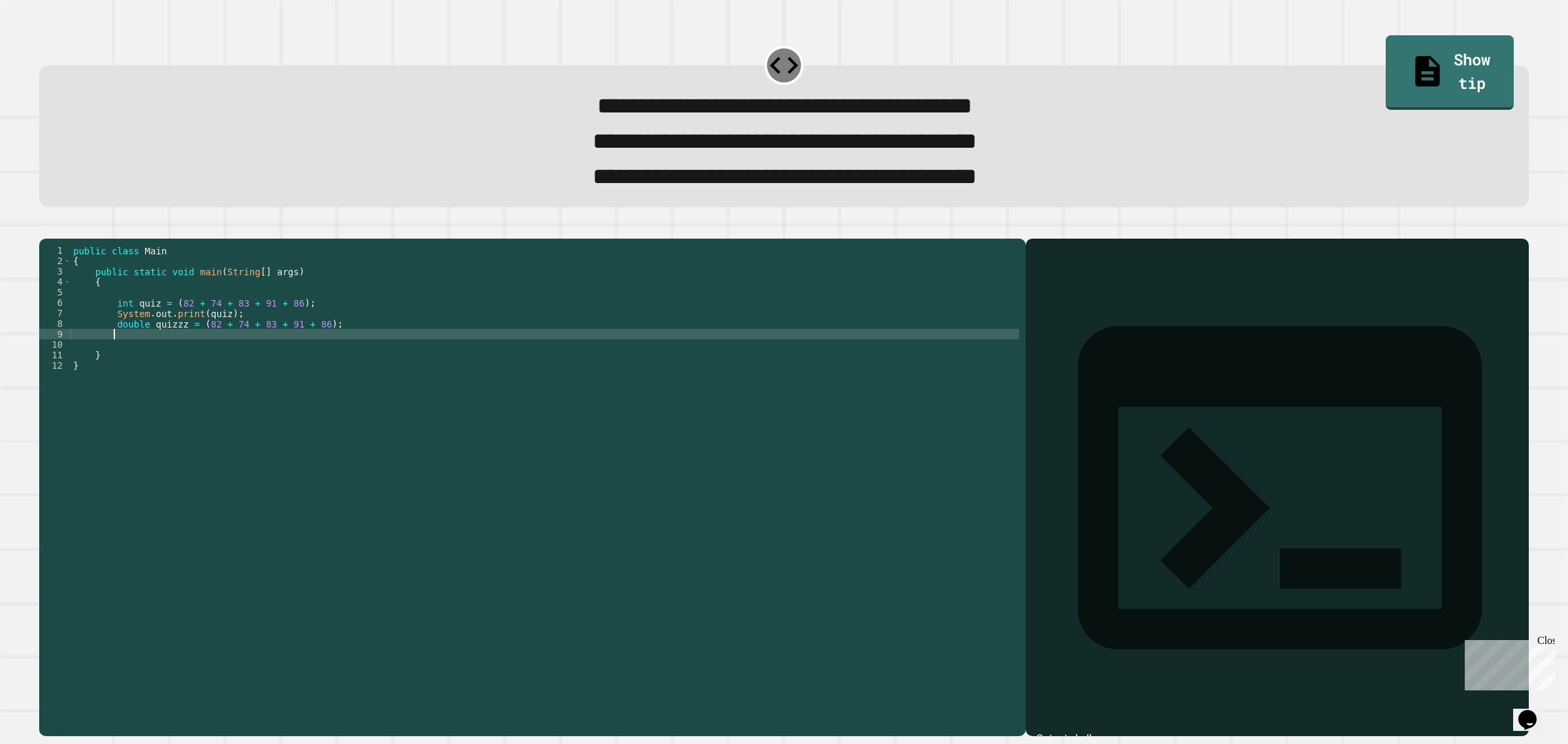
paste textarea "**********"
click at [218, 361] on div "public class Main { public static void main ( String [ ] args ) { int quiz = ( …" at bounding box center [545, 464] width 948 height 439
click at [191, 365] on div "public class Main { public static void main ( String [ ] args ) { int quiz = ( …" at bounding box center [545, 464] width 948 height 439
click at [192, 364] on div "public class Main { public static void main ( String [ ] args ) { int quiz = ( …" at bounding box center [545, 464] width 948 height 439
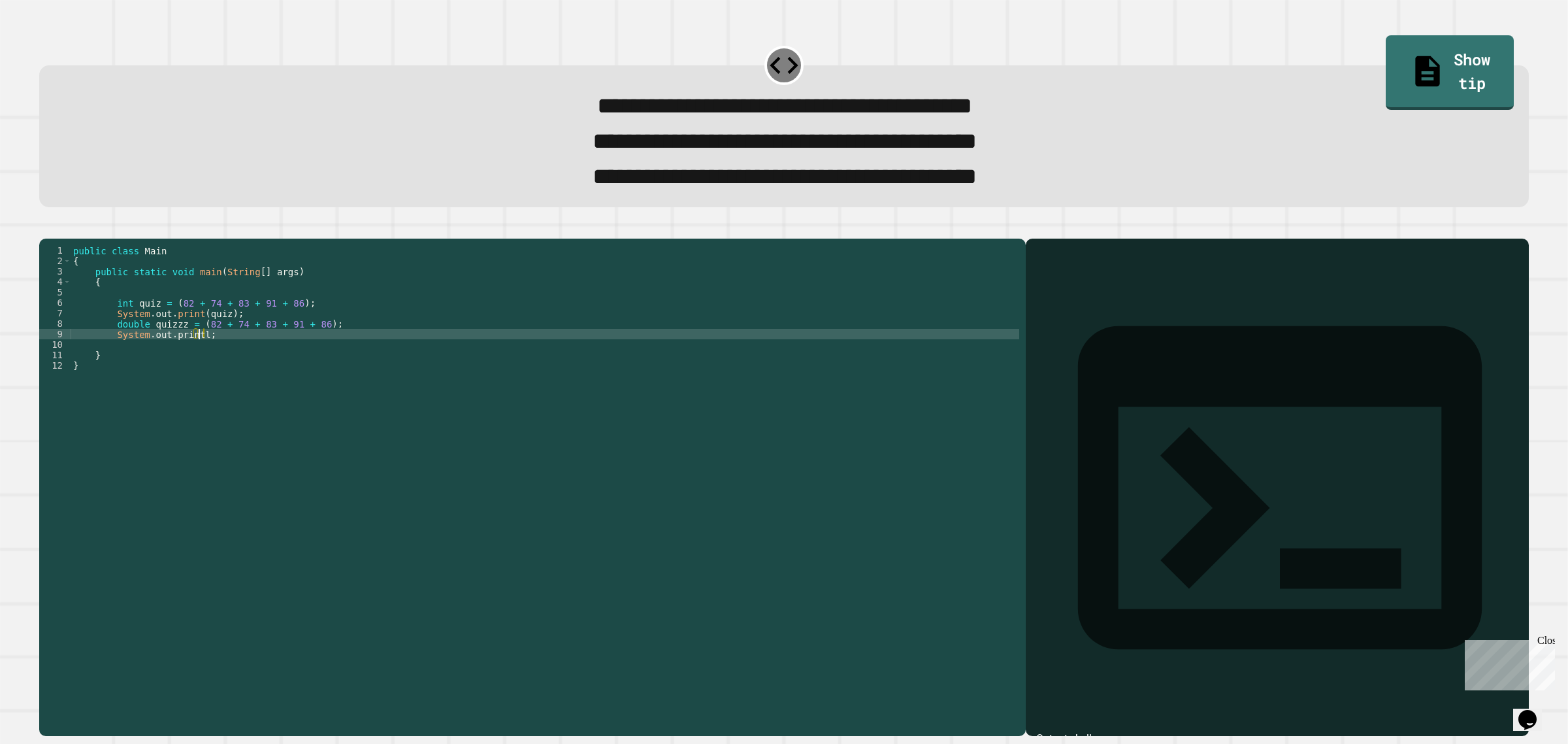
scroll to position [0, 8]
click at [197, 364] on div "public class Main { public static void main ( String [ ] args ) { int quiz = ( …" at bounding box center [545, 454] width 948 height 418
click at [195, 363] on div "public class Main { public static void main ( String [ ] args ) { int quiz = ( …" at bounding box center [545, 464] width 948 height 439
click at [45, 228] on button "button" at bounding box center [45, 228] width 0 height 0
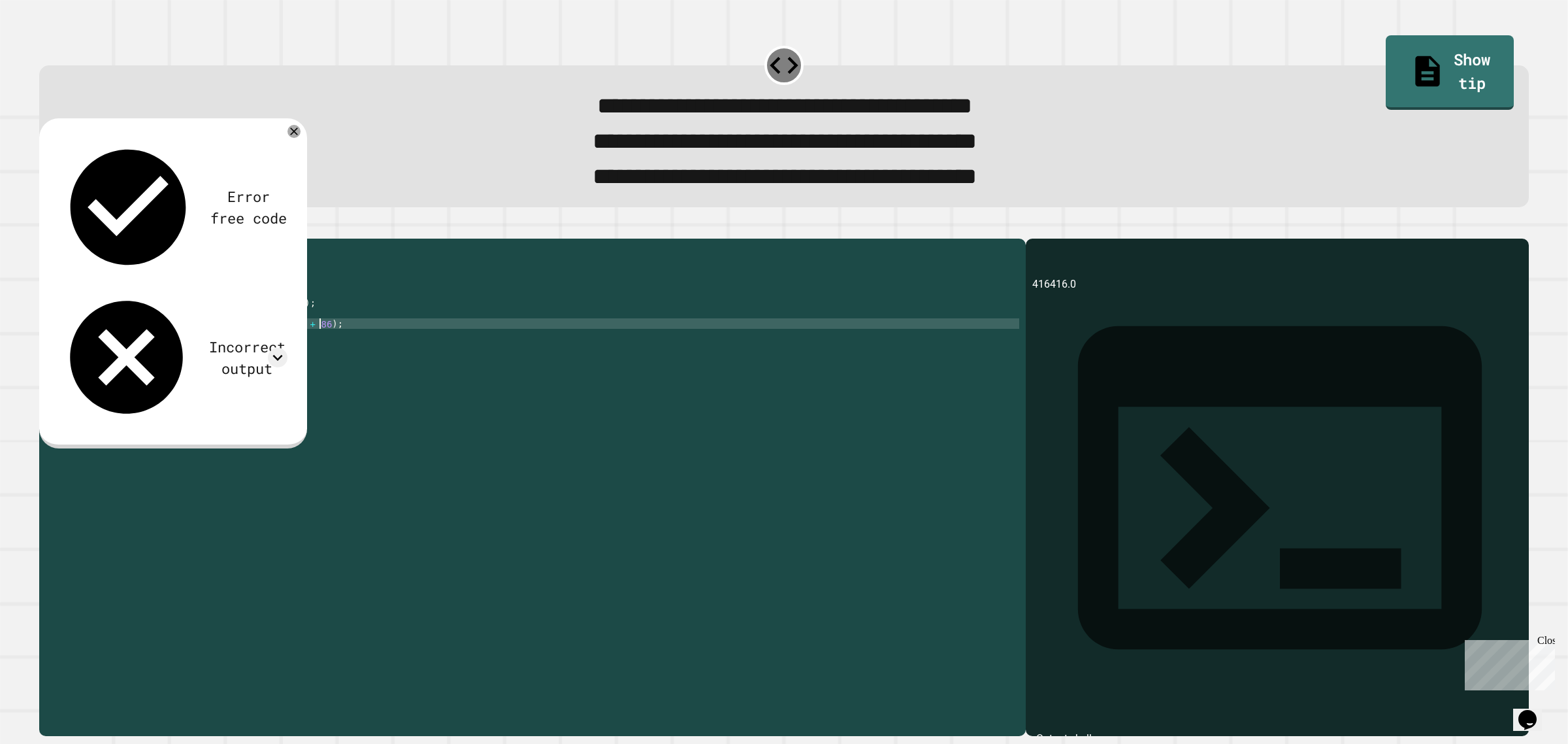
click at [337, 355] on div "public class Main { public static void main ( String [ ] args ) { int quiz = ( …" at bounding box center [545, 464] width 948 height 439
click at [200, 361] on div "public class Main { public static void main ( String [ ] args ) { int quiz = ( …" at bounding box center [545, 464] width 948 height 439
click at [203, 363] on div "public class Main { public static void main ( String [ ] args ) { int quiz = ( …" at bounding box center [545, 464] width 948 height 439
click at [311, 360] on div "public class Main { public static void main ( String [ ] args ) { int quiz = ( …" at bounding box center [545, 464] width 948 height 439
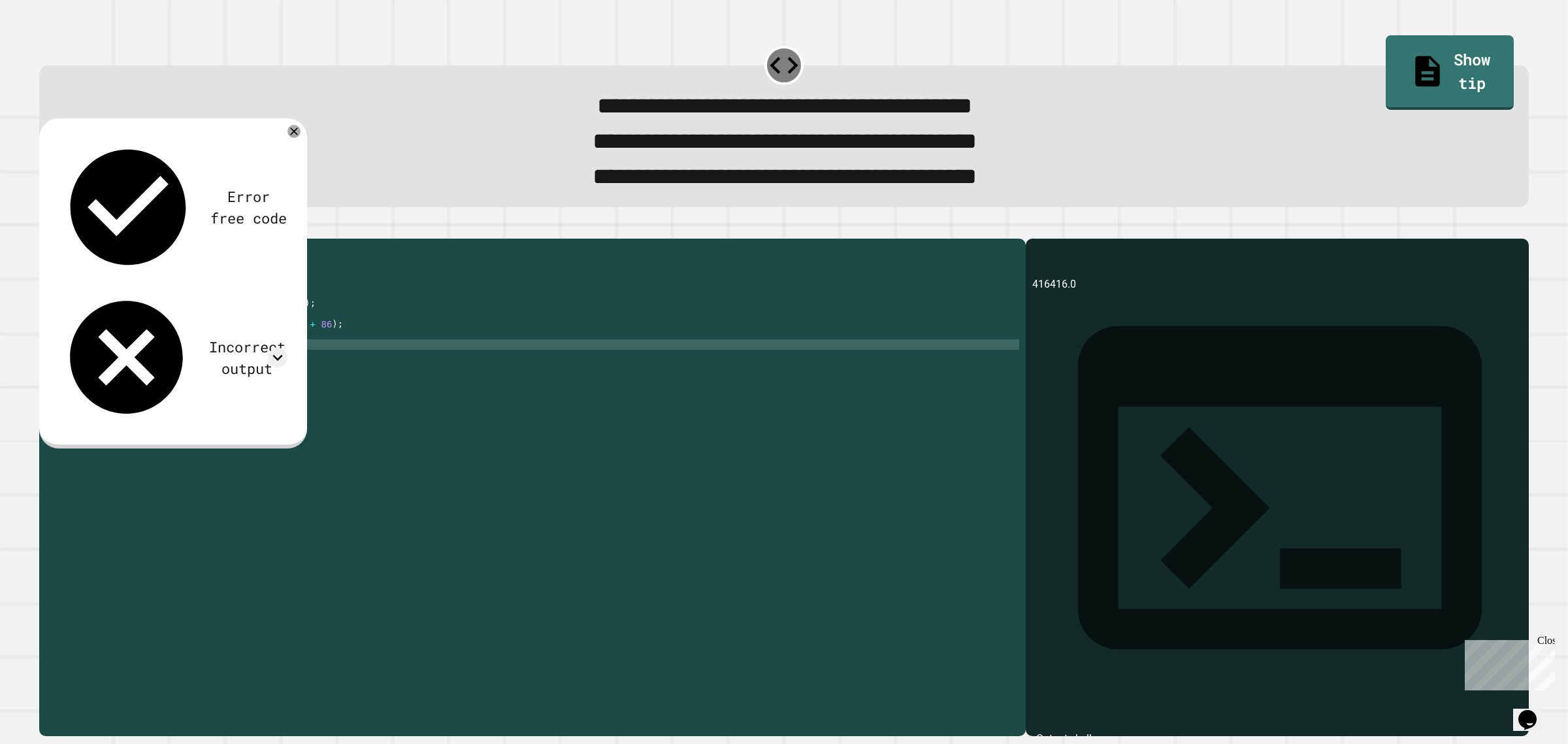
click at [269, 371] on div "public class Main { public static void main ( String [ ] args ) { int quiz = ( …" at bounding box center [545, 464] width 948 height 439
click at [259, 366] on div "public class Main { public static void main ( String [ ] args ) { int quiz = ( …" at bounding box center [545, 464] width 948 height 439
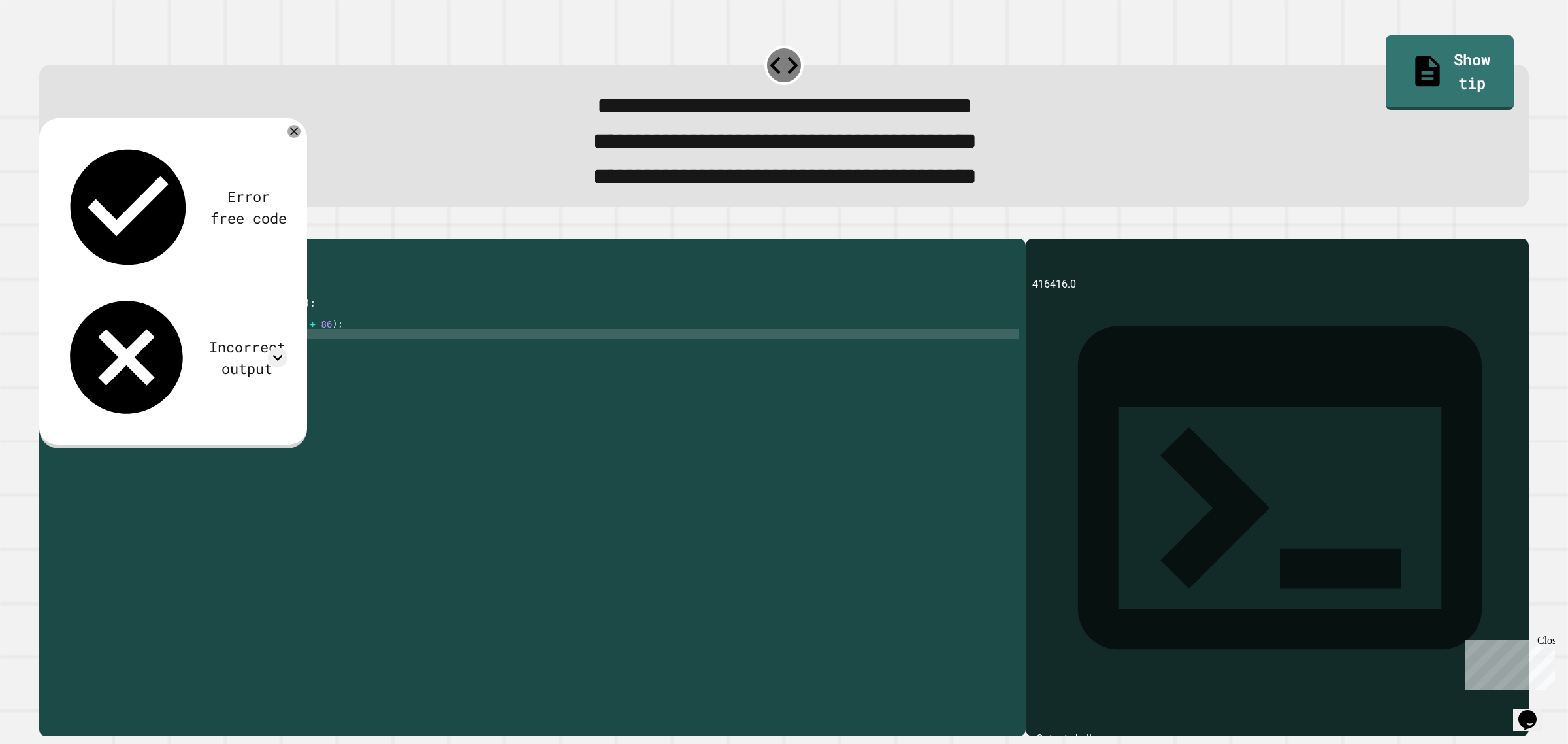
click at [200, 358] on div "public class Main { public static void main ( String [ ] args ) { int quiz = ( …" at bounding box center [545, 464] width 948 height 439
click at [191, 344] on div "public class Main { public static void main ( String [ ] args ) { int quiz = ( …" at bounding box center [545, 464] width 948 height 439
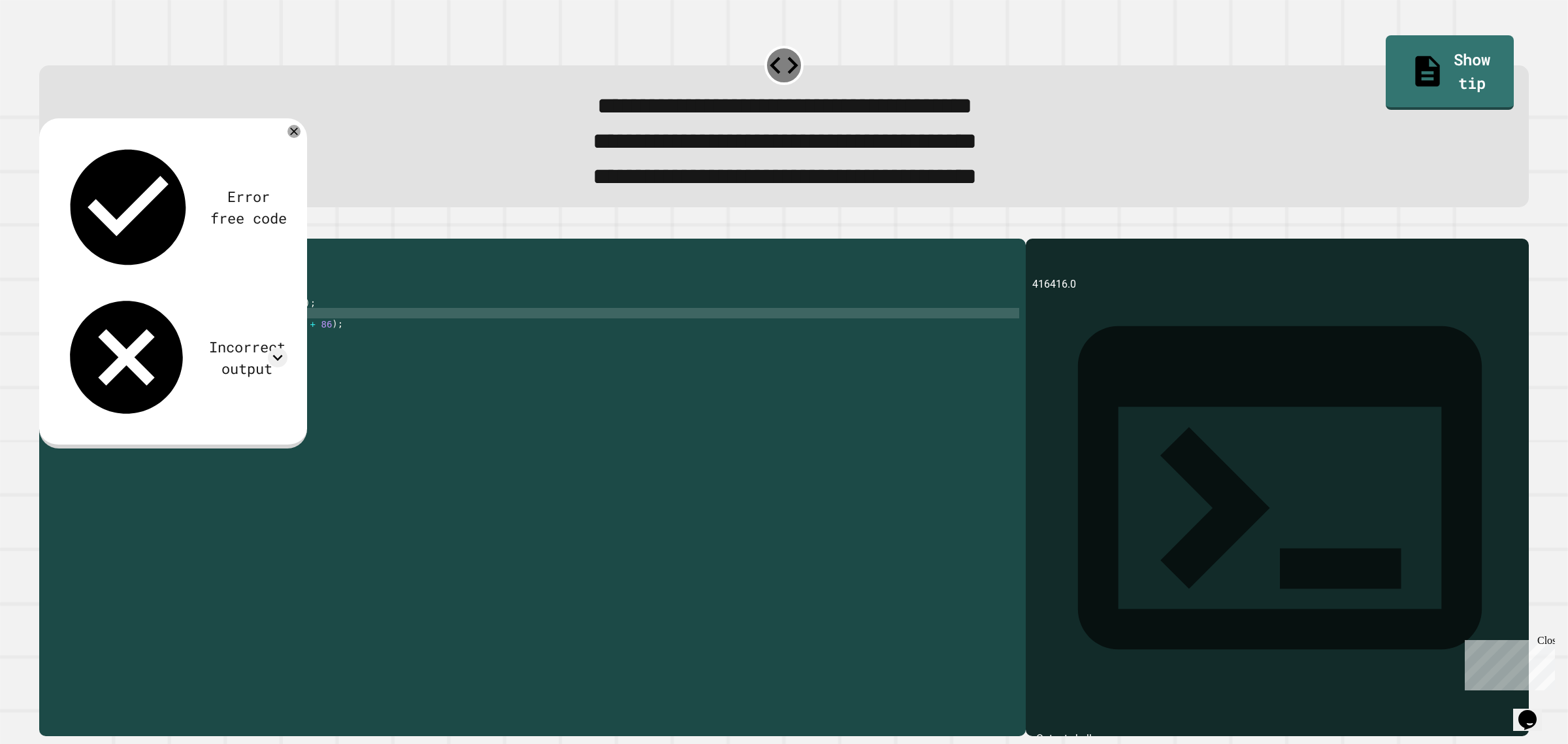
click at [193, 344] on div "public class Main { public static void main ( String [ ] args ) { int quiz = ( …" at bounding box center [545, 464] width 948 height 439
click at [45, 228] on icon "button" at bounding box center [45, 228] width 0 height 0
click at [173, 328] on div "public class Main { public static void main ( String [ ] args ) { int quiz = ( …" at bounding box center [545, 464] width 948 height 439
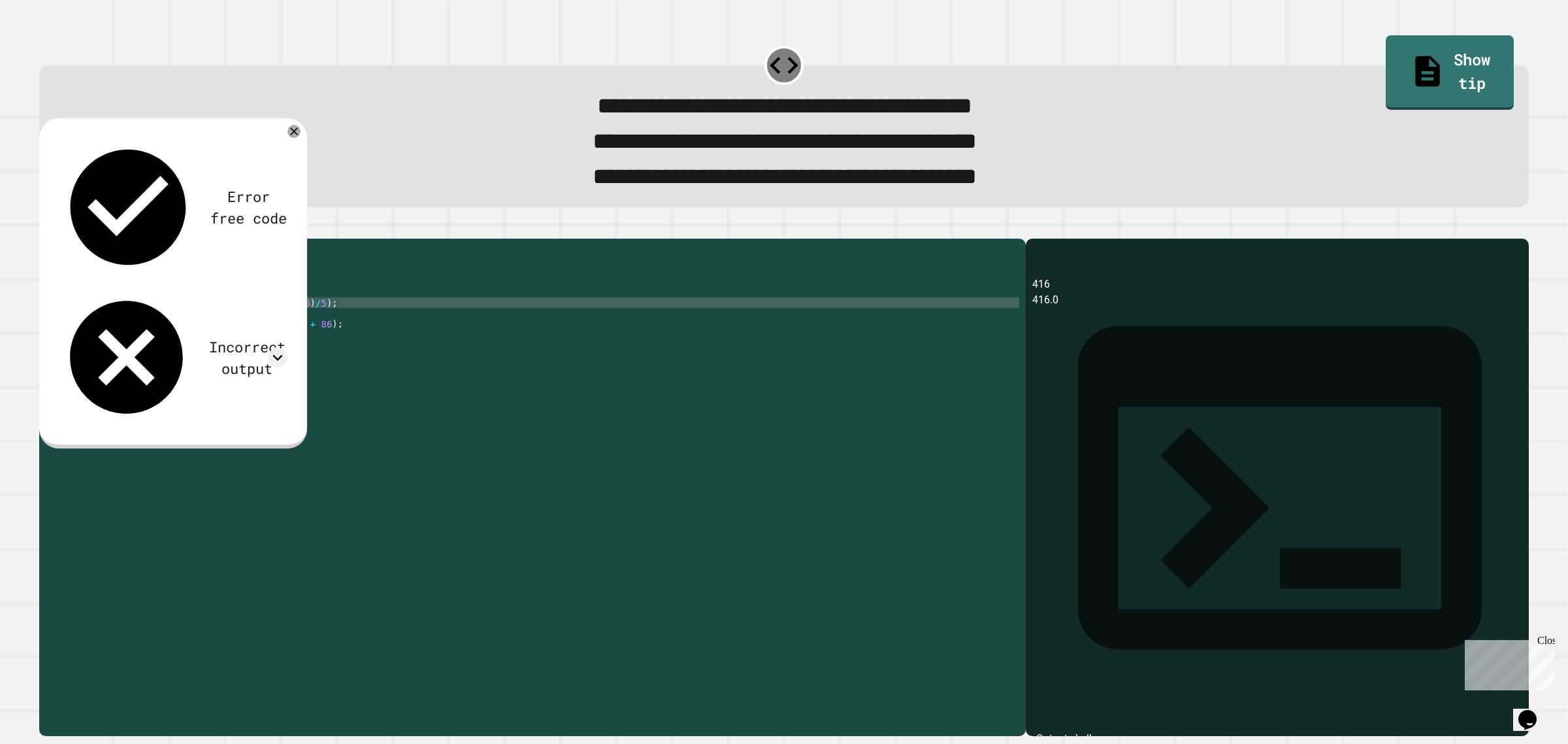
scroll to position [0, 17]
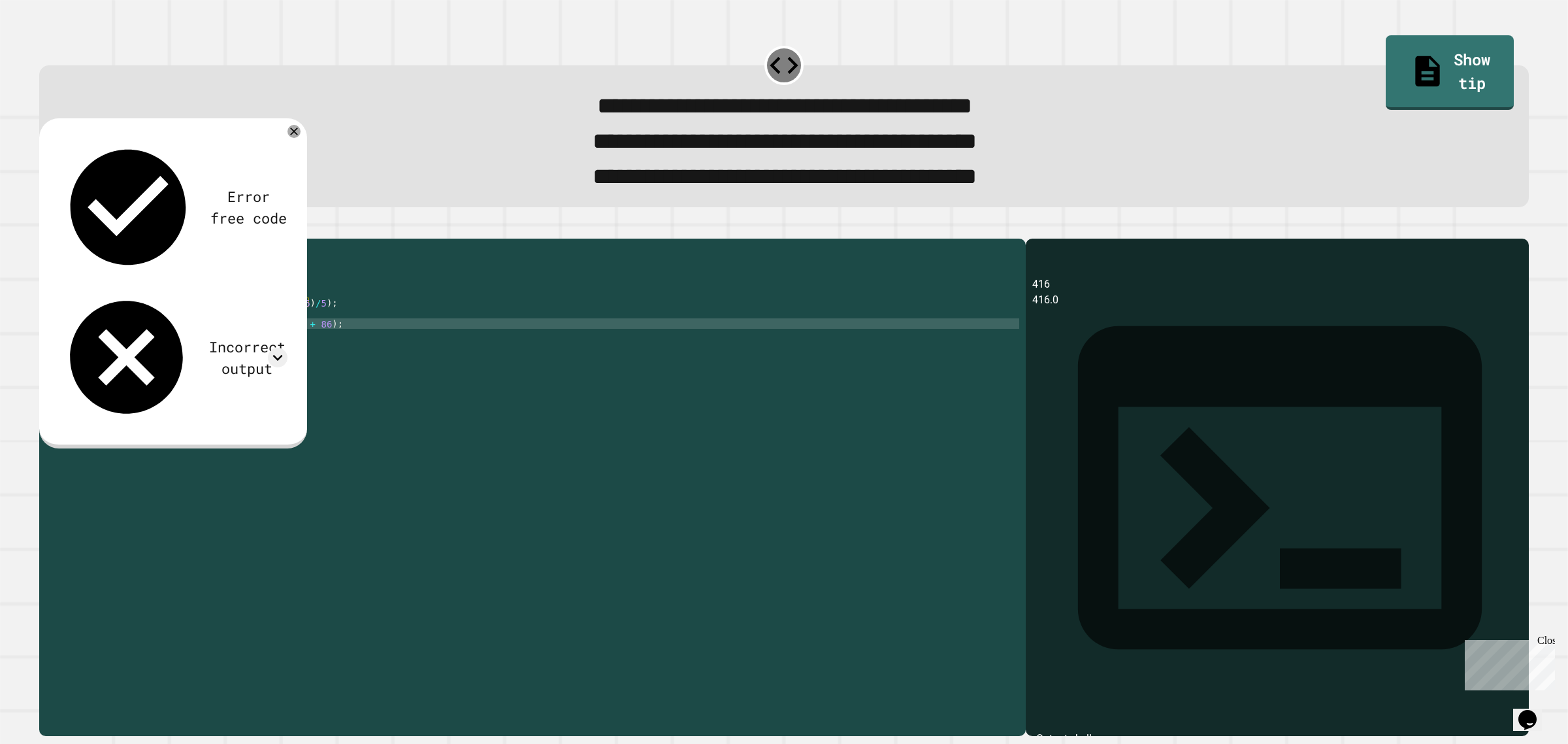
click at [200, 350] on div "public class Main { public static void main ( String [ ] args ) { int quiz = ((…" at bounding box center [545, 464] width 948 height 439
click at [314, 351] on div "public class Main { public static void main ( String [ ] args ) { int quiz = ((…" at bounding box center [545, 464] width 948 height 439
click at [45, 239] on div at bounding box center [783, 231] width 1489 height 16
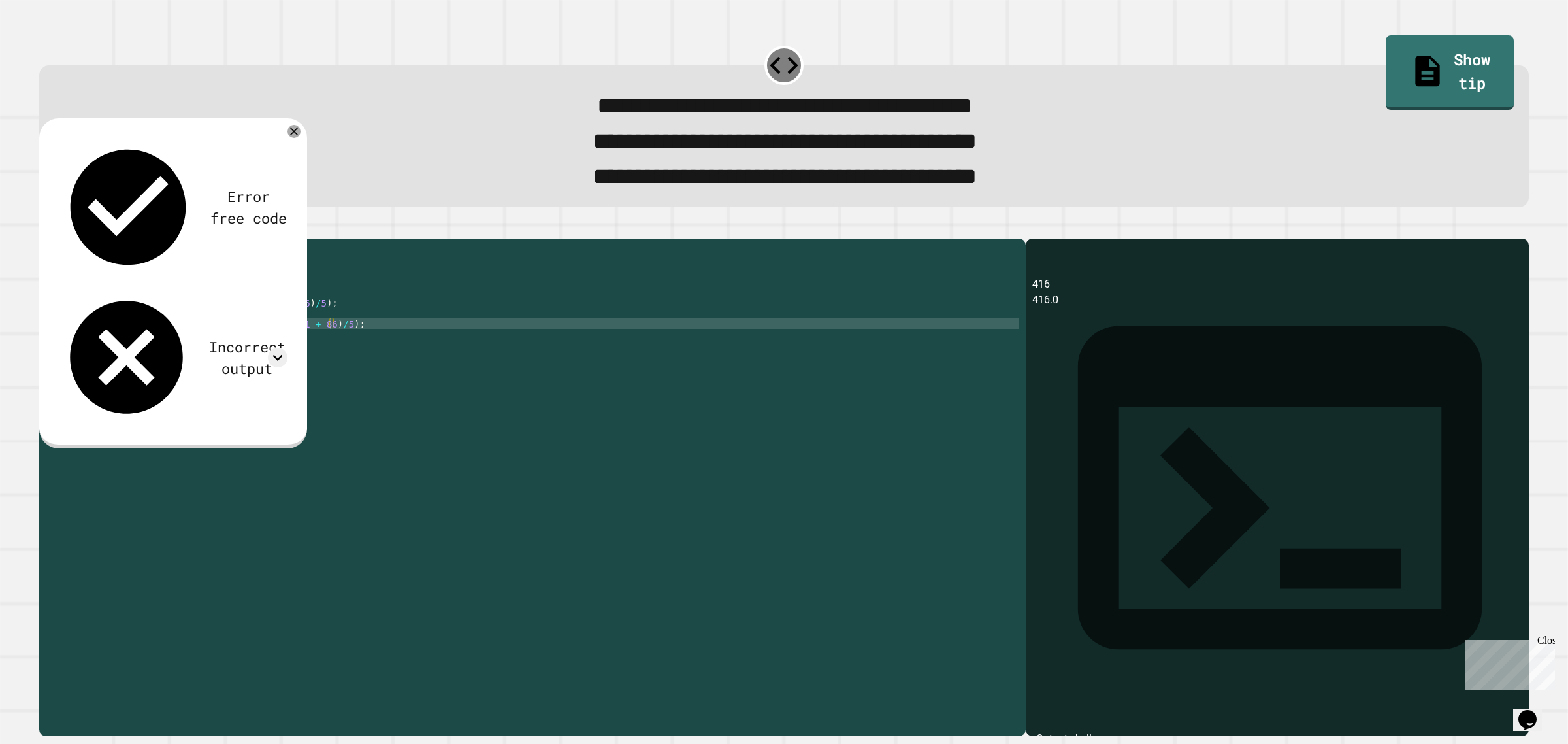
click at [45, 228] on button "button" at bounding box center [45, 228] width 0 height 0
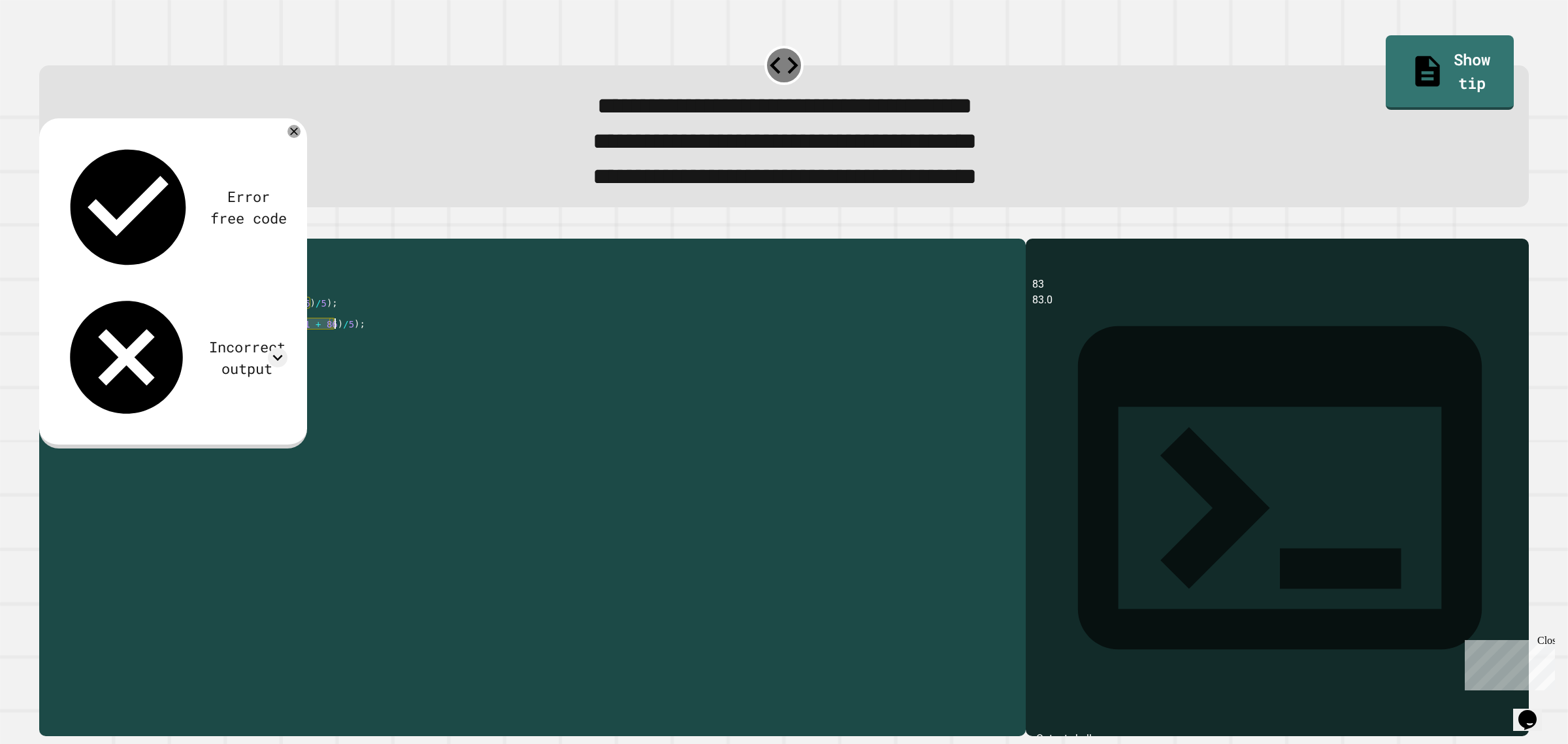
drag, startPoint x: 192, startPoint y: 351, endPoint x: 334, endPoint y: 350, distance: 142.0
click at [334, 350] on div "public class Main { public static void main ( String [ ] args ) { int quiz = ((…" at bounding box center [545, 464] width 948 height 439
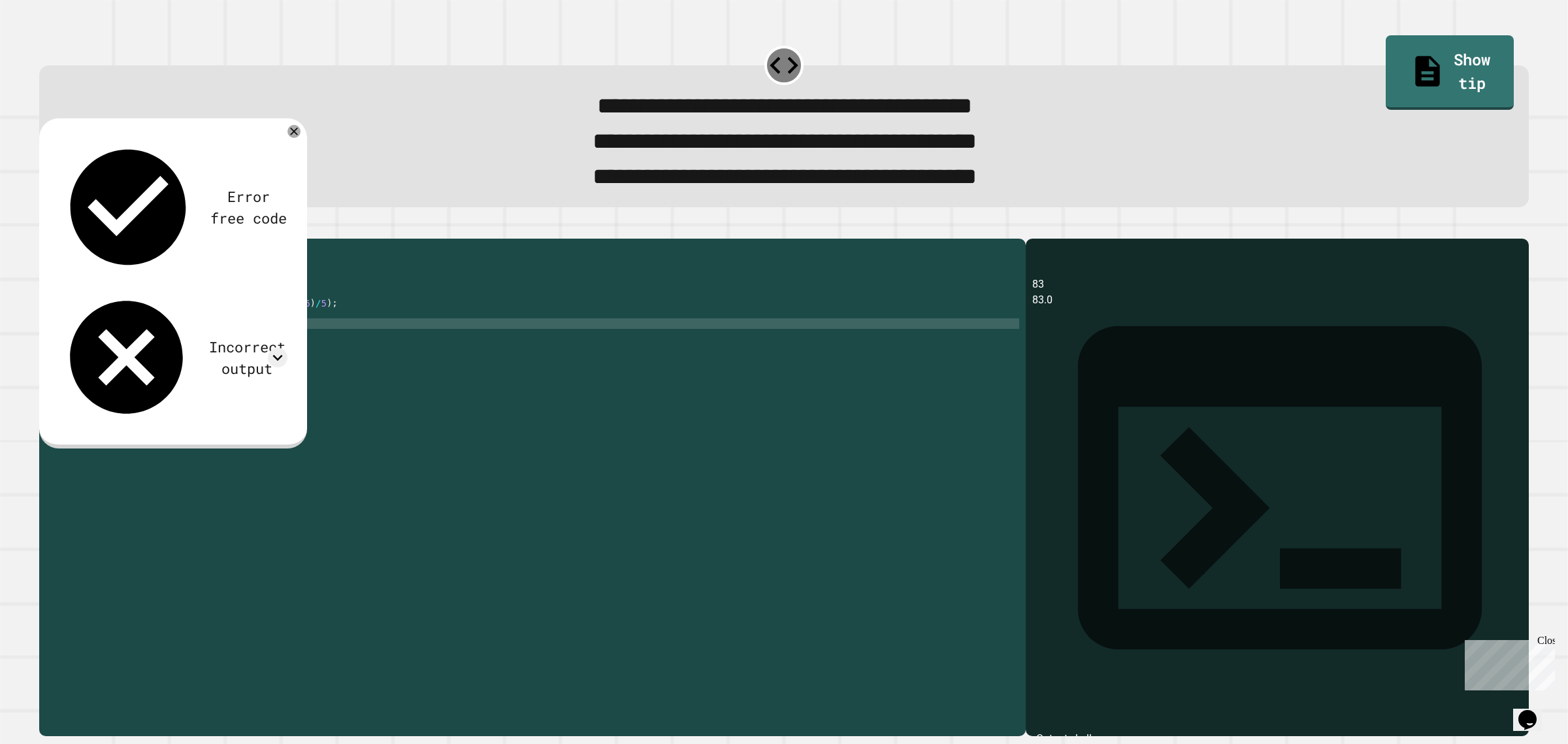
type textarea "**********"
click at [334, 350] on div "public class Main { public static void main ( String [ ] args ) { int quiz = ((…" at bounding box center [545, 464] width 948 height 439
paste textarea "**********"
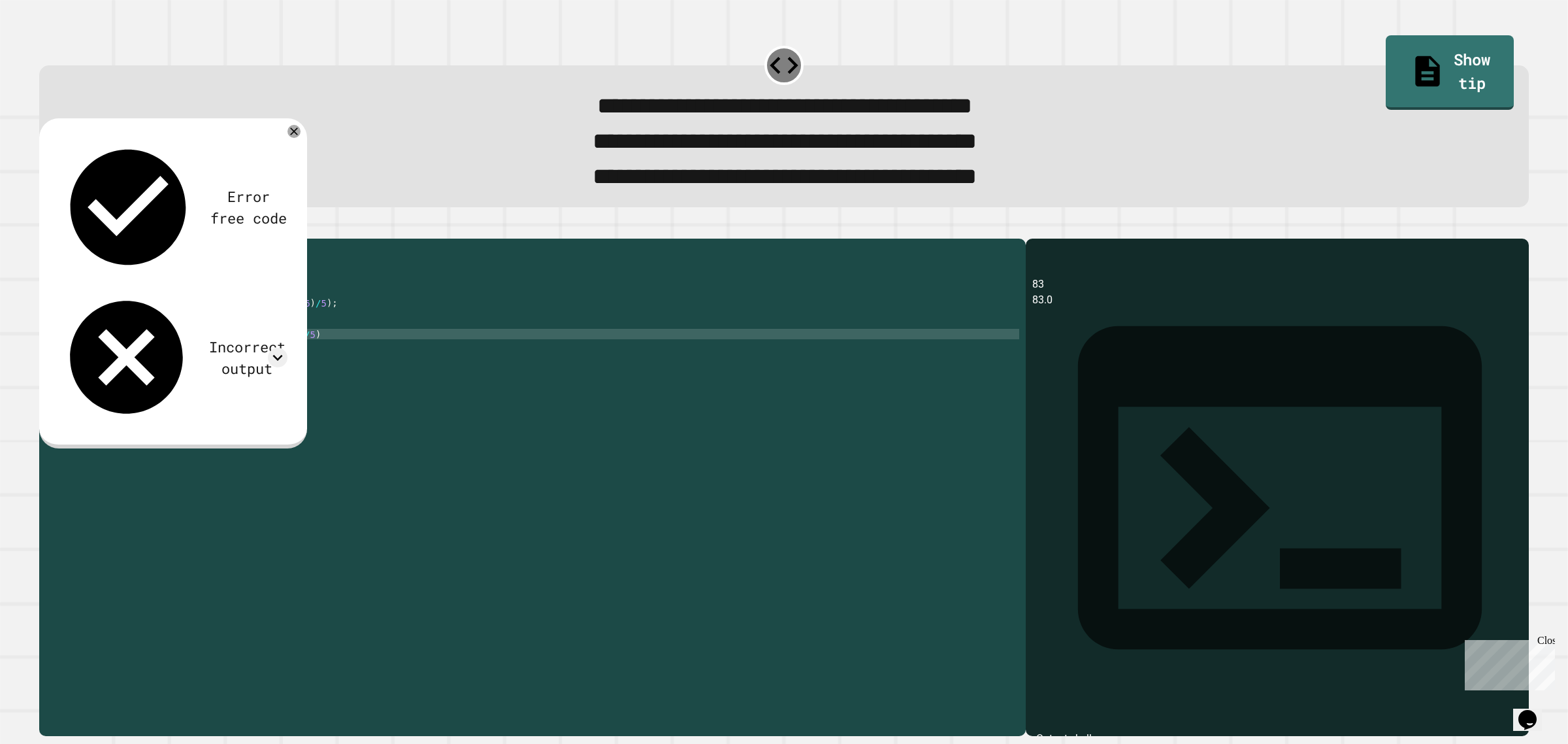
click at [57, 234] on div "Error free code 83 83.0 Incorrect output Expected output 83 83.2 My output 83 8…" at bounding box center [173, 283] width 268 height 330
click at [59, 236] on div "Error free code 83 83.0 Incorrect output Expected output 83 83.2 My output 83 8…" at bounding box center [173, 283] width 268 height 330
click at [45, 228] on icon "button" at bounding box center [45, 228] width 0 height 0
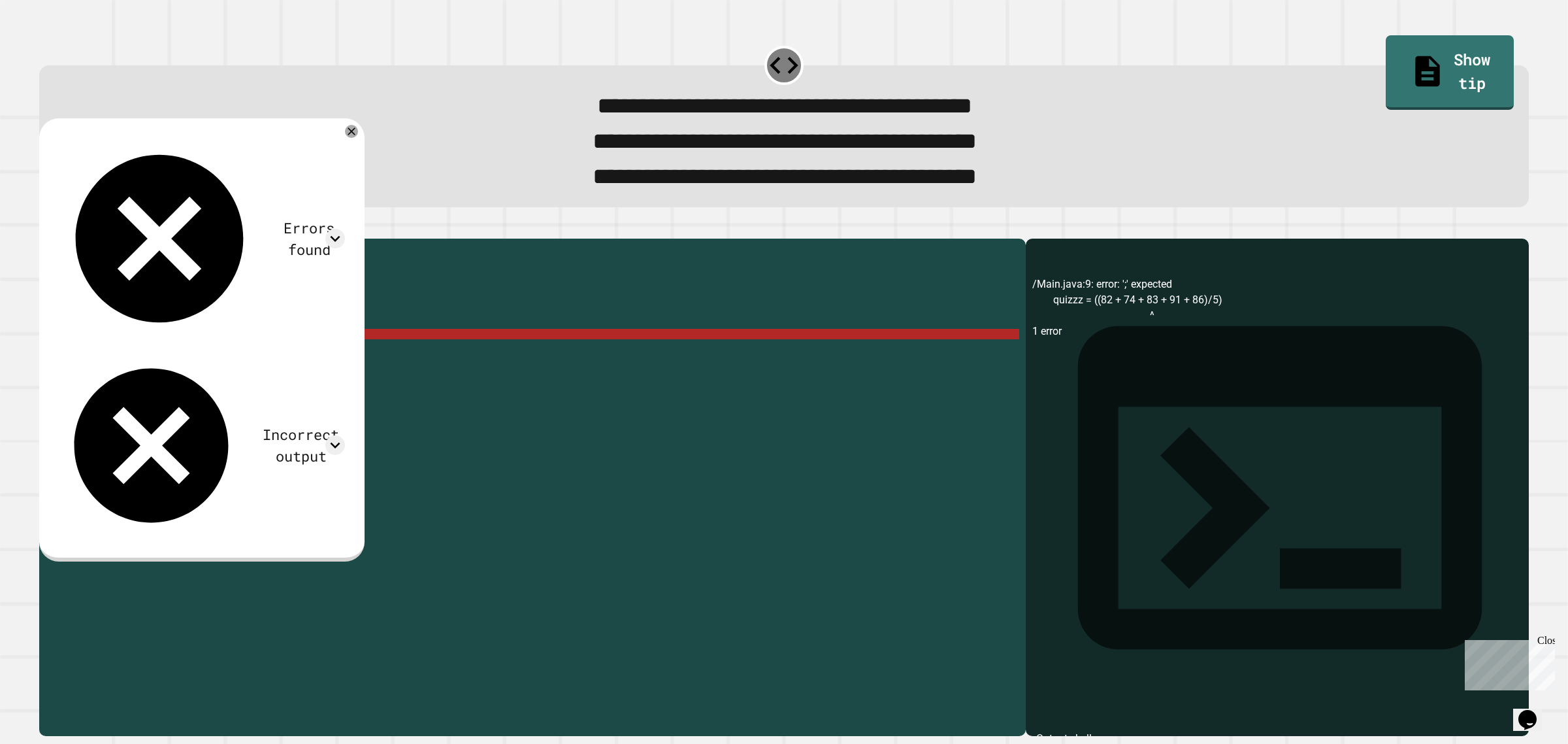
click at [302, 360] on div "public class Main { public static void main ( String [ ] args ) { int quiz = ((…" at bounding box center [545, 464] width 948 height 439
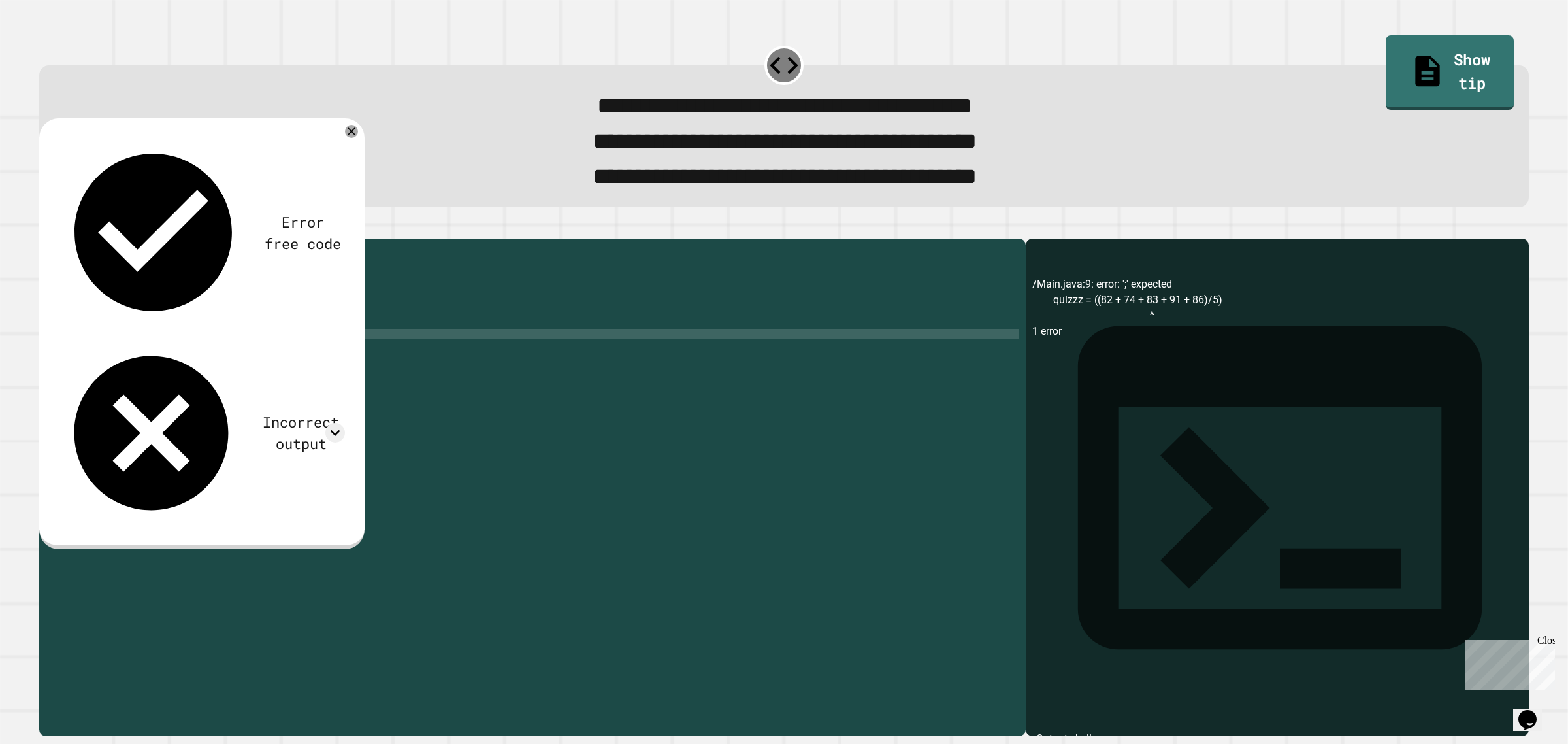
scroll to position [0, 15]
click at [45, 228] on icon "button" at bounding box center [45, 228] width 0 height 0
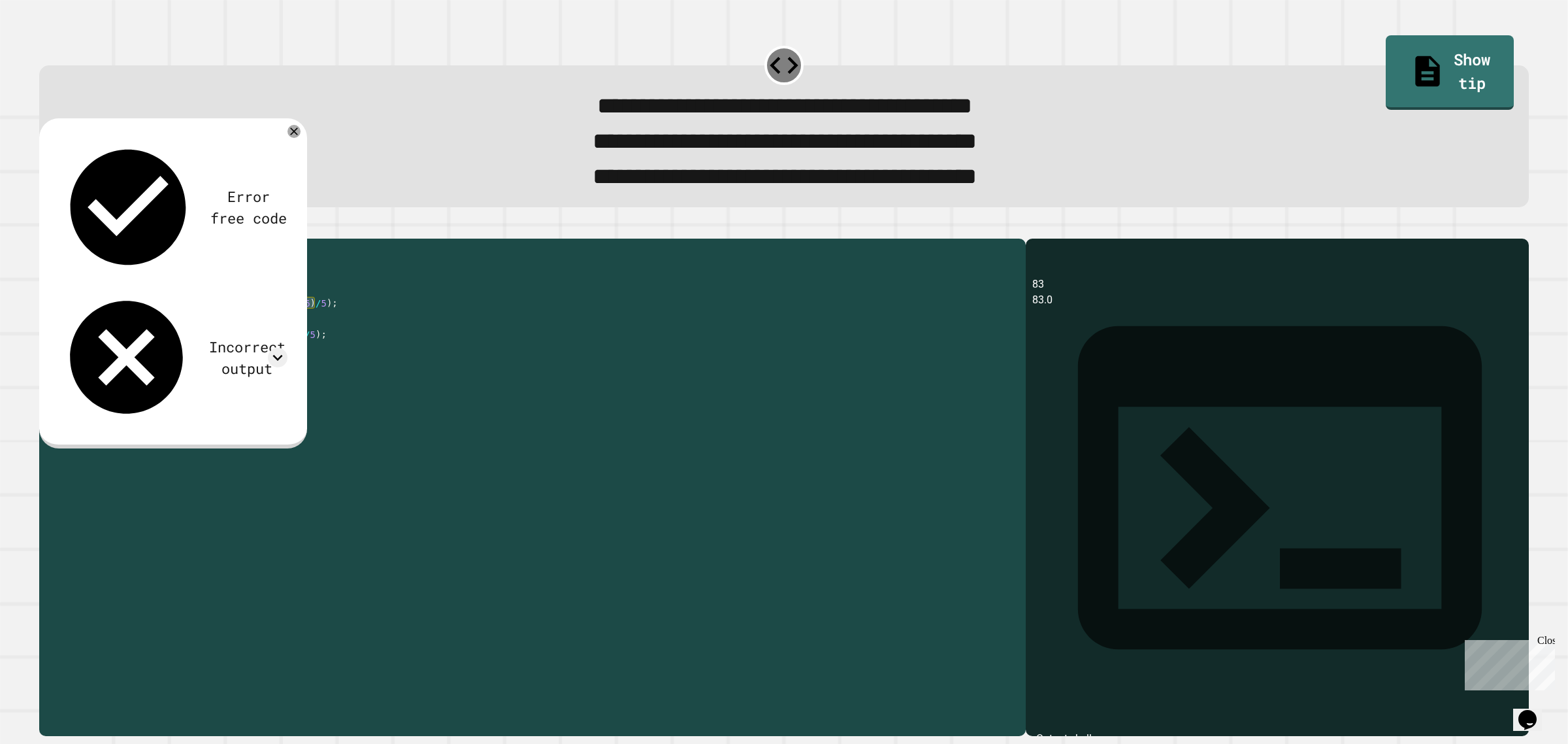
drag, startPoint x: 337, startPoint y: 327, endPoint x: 77, endPoint y: 330, distance: 260.0
click at [77, 330] on div "public class Main { public static void main ( String [ ] args ) { int quiz = ((…" at bounding box center [545, 464] width 948 height 439
type textarea "**********"
drag, startPoint x: 331, startPoint y: 347, endPoint x: 71, endPoint y: 352, distance: 260.0
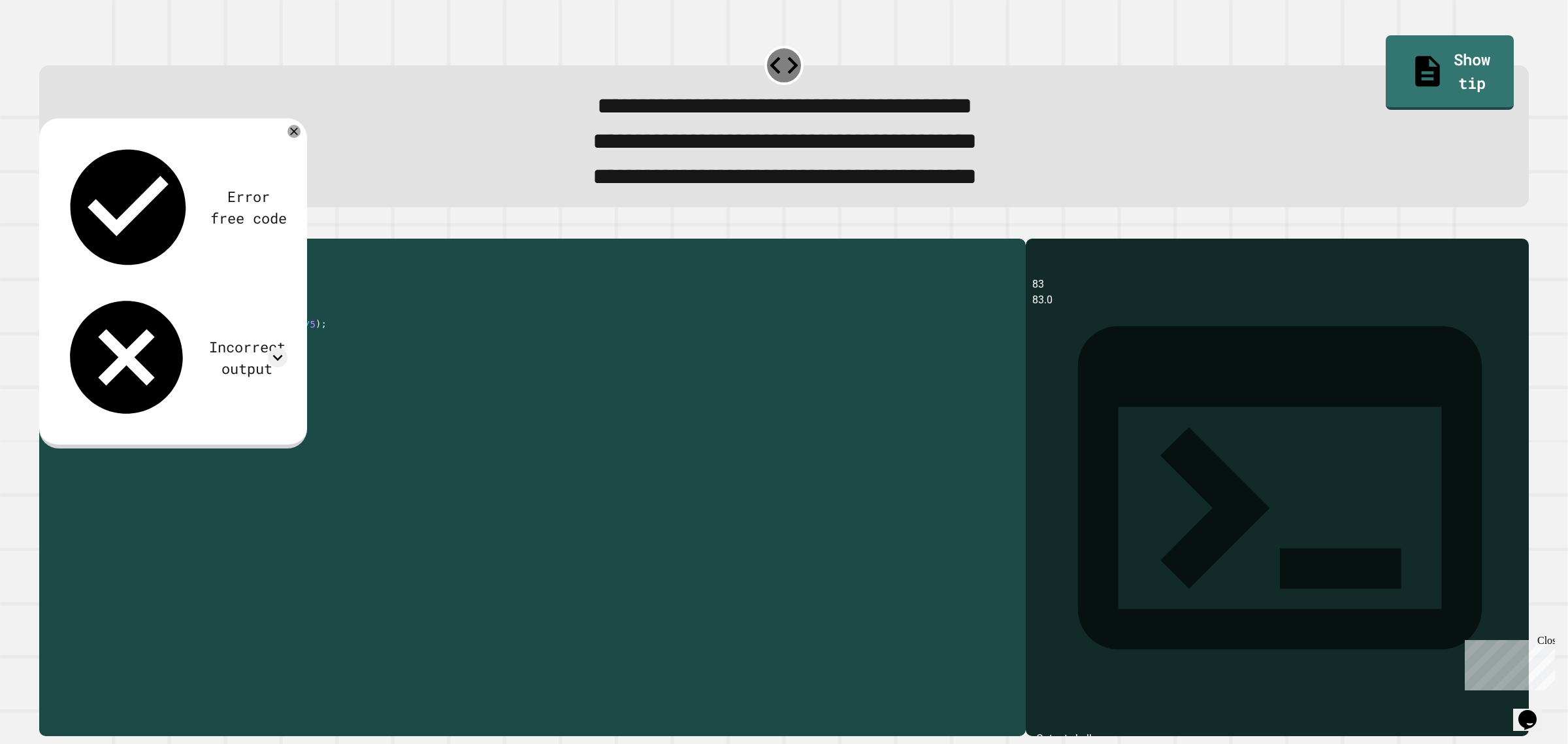
click at [71, 352] on div "1 2 3 4 5 6 7 8 9 10 11 12 public class Main { public static void main ( String…" at bounding box center [529, 454] width 980 height 418
type textarea "**********"
drag, startPoint x: 207, startPoint y: 338, endPoint x: 74, endPoint y: 339, distance: 133.0
click at [74, 339] on div "public class Main { public static void main ( String [ ] args ) { System . out …" at bounding box center [545, 464] width 948 height 439
type textarea "**********"
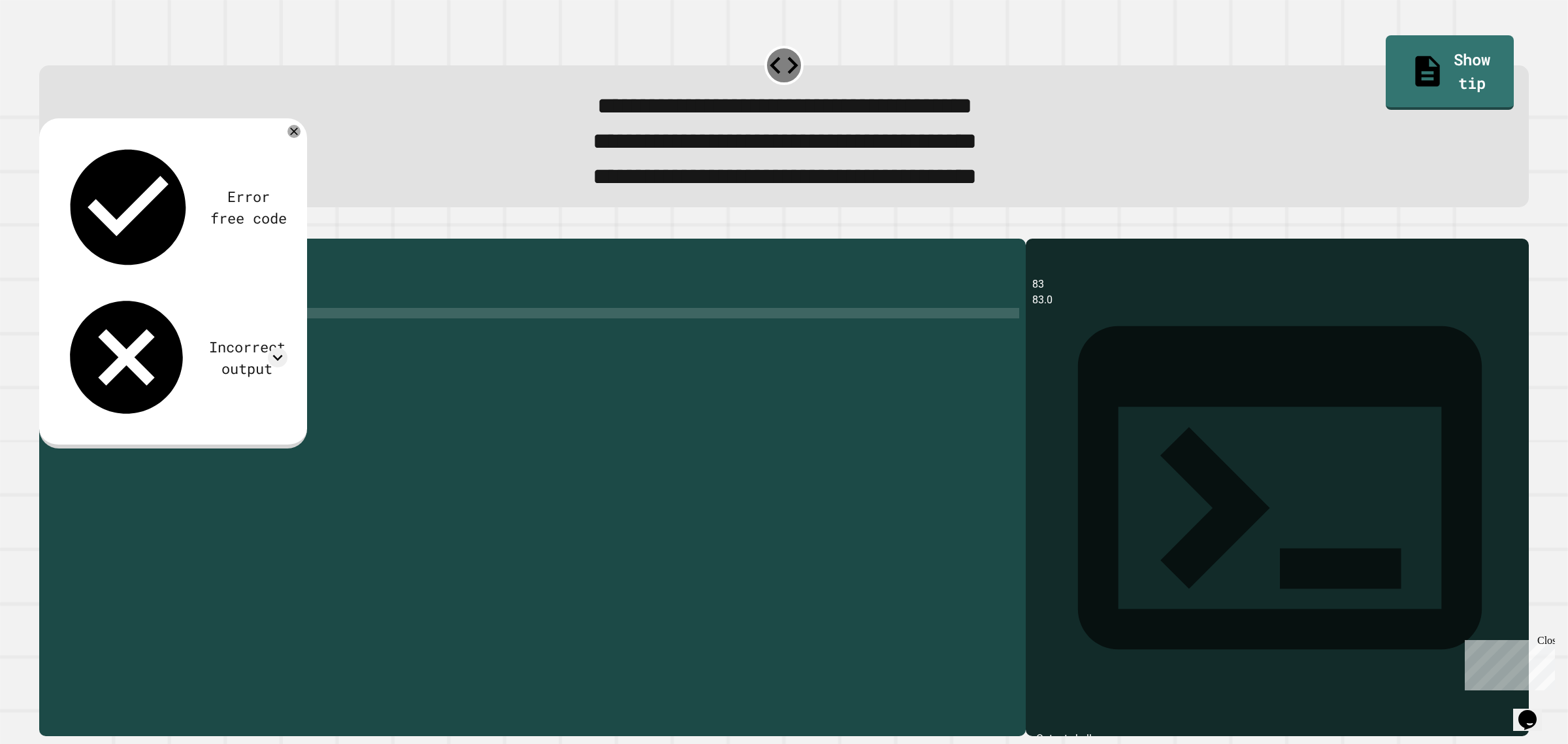
click at [128, 312] on div "public class Main { public static void main ( String [ ] args ) { System . out …" at bounding box center [545, 464] width 948 height 439
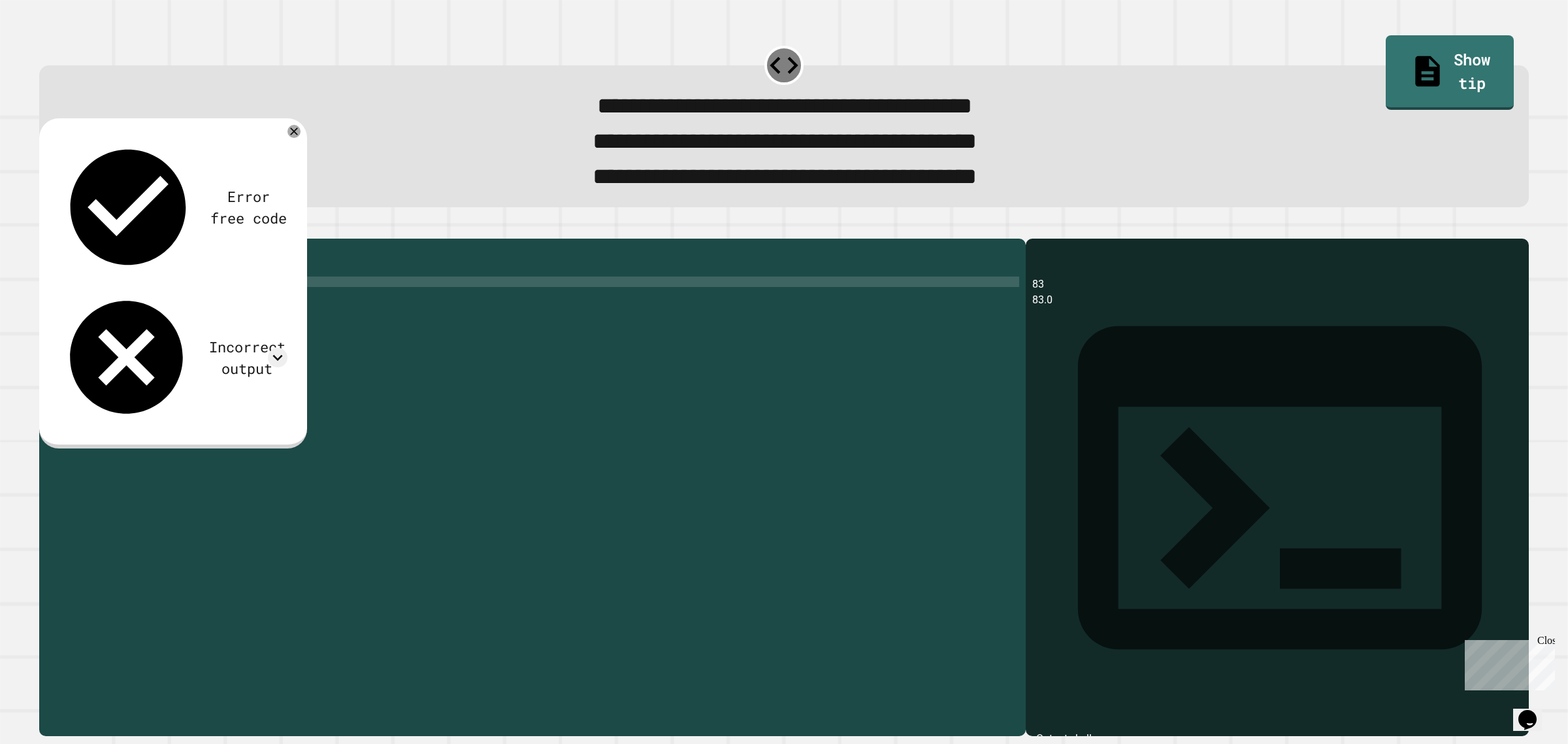
click at [129, 317] on div "public class Main { public static void main ( String [ ] args ) { System . out …" at bounding box center [545, 464] width 948 height 439
type textarea "***"
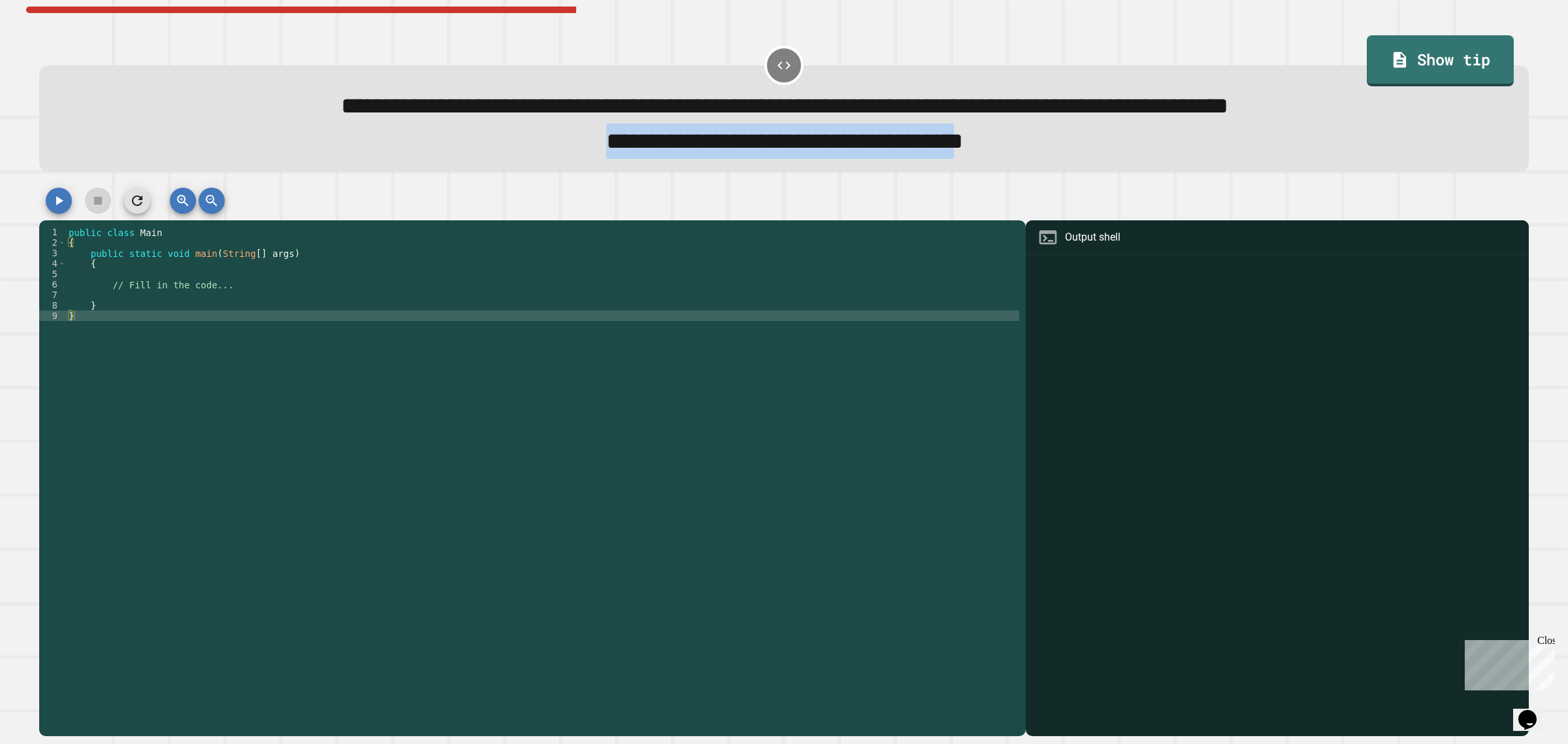
drag, startPoint x: 442, startPoint y: 135, endPoint x: 1036, endPoint y: 159, distance: 594.5
click at [1034, 159] on div "**********" at bounding box center [784, 141] width 1443 height 35
copy span "**********"
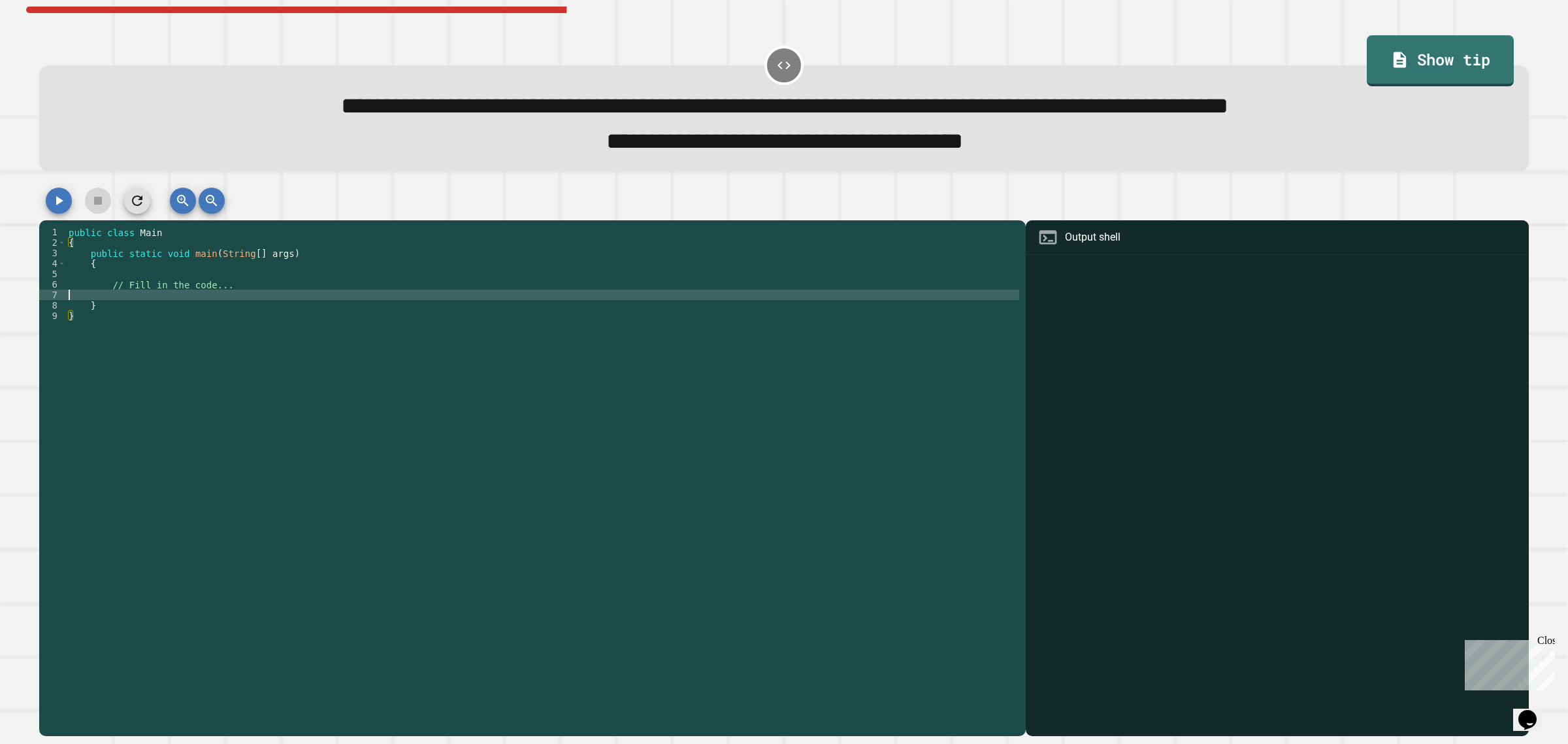
click at [171, 303] on div "public class Main { public static void main ( String [ ] args ) { // Fill in th…" at bounding box center [543, 467] width 953 height 481
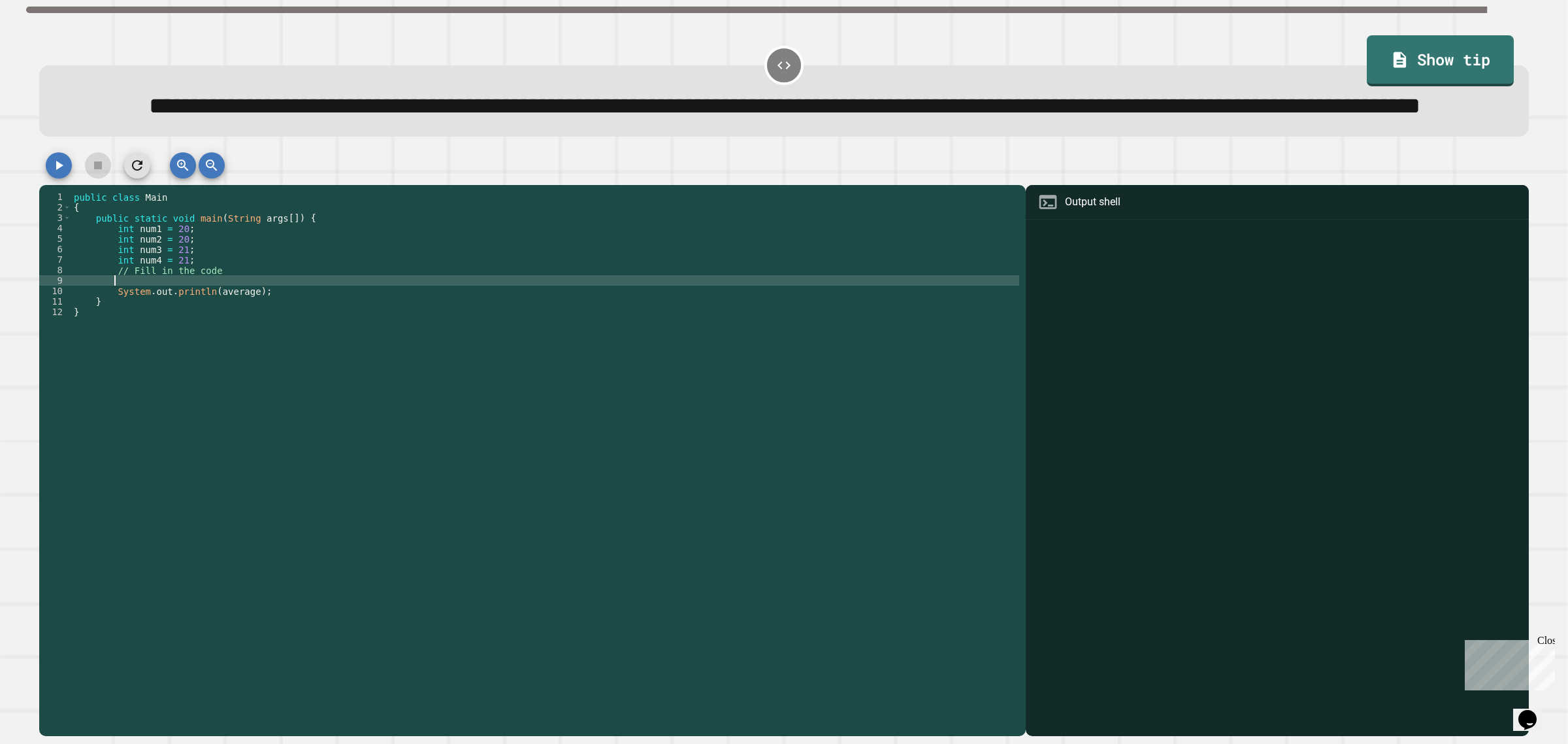
click at [255, 322] on div "public class Main { public static void main ( String args [ ]) { int num1 = 20 …" at bounding box center [545, 432] width 948 height 481
click at [321, 318] on div "public class Main { public static void main ( String args [ ]) { int num1 = 20 …" at bounding box center [545, 432] width 948 height 481
click at [157, 324] on div "public class Main { public static void main ( String args [ ]) { int num1 = 20 …" at bounding box center [545, 432] width 948 height 481
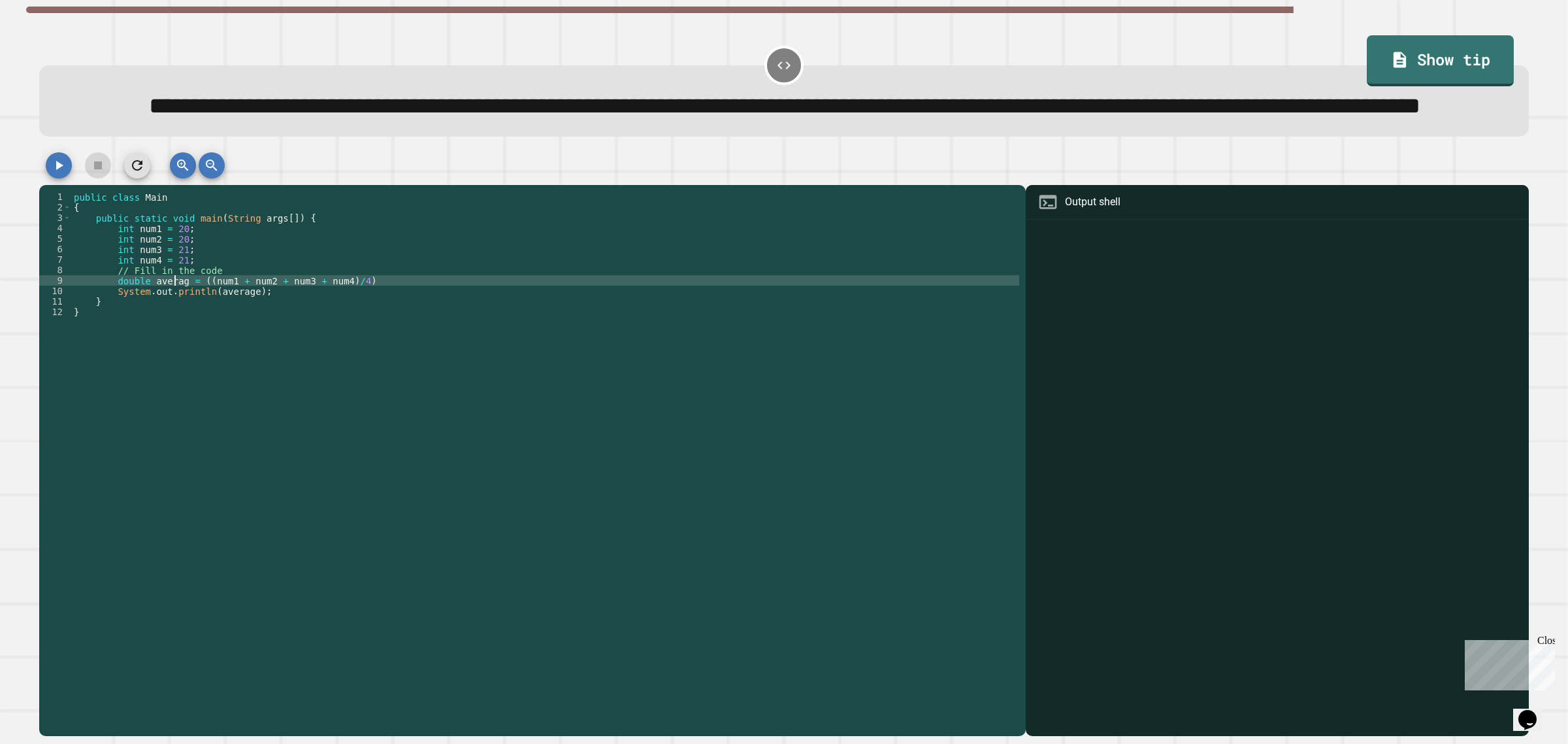
scroll to position [0, 7]
click at [178, 325] on div "public class Main { public static void main ( String args [ ]) { int num1 = 20 …" at bounding box center [545, 432] width 948 height 481
click at [53, 173] on icon "button" at bounding box center [59, 165] width 16 height 16
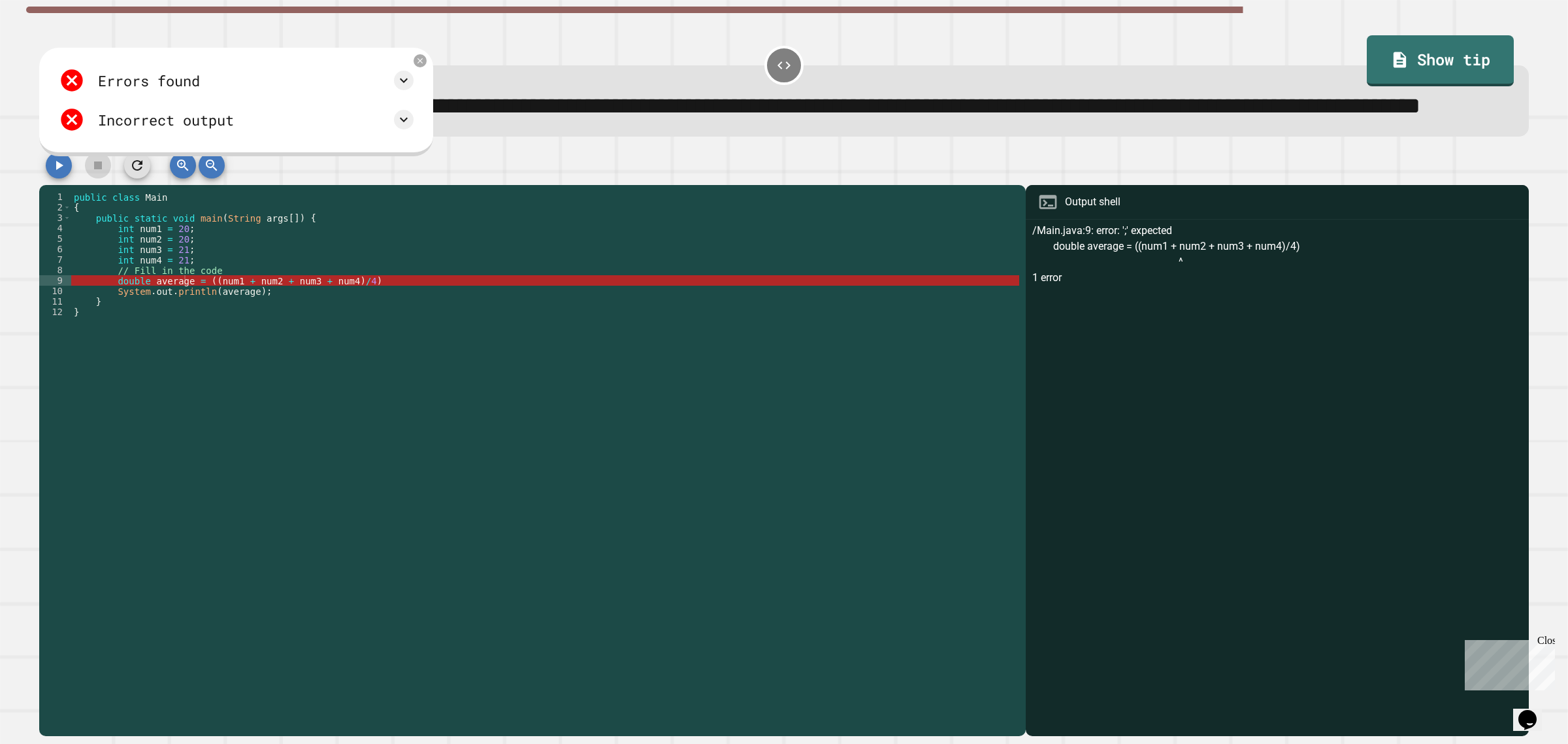
click at [256, 315] on div "public class Main { public static void main ( String args [ ]) { int num1 = 20 …" at bounding box center [545, 432] width 948 height 481
click at [241, 322] on div "public class Main { public static void main ( String args [ ]) { int num1 = 20 …" at bounding box center [545, 432] width 948 height 481
click at [390, 322] on div "public class Main { public static void main ( String args [ ]) { int num1 = 20 …" at bounding box center [545, 432] width 948 height 481
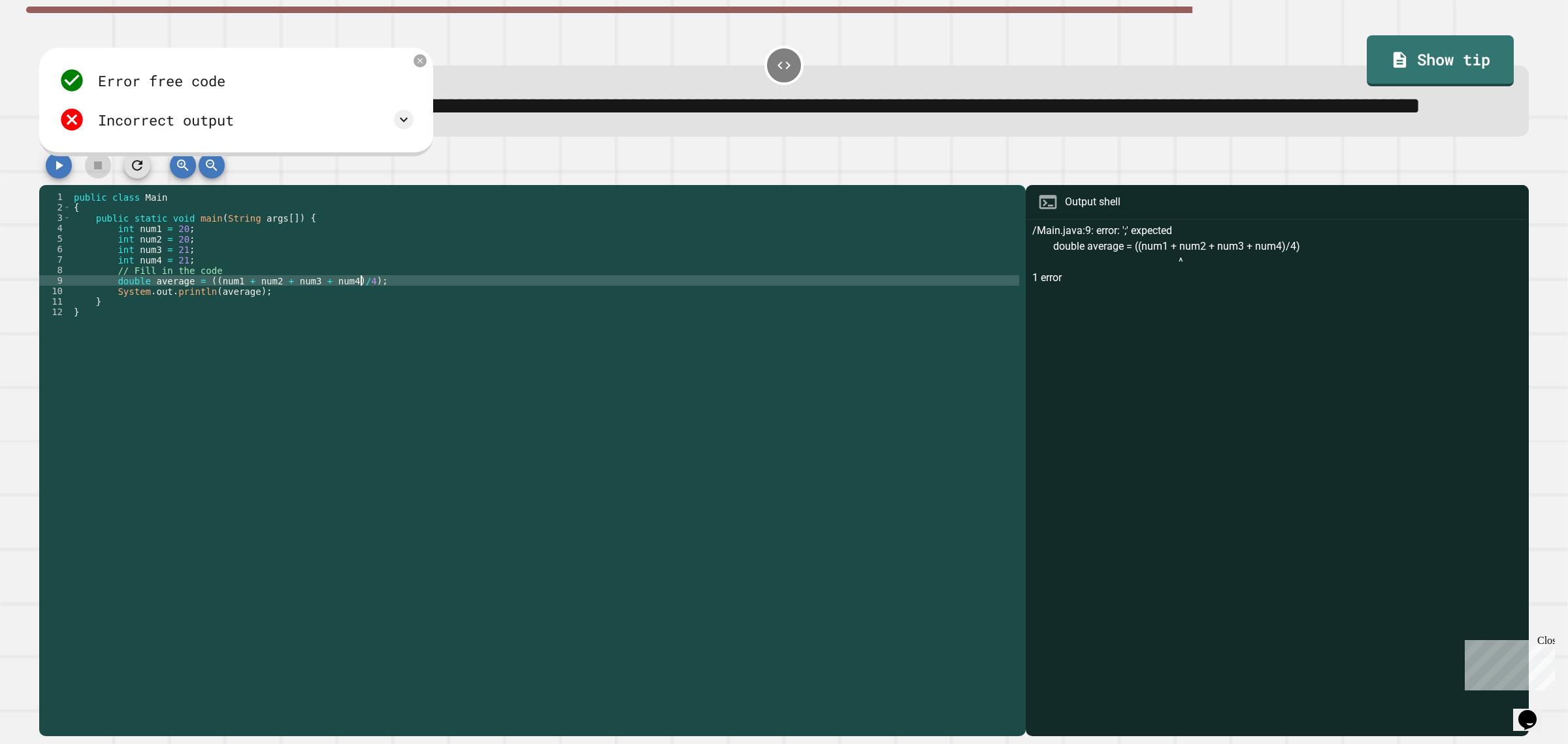
scroll to position [0, 19]
click at [66, 173] on icon "button" at bounding box center [59, 165] width 16 height 16
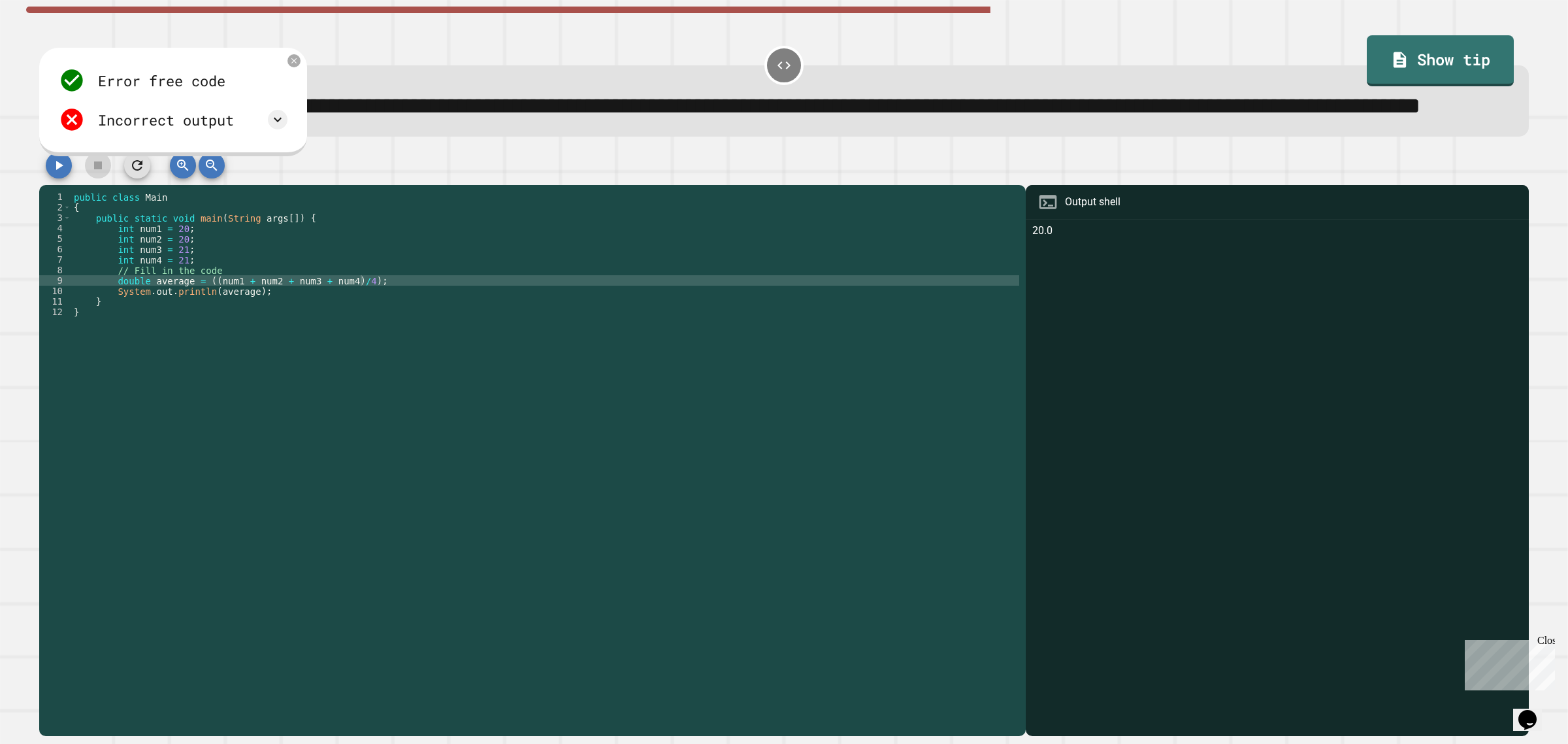
click at [352, 322] on div "public class Main { public static void main ( String args [ ]) { int num1 = 20 …" at bounding box center [545, 432] width 948 height 481
type textarea "**********"
click at [53, 185] on div at bounding box center [783, 168] width 1489 height 32
click at [59, 173] on icon "button" at bounding box center [59, 165] width 16 height 16
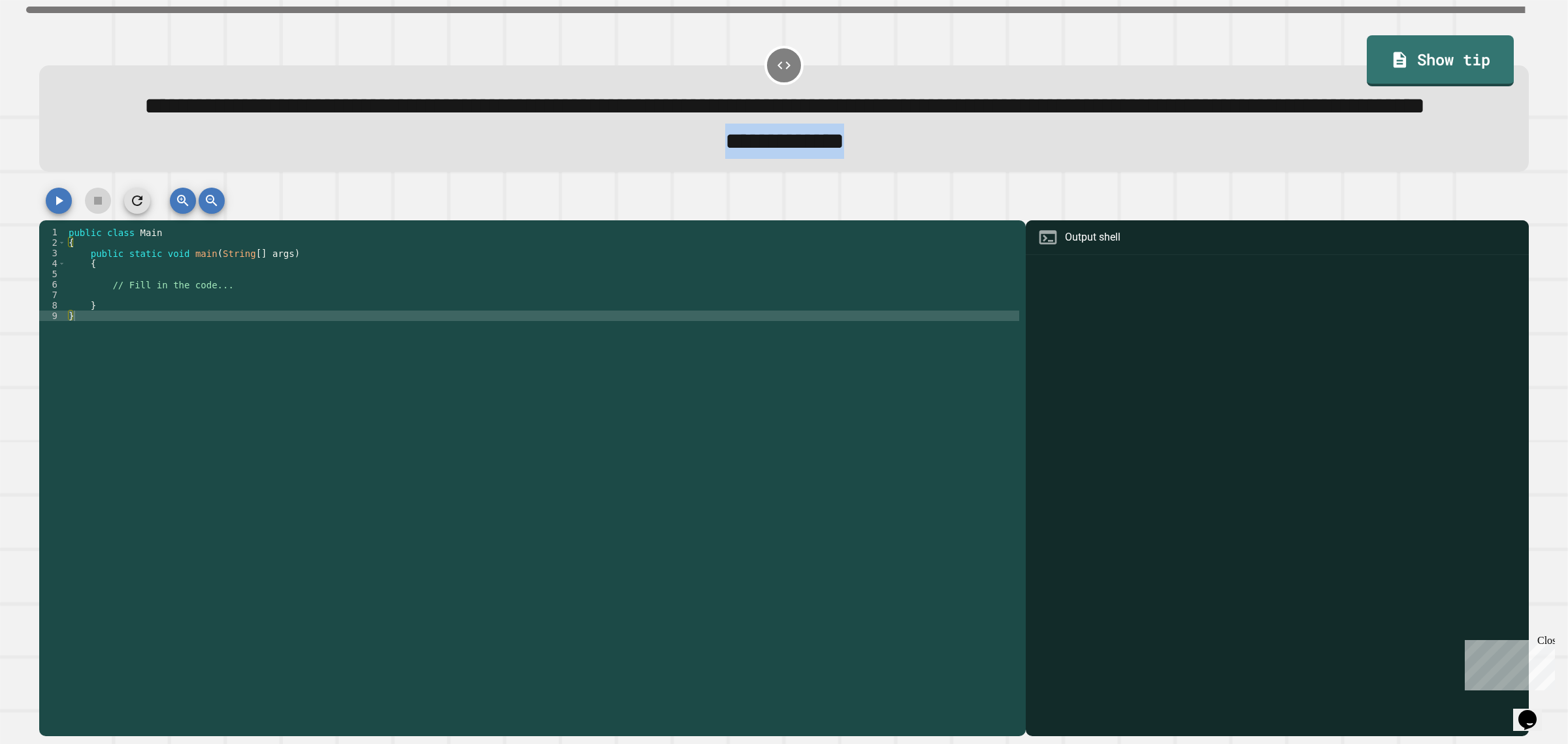
drag, startPoint x: 872, startPoint y: 185, endPoint x: 653, endPoint y: 174, distance: 219.3
click at [653, 159] on div "**********" at bounding box center [784, 141] width 1443 height 35
copy span "**********"
click at [171, 340] on div "public class Main { public static void main ( String [ ] args ) { // Fill in th…" at bounding box center [543, 446] width 953 height 439
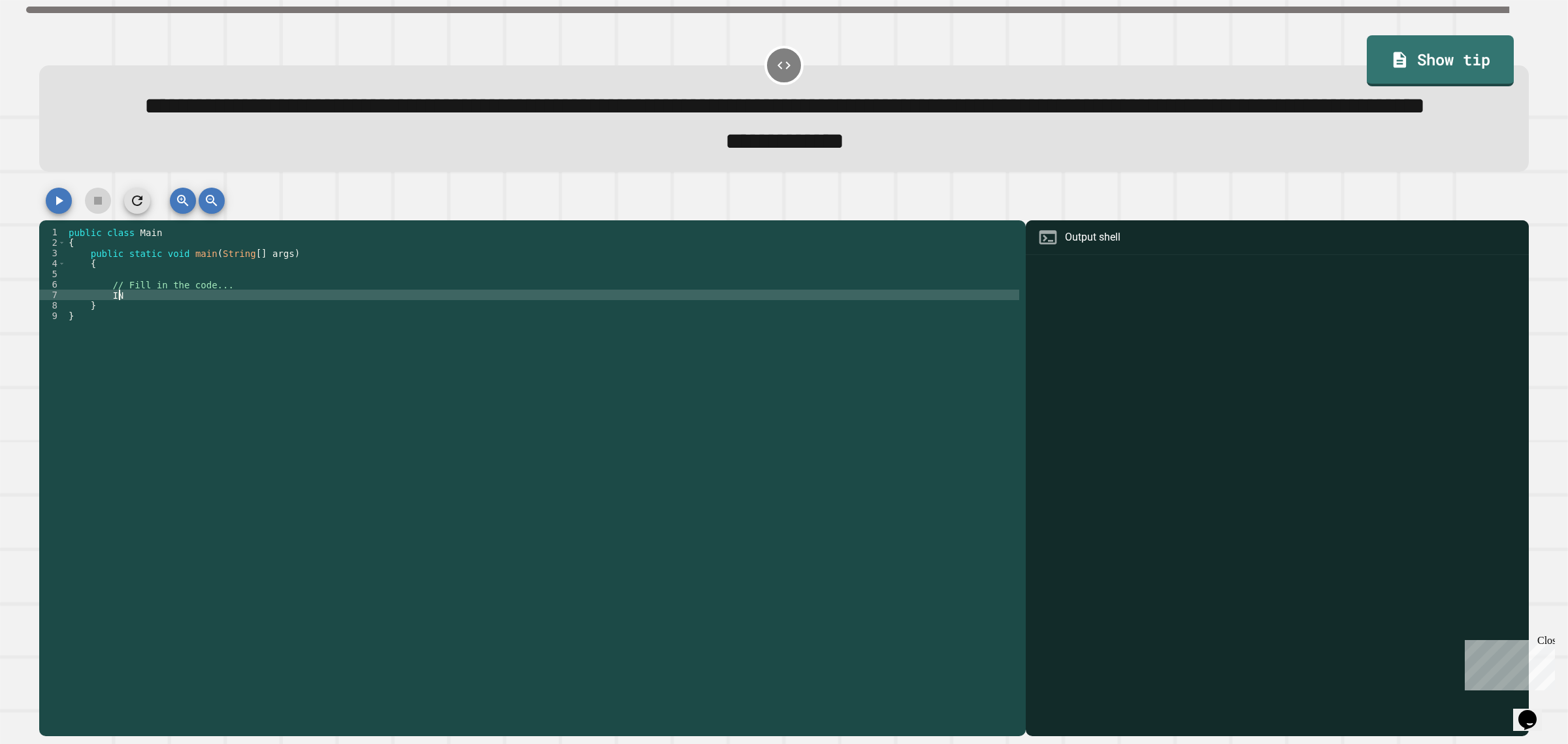
type textarea "*"
type textarea "**********"
click at [69, 172] on div "**********" at bounding box center [783, 119] width 1489 height 107
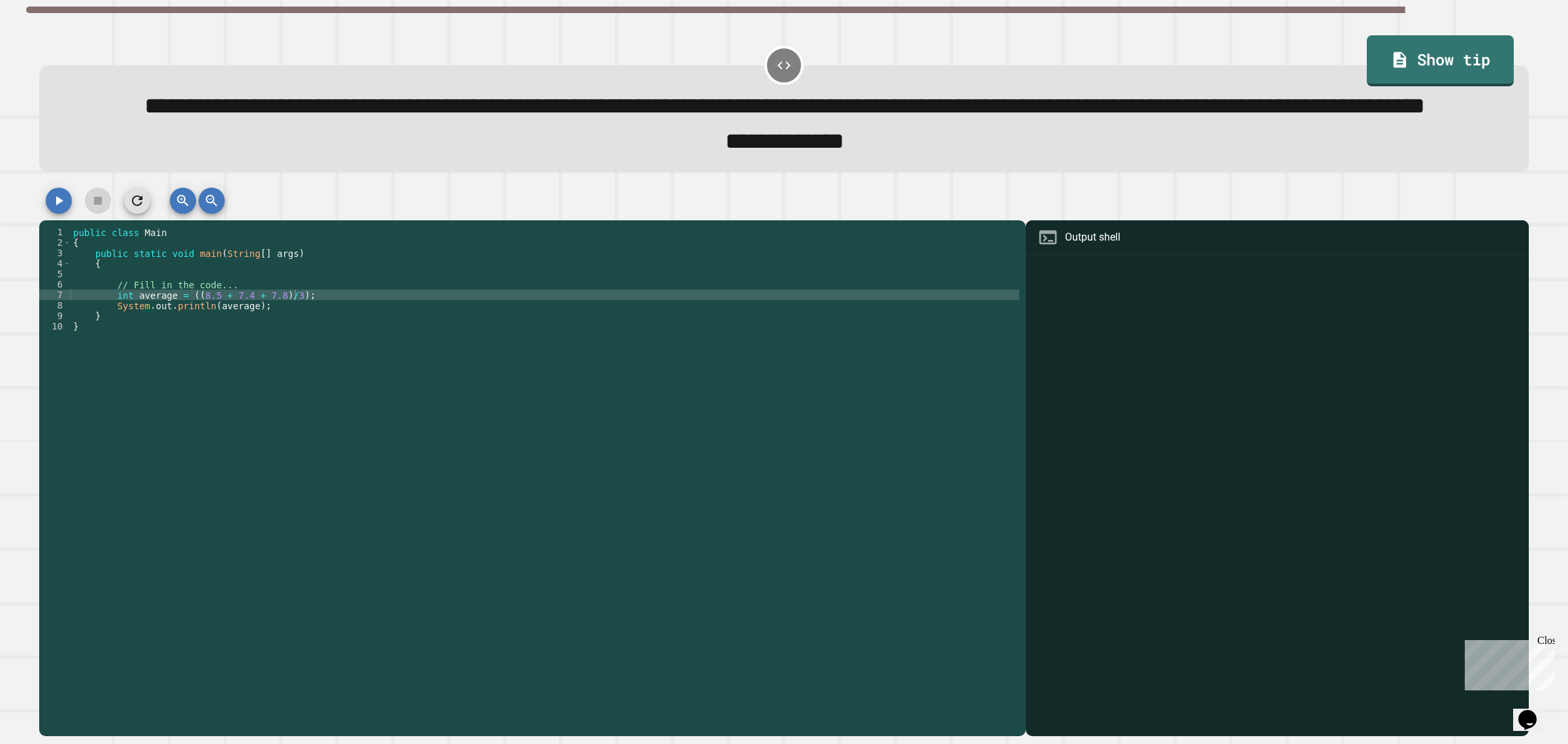
click at [62, 180] on div "**********" at bounding box center [784, 106] width 1505 height 149
click at [62, 208] on icon "button" at bounding box center [59, 200] width 16 height 16
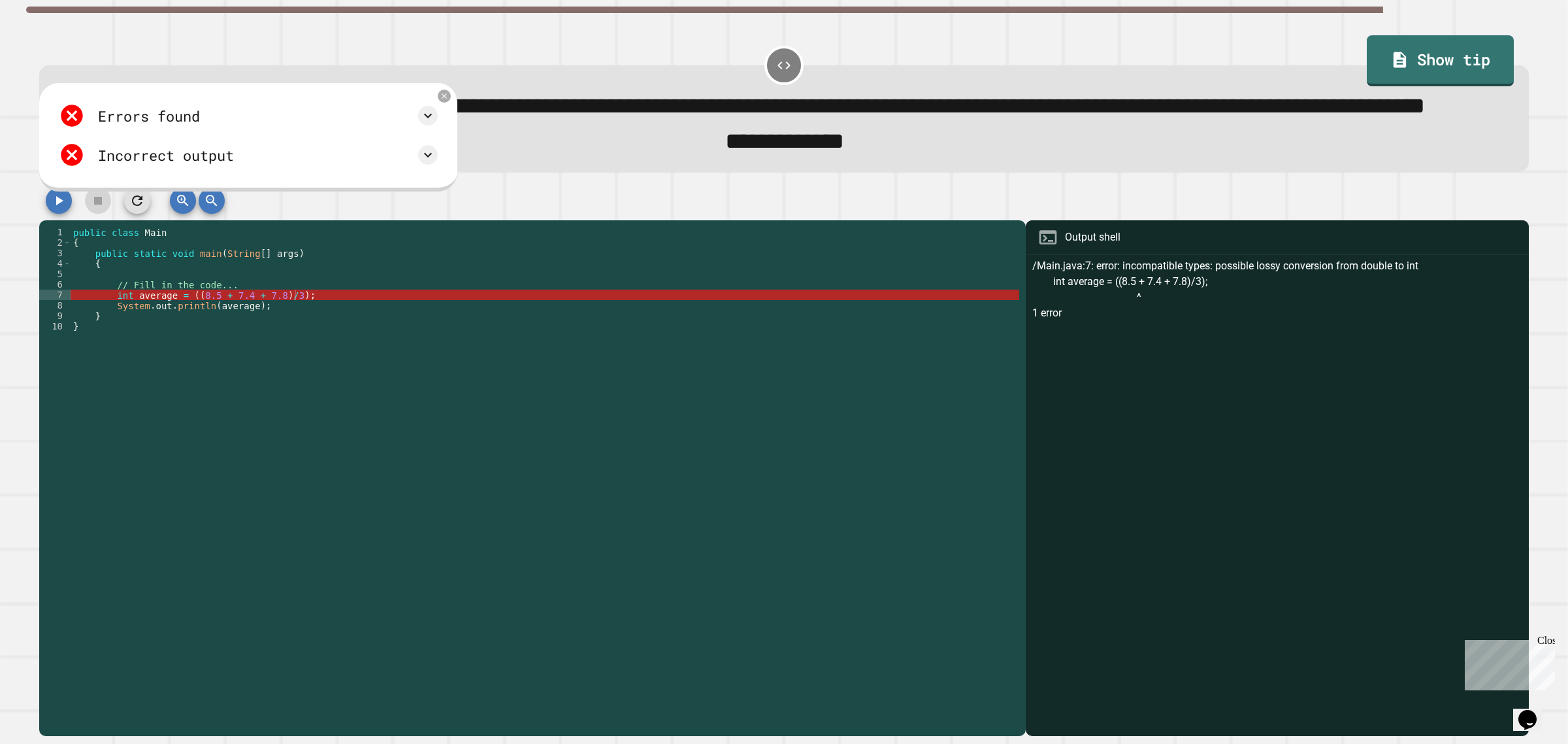
click at [290, 322] on div "public class Main { public static void main ( String [ ] args ) { // Fill in th…" at bounding box center [545, 446] width 948 height 439
click at [206, 347] on div "public class Main { public static void main ( String [ ] args ) { // Fill in th…" at bounding box center [545, 446] width 948 height 439
click at [195, 344] on div "public class Main { public static void main ( String [ ] args ) { // Fill in th…" at bounding box center [545, 446] width 948 height 439
click at [208, 340] on div "public class Main { public static void main ( String [ ] args ) { // Fill in th…" at bounding box center [545, 446] width 948 height 439
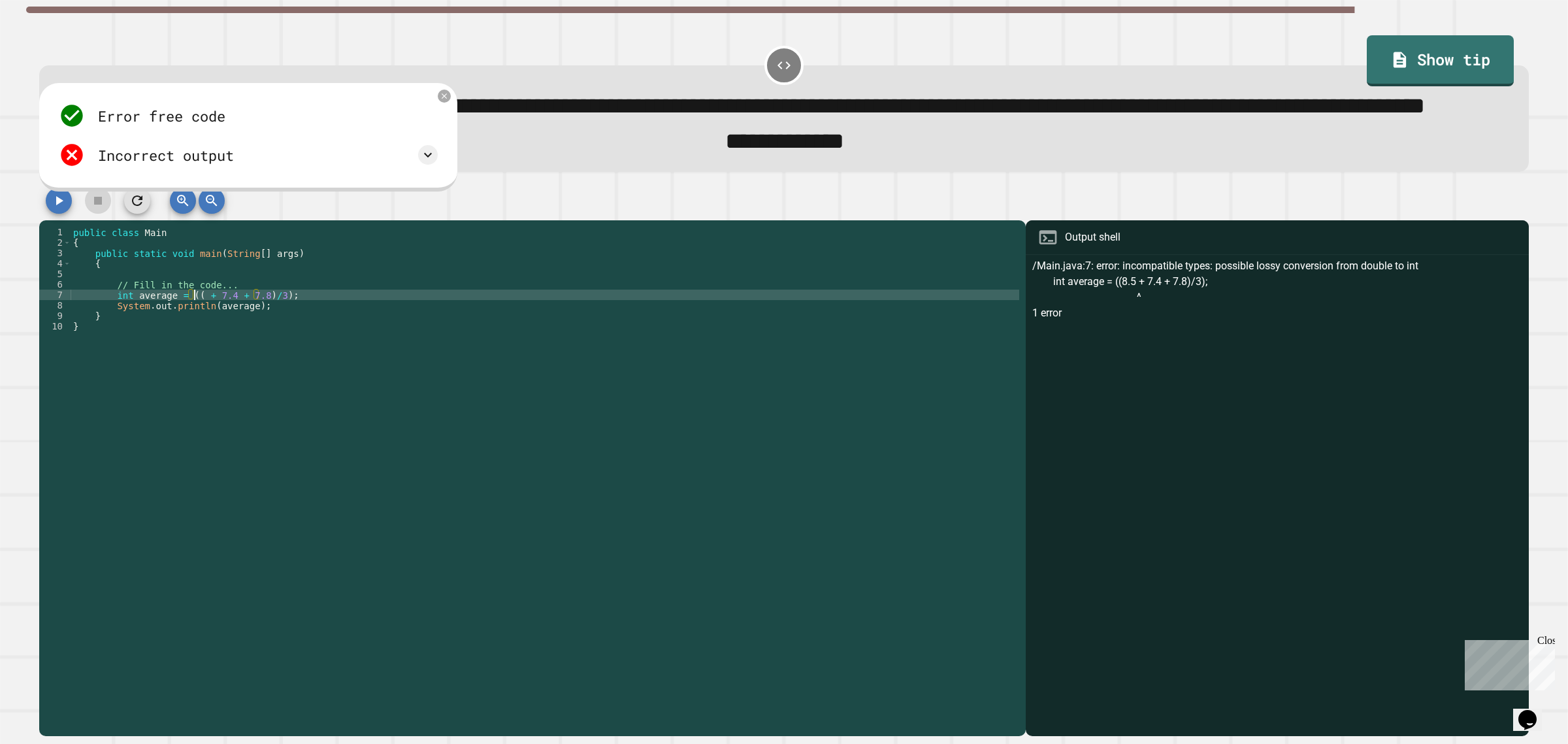
scroll to position [0, 9]
click at [226, 337] on div "public class Main { public static void main ( String [ ] args ) { // Fill in th…" at bounding box center [545, 446] width 948 height 439
click at [248, 339] on div "public class Main { public static void main ( String [ ] args ) { // Fill in th…" at bounding box center [545, 446] width 948 height 439
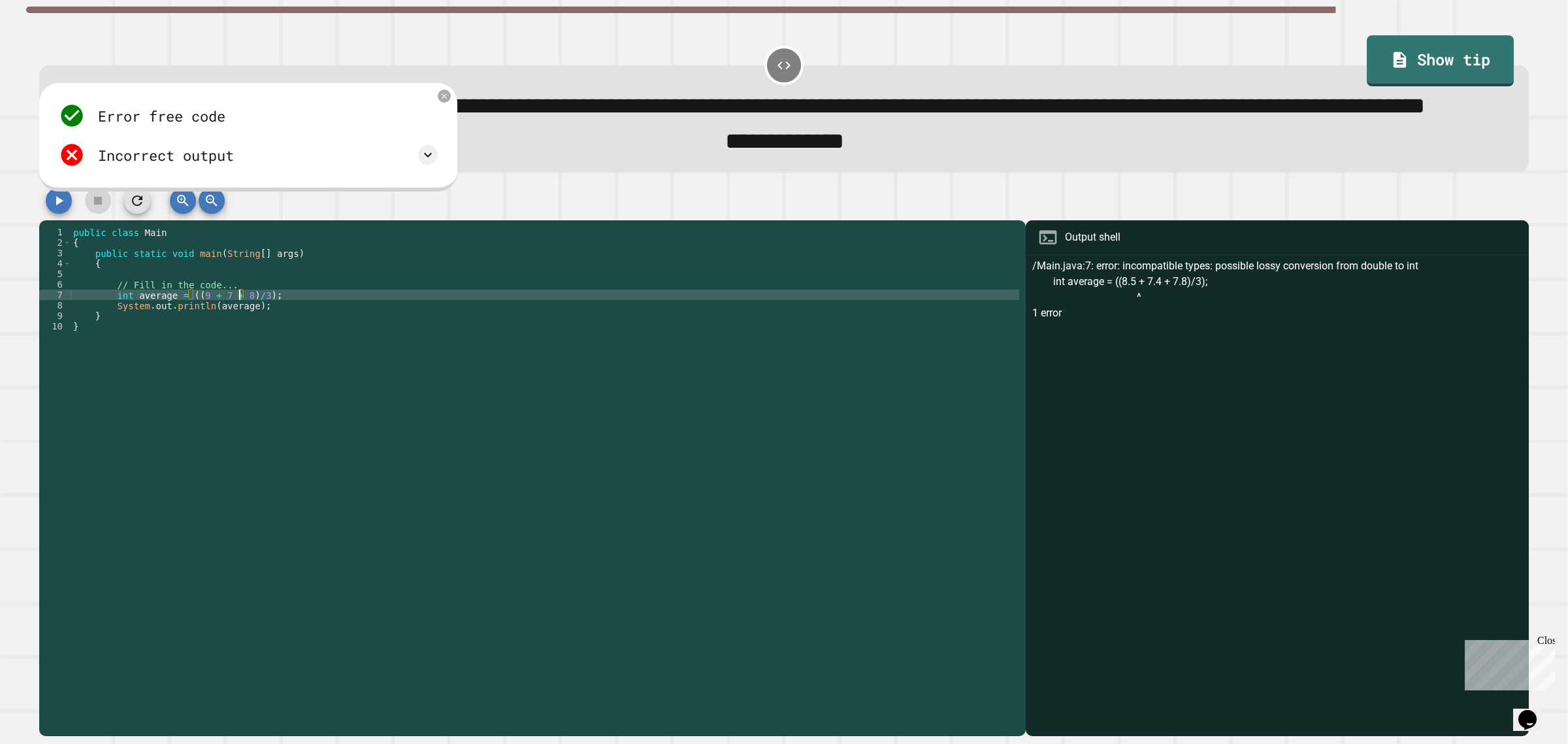
type textarea "**********"
click at [51, 208] on icon "button" at bounding box center [59, 200] width 16 height 16
